Goal: Task Accomplishment & Management: Manage account settings

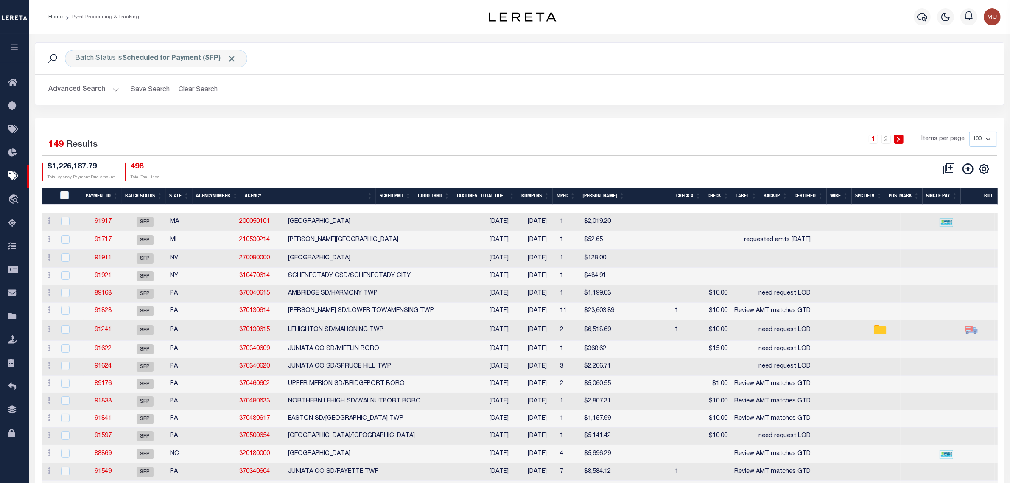
click at [311, 109] on div "Batch Status is Scheduled for Payment (SFP) Search Advanced Search Save Search …" at bounding box center [519, 79] width 982 height 75
click at [971, 167] on icon at bounding box center [967, 168] width 11 height 11
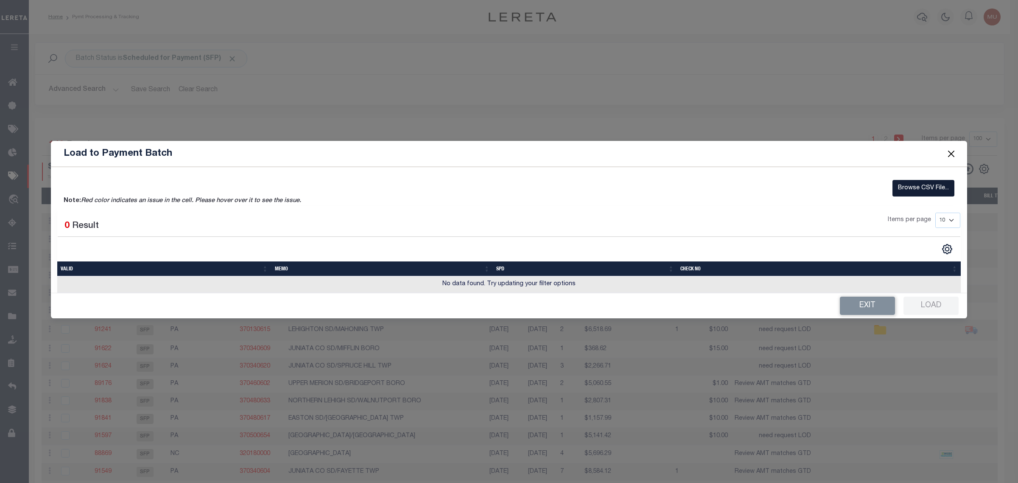
click at [904, 187] on label "Browse CSV File..." at bounding box center [923, 188] width 62 height 17
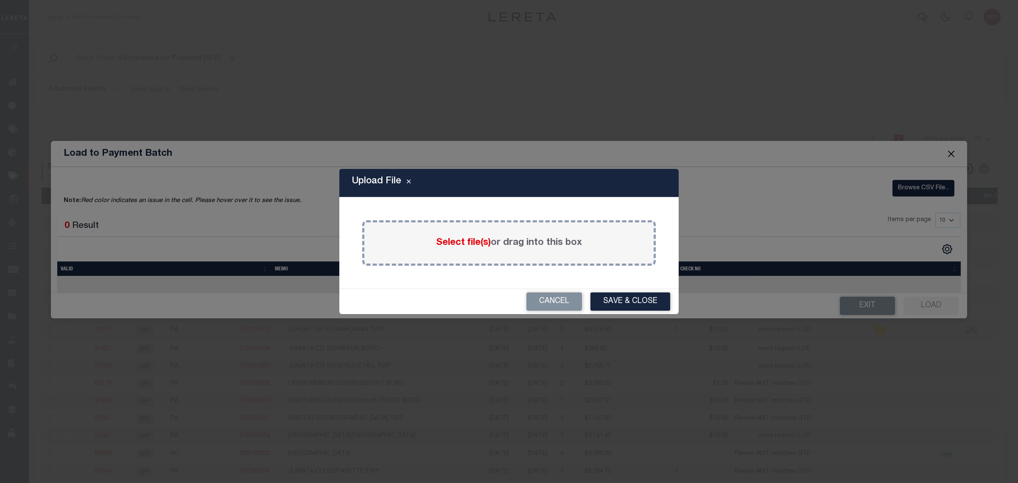
click at [485, 244] on span "Select file(s)" at bounding box center [463, 242] width 55 height 9
click at [0, 0] on input "Select file(s) or drag into this box" at bounding box center [0, 0] width 0 height 0
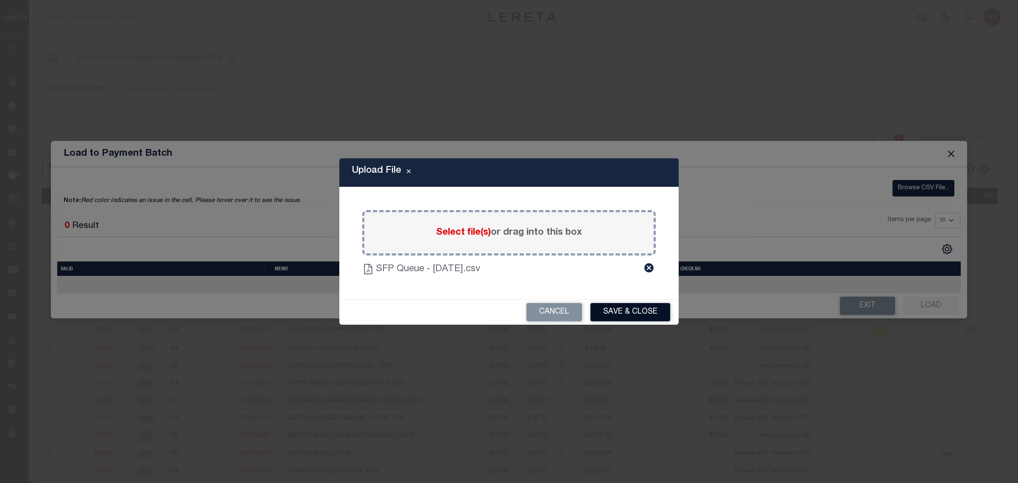
click at [620, 312] on button "Save & Close" at bounding box center [630, 312] width 80 height 18
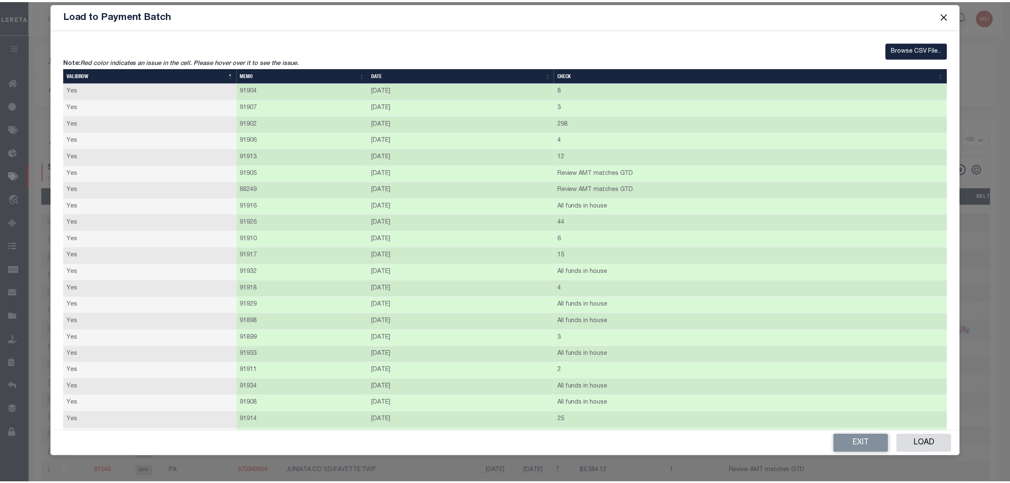
scroll to position [265, 0]
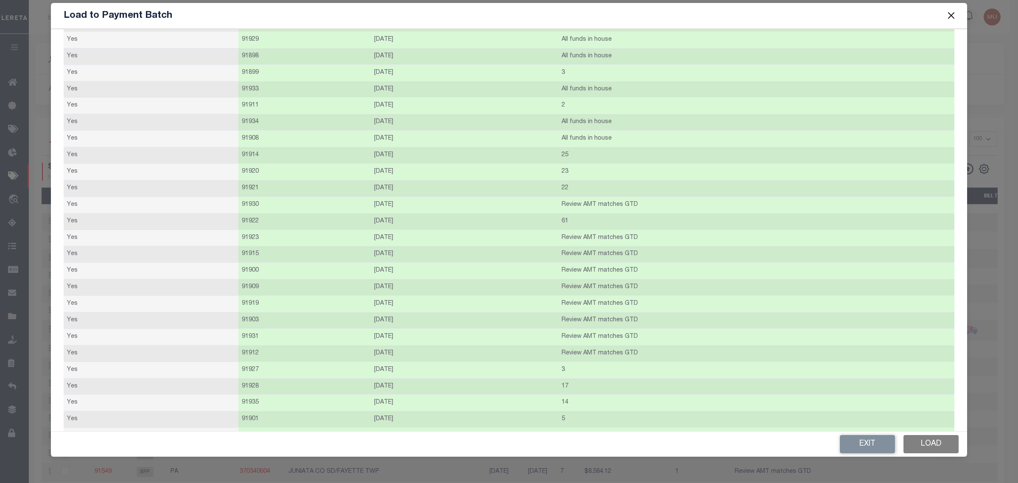
click at [931, 446] on button "Load" at bounding box center [930, 444] width 55 height 18
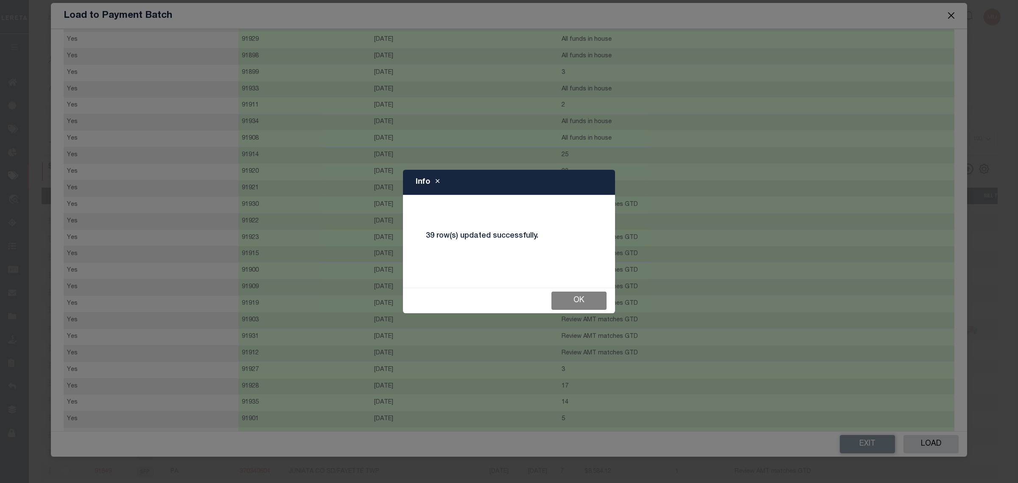
click at [580, 296] on button "Ok" at bounding box center [578, 300] width 55 height 18
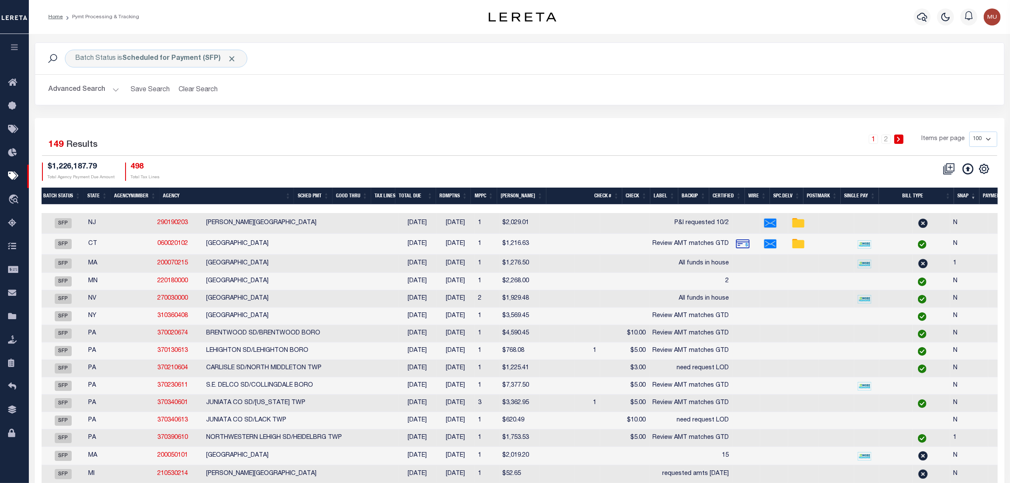
scroll to position [0, 0]
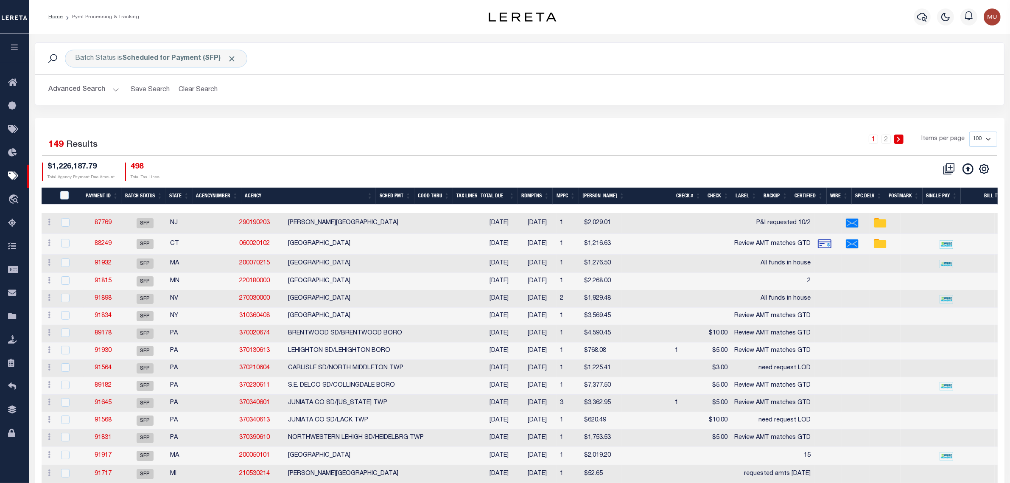
click at [84, 84] on button "Advanced Search" at bounding box center [84, 89] width 70 height 17
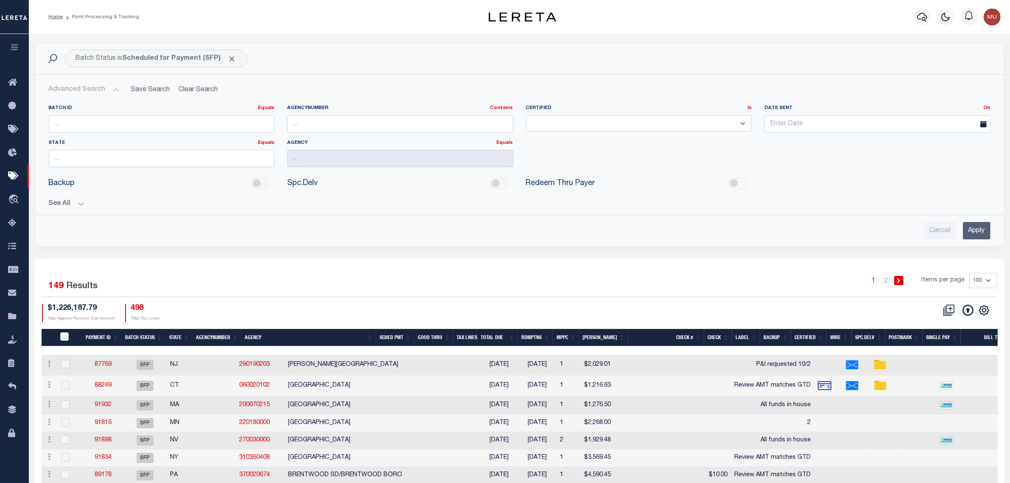
click at [62, 206] on button "See All" at bounding box center [519, 204] width 941 height 8
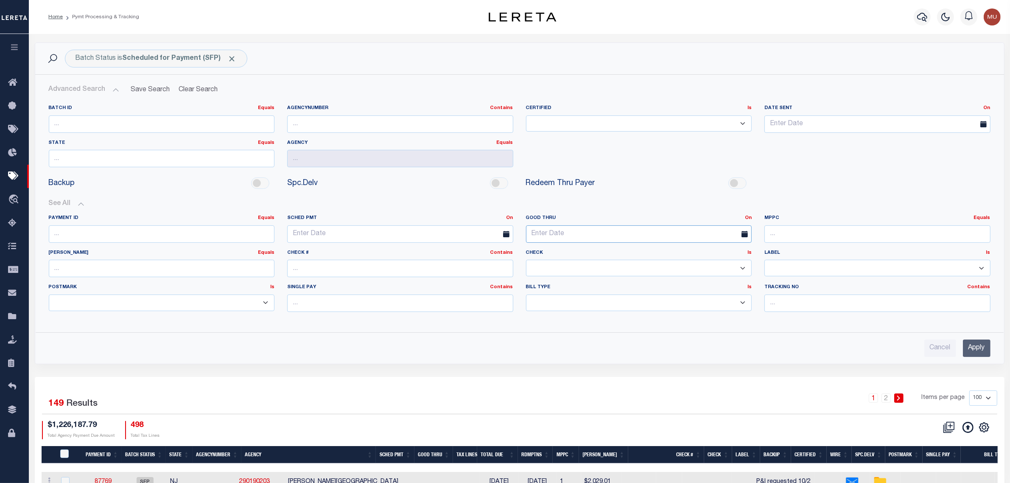
drag, startPoint x: 555, startPoint y: 239, endPoint x: 565, endPoint y: 238, distance: 10.6
click at [556, 239] on input "text" at bounding box center [639, 233] width 226 height 17
click at [743, 218] on label "Good Thru On On After Before Between" at bounding box center [638, 218] width 239 height 7
click at [745, 218] on link "On" at bounding box center [748, 217] width 7 height 5
click at [709, 261] on link "Between" at bounding box center [717, 264] width 67 height 12
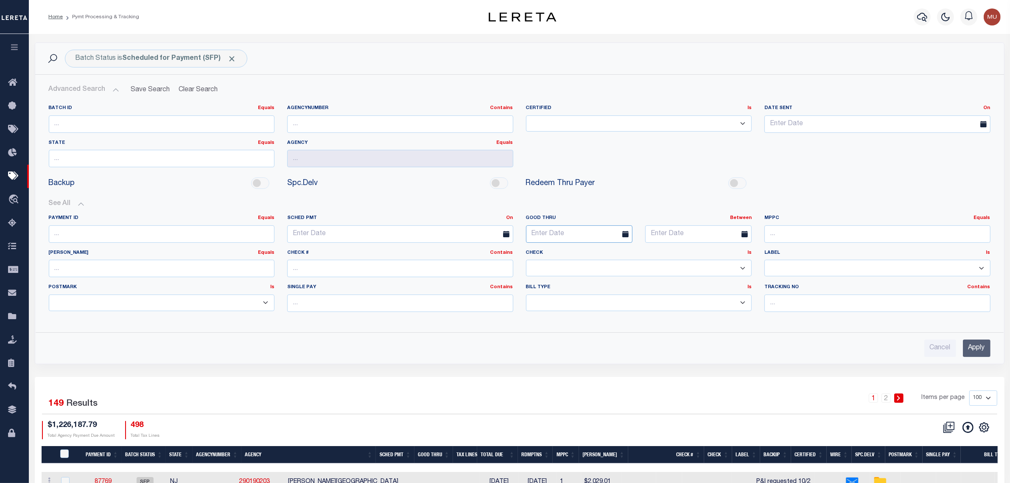
click at [600, 235] on input "text" at bounding box center [579, 233] width 106 height 17
click at [627, 282] on span "3" at bounding box center [628, 282] width 17 height 17
type input "10-03-2025"
click at [682, 236] on input "text" at bounding box center [698, 233] width 106 height 17
click at [709, 299] on span "8" at bounding box center [710, 299] width 17 height 17
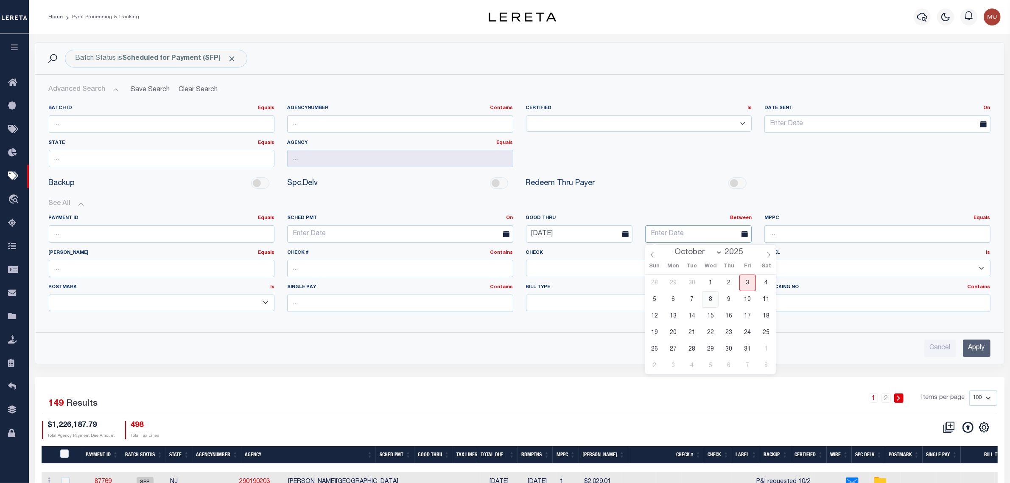
type input "10-08-2025"
click at [980, 349] on input "Apply" at bounding box center [977, 347] width 28 height 17
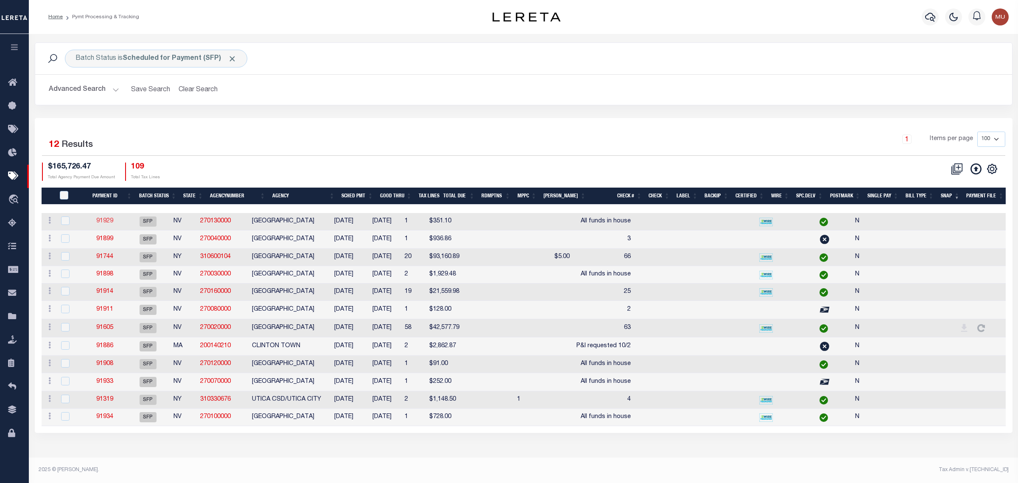
click at [113, 220] on link "91929" at bounding box center [104, 221] width 17 height 6
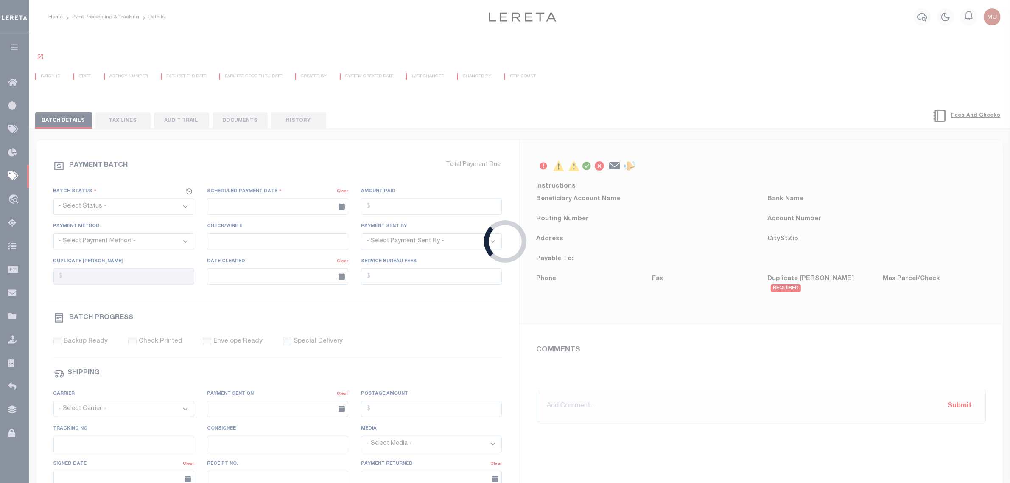
select select "SFP"
type input "[DATE]"
type input "All funds in house"
type input "N"
radio input "true"
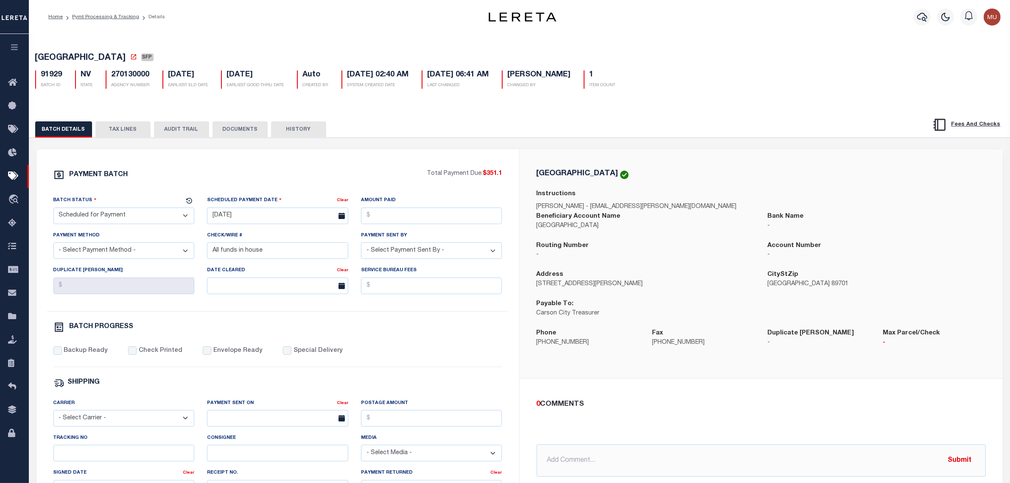
click at [319, 178] on div "PAYMENT BATCH" at bounding box center [240, 177] width 374 height 16
click at [137, 215] on select "- Select Status - Scheduled for Payment Ready For Payment Payment Sent Cleared …" at bounding box center [123, 215] width 141 height 17
select select "RFP"
click at [53, 210] on select "- Select Status - Scheduled for Payment Ready For Payment Payment Sent Cleared …" at bounding box center [123, 215] width 141 height 17
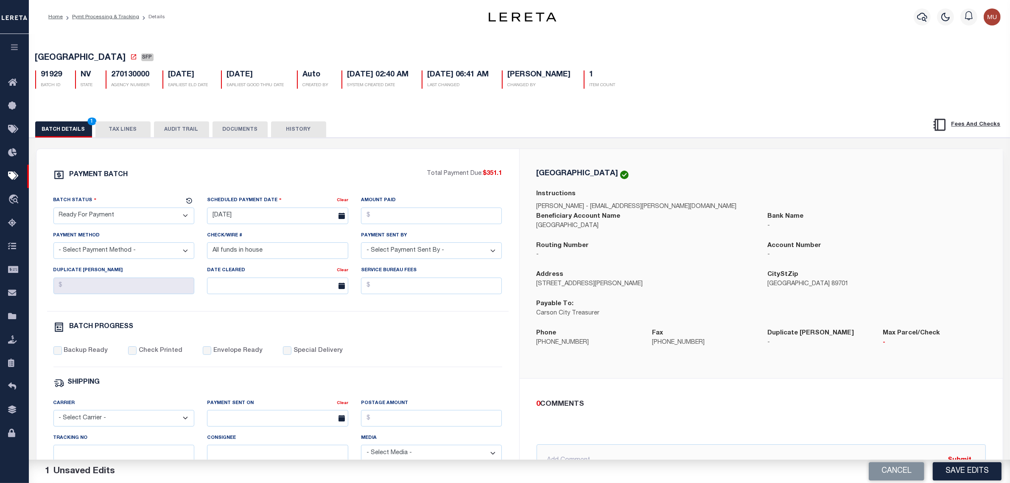
click at [65, 59] on span "CARSON CITY COUNTY" at bounding box center [80, 58] width 91 height 8
drag, startPoint x: 65, startPoint y: 59, endPoint x: 106, endPoint y: 55, distance: 41.3
click at [106, 55] on span "CARSON CITY COUNTY" at bounding box center [80, 58] width 91 height 8
copy span "CARSON CITY COUNTY"
click at [264, 216] on input "[DATE]" at bounding box center [277, 215] width 141 height 17
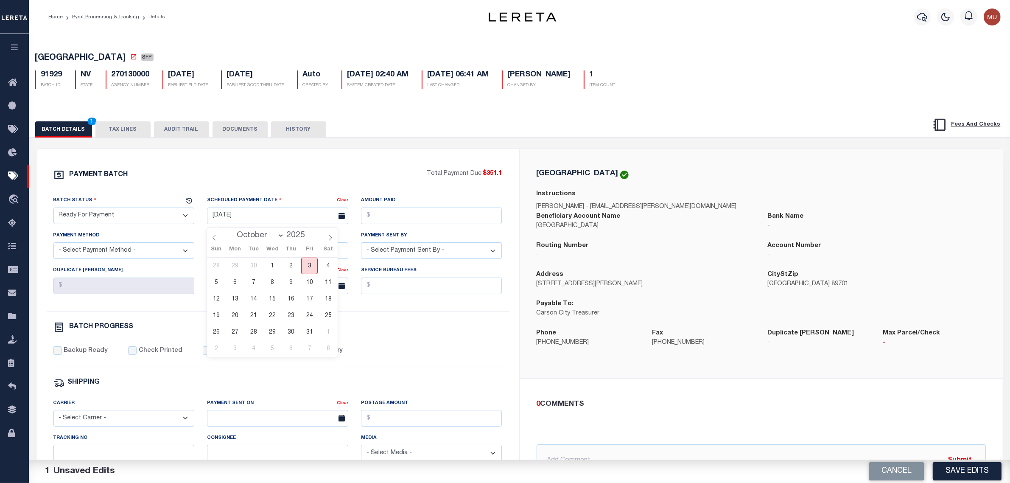
click at [306, 270] on span "3" at bounding box center [309, 265] width 17 height 17
type input "[DATE]"
click at [400, 214] on input "Amount Paid" at bounding box center [431, 215] width 141 height 17
type input "$351.10"
select select "CHK"
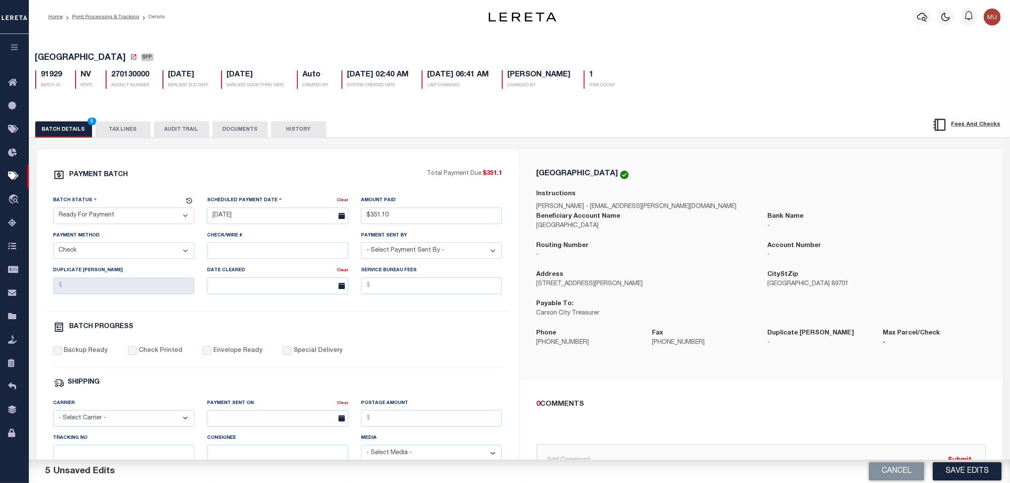
select select "Urbina, Matthew"
click at [95, 355] on label "Backup Ready" at bounding box center [86, 350] width 44 height 9
click at [62, 354] on input "Backup Ready" at bounding box center [57, 350] width 8 height 8
checkbox input "true"
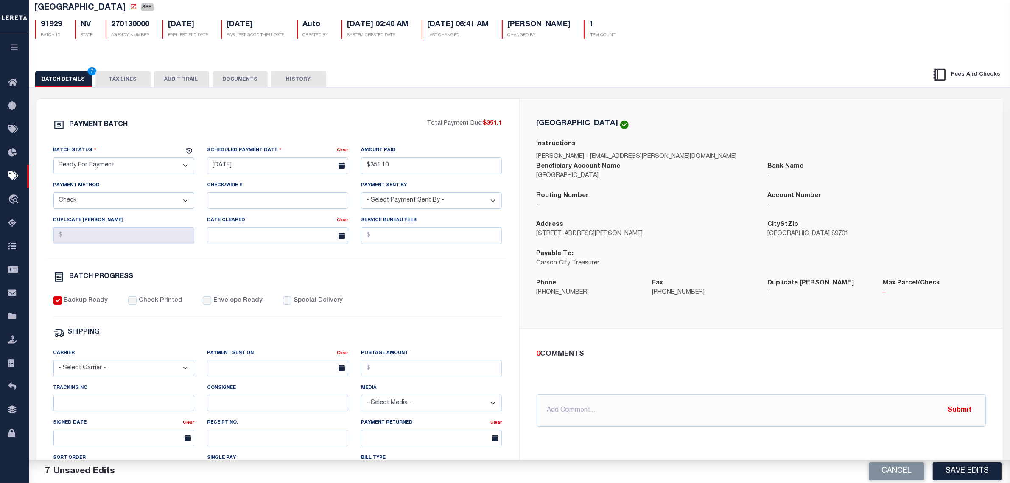
scroll to position [53, 0]
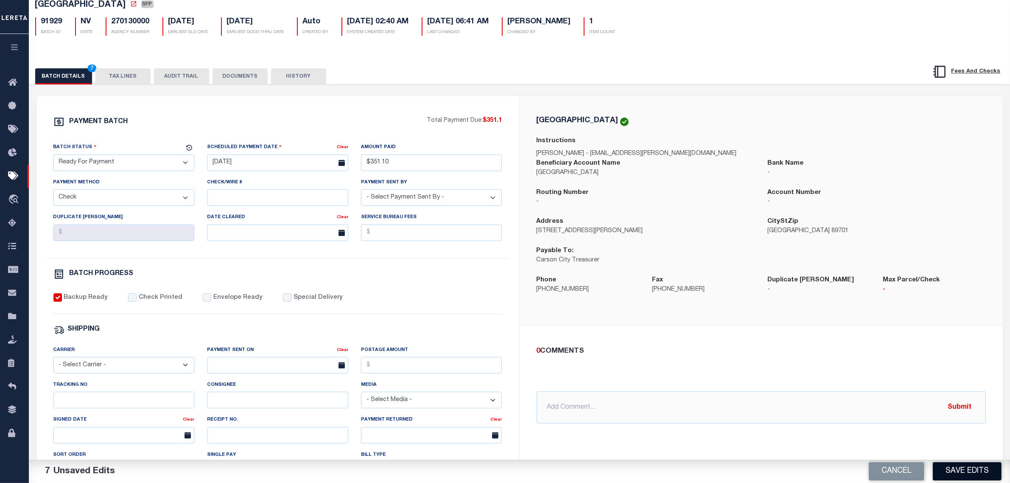
click at [960, 469] on button "Save Edits" at bounding box center [966, 471] width 69 height 18
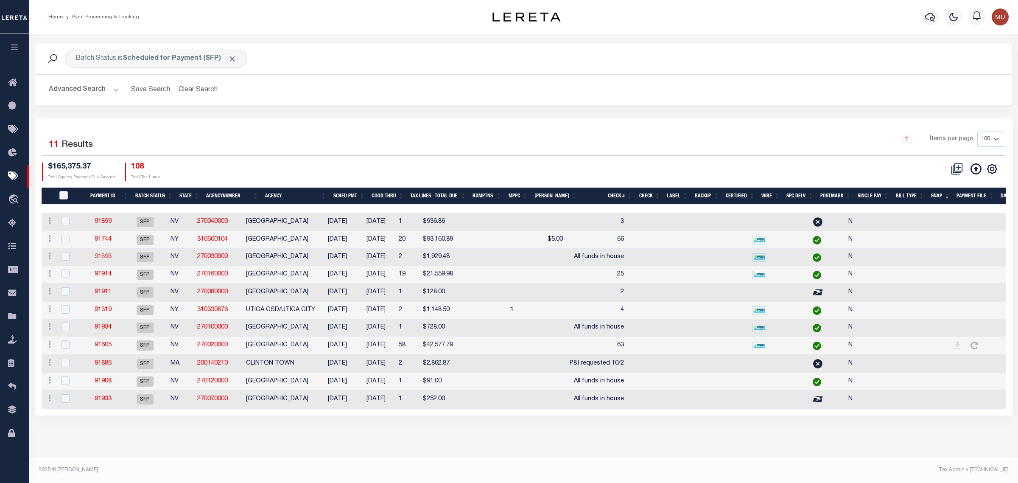
click at [103, 256] on link "91898" at bounding box center [103, 257] width 17 height 6
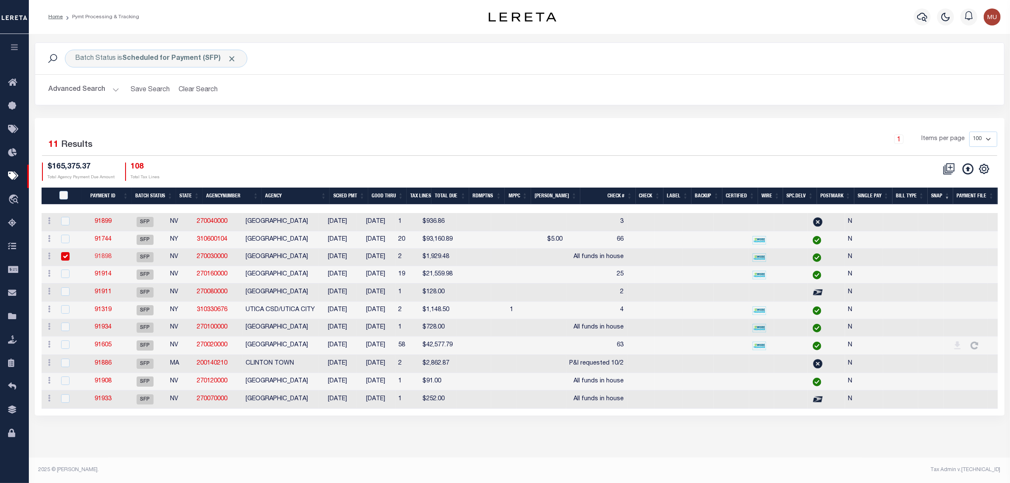
select select "SFP"
type input "[DATE]"
select select
type input "All funds in house"
select select
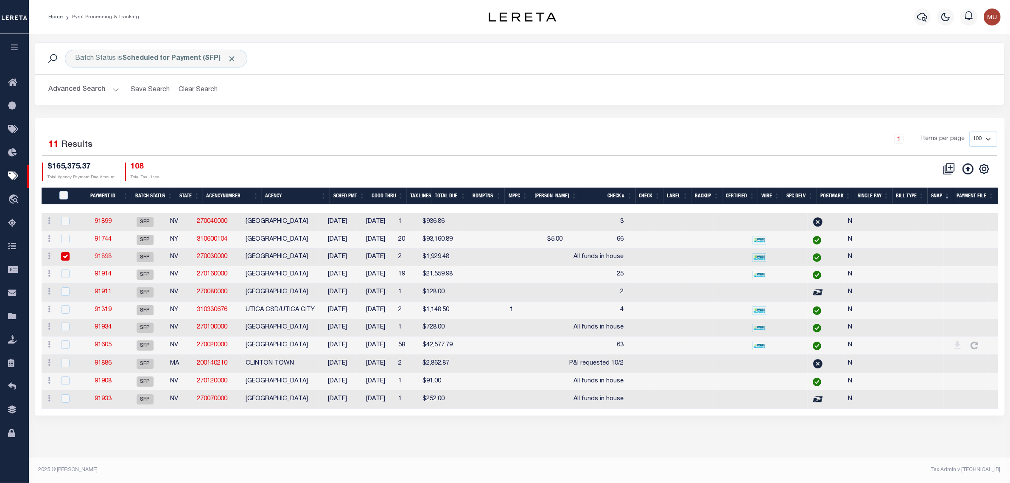
checkbox input "false"
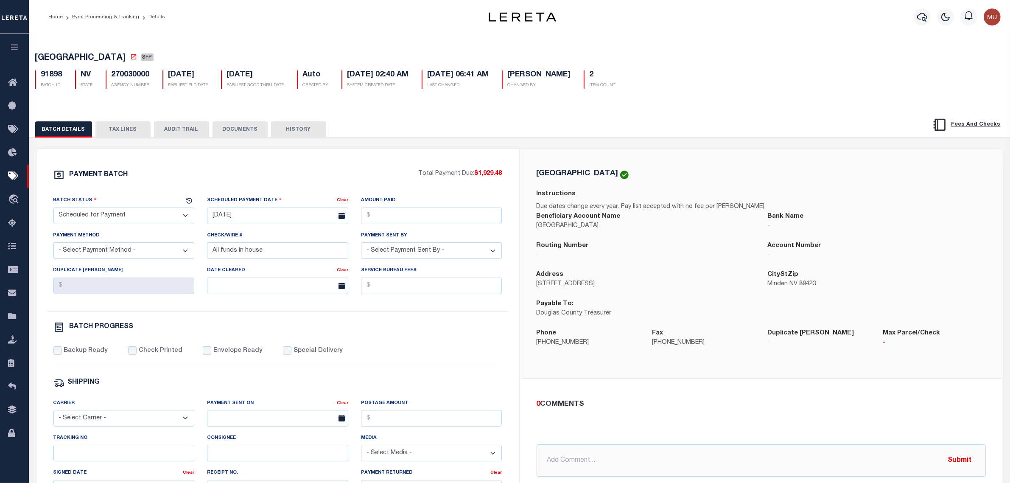
click at [153, 222] on select "- Select Status - Scheduled for Payment Ready For Payment Payment Sent Cleared …" at bounding box center [123, 215] width 141 height 17
select select "RFP"
click at [53, 210] on select "- Select Status - Scheduled for Payment Ready For Payment Payment Sent Cleared …" at bounding box center [123, 215] width 141 height 17
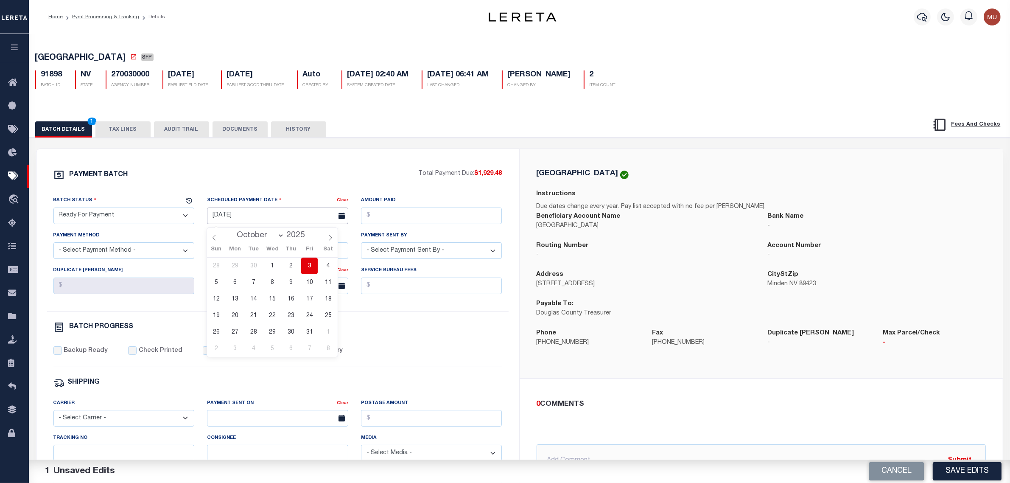
click at [238, 224] on input "[DATE]" at bounding box center [277, 215] width 141 height 17
click at [310, 262] on span "3" at bounding box center [309, 265] width 17 height 17
type input "[DATE]"
click at [404, 215] on input "Amount Paid" at bounding box center [431, 215] width 141 height 17
drag, startPoint x: 505, startPoint y: 176, endPoint x: 477, endPoint y: 181, distance: 27.9
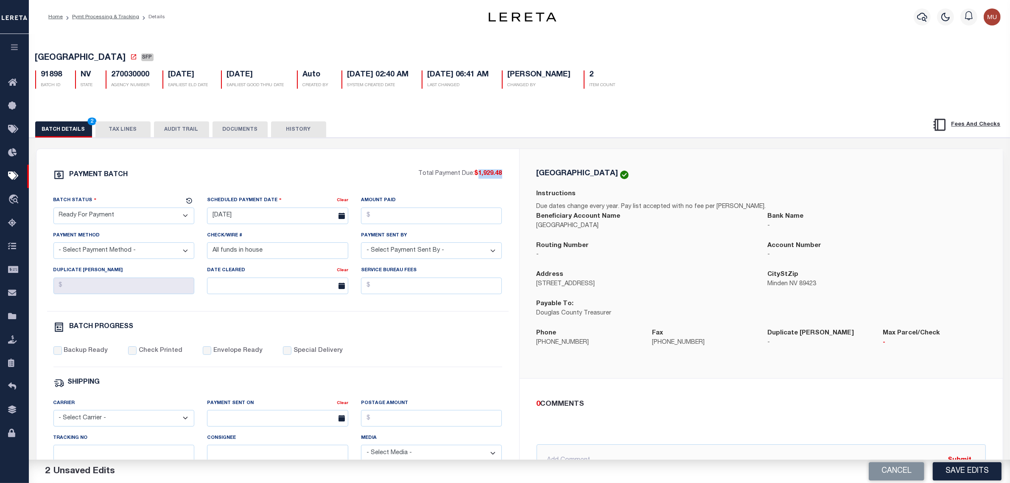
click at [477, 181] on div "PAYMENT BATCH Total Payment Due: $1,929.48 Batch Status - Select Status -" at bounding box center [278, 396] width 462 height 455
copy span "1,929.48"
click at [407, 223] on input "Amount Paid" at bounding box center [431, 215] width 141 height 17
paste input "1,929.48"
type input "$1,929.48"
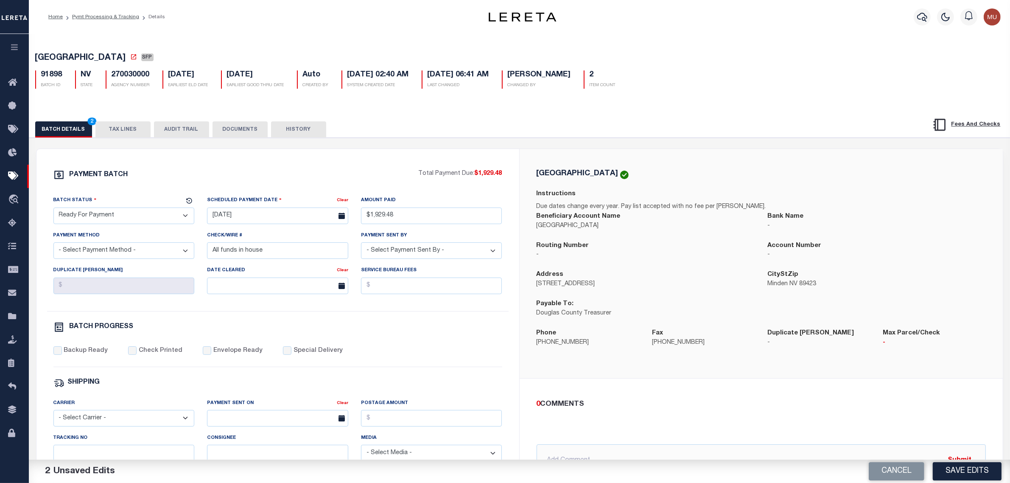
click at [117, 259] on select "- Select Payment Method - ACH Certified Check Check Direct Deposit Wire Transfer" at bounding box center [123, 250] width 141 height 17
select select "CHK"
click at [53, 246] on select "- Select Payment Method - ACH Certified Check Check Direct Deposit Wire Transfer" at bounding box center [123, 250] width 141 height 17
select select "Urbina, Matthew"
click at [92, 355] on label "Backup Ready" at bounding box center [86, 350] width 44 height 9
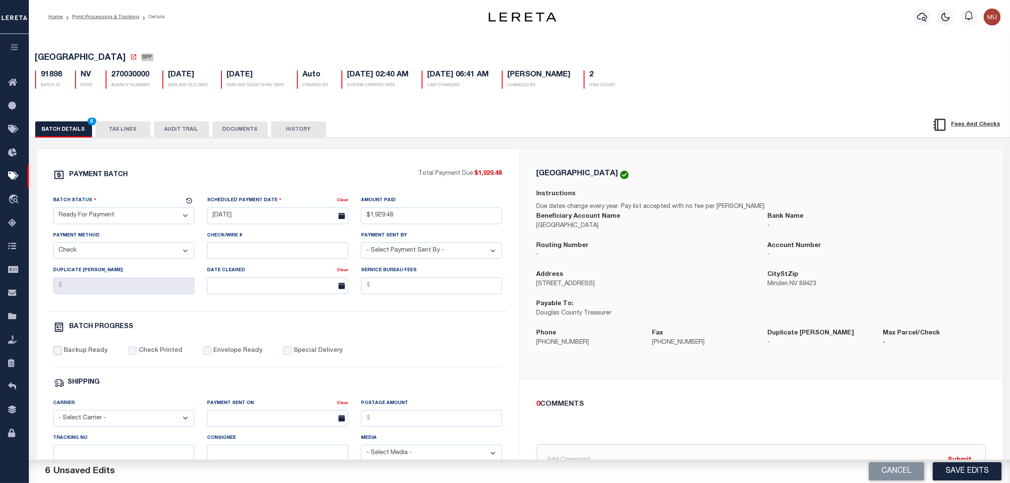
click at [62, 354] on input "Backup Ready" at bounding box center [57, 350] width 8 height 8
checkbox input "true"
click at [60, 59] on span "DOUGLAS COUNTY" at bounding box center [80, 58] width 91 height 8
drag, startPoint x: 60, startPoint y: 59, endPoint x: 102, endPoint y: 58, distance: 42.0
click at [102, 58] on span "DOUGLAS COUNTY" at bounding box center [80, 58] width 91 height 8
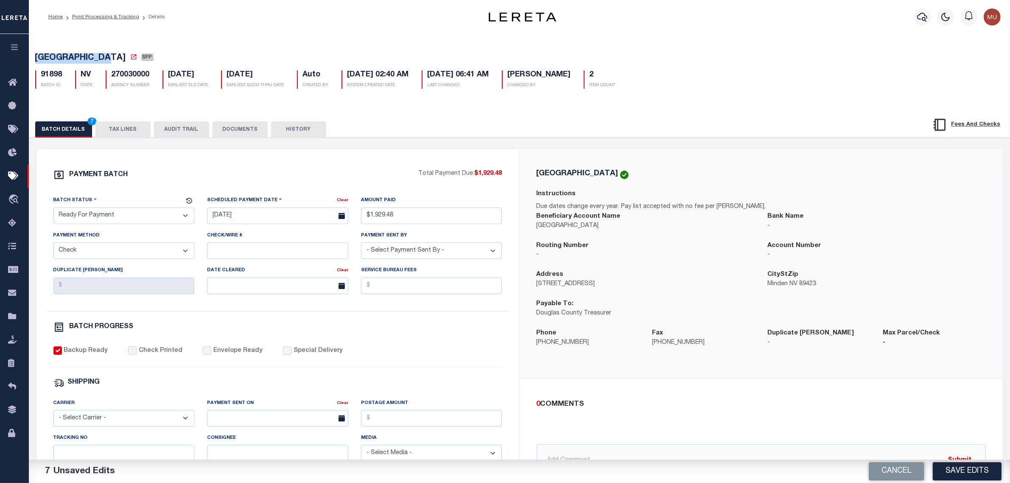
copy span "DOUGLAS COUNTY"
click at [700, 252] on div "Routing Number -" at bounding box center [645, 250] width 218 height 19
click at [959, 473] on button "Save Edits" at bounding box center [966, 471] width 69 height 18
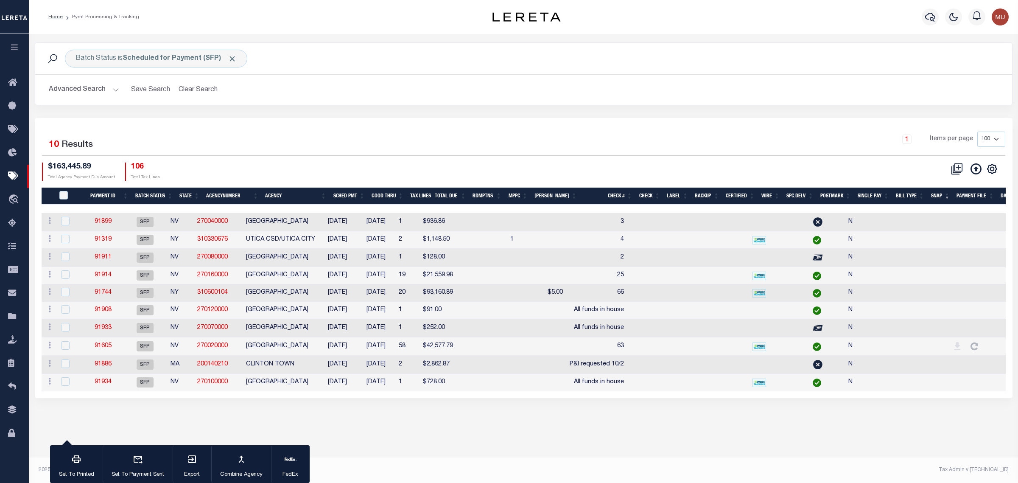
type input "$351.1"
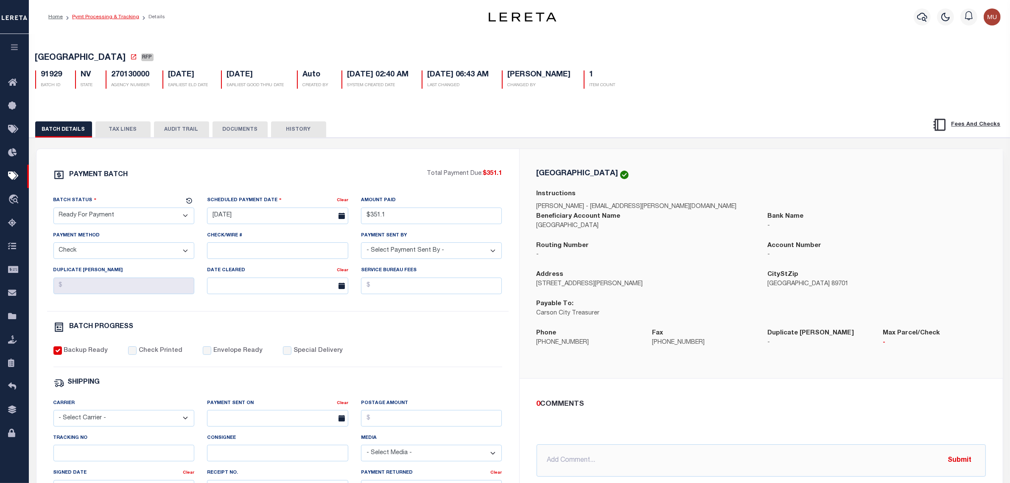
click at [112, 19] on link "Pymt Processing & Tracking" at bounding box center [105, 16] width 67 height 5
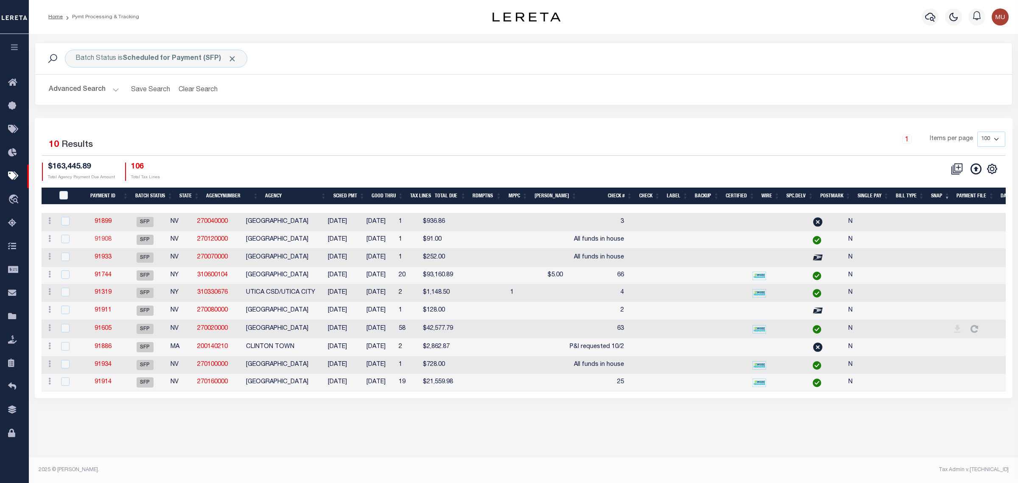
click at [109, 239] on link "91908" at bounding box center [103, 239] width 17 height 6
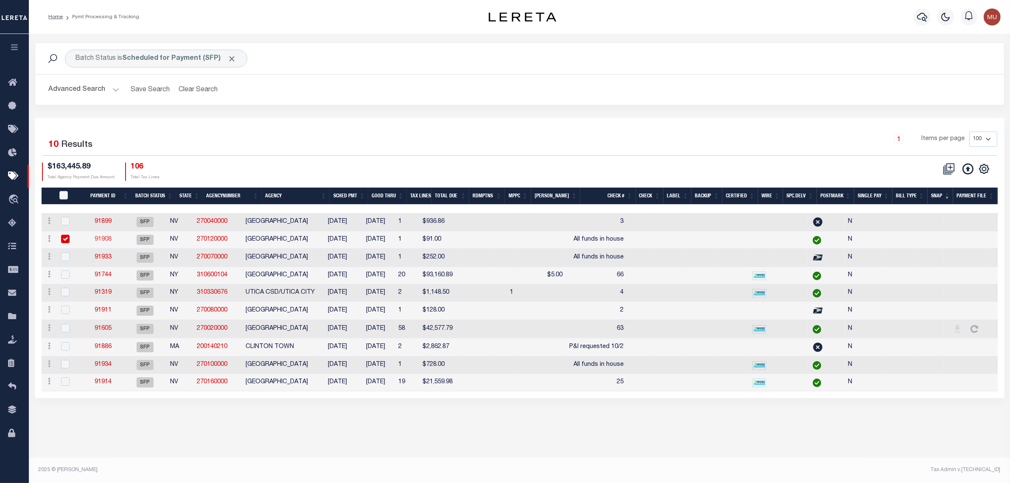
select select "SFP"
type input "09/23/2025"
select select
type input "All funds in house"
select select
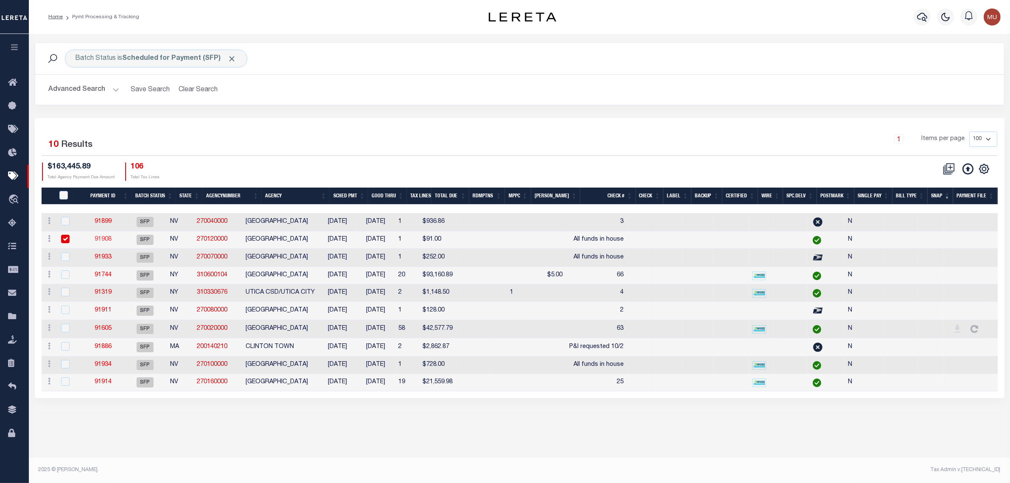
checkbox input "false"
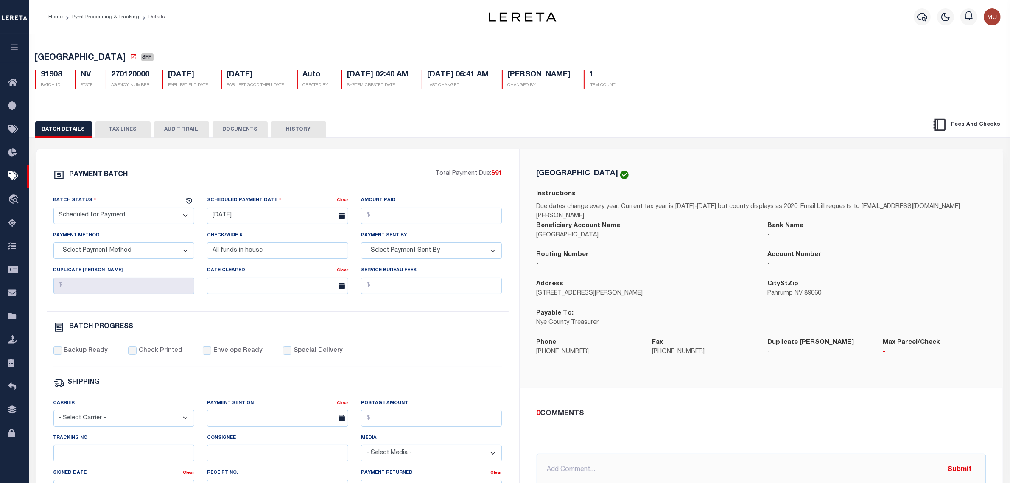
drag, startPoint x: 128, startPoint y: 219, endPoint x: 123, endPoint y: 221, distance: 5.7
click at [127, 219] on select "- Select Status - Scheduled for Payment Ready For Payment Payment Sent Cleared …" at bounding box center [123, 215] width 141 height 17
select select "RFP"
click at [53, 210] on select "- Select Status - Scheduled for Payment Ready For Payment Payment Sent Cleared …" at bounding box center [123, 215] width 141 height 17
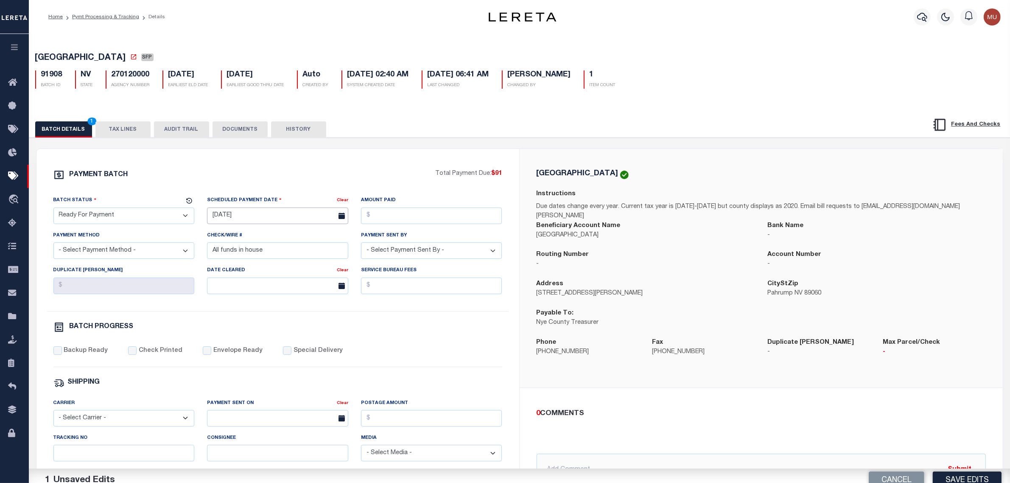
click at [241, 220] on input "09/23/2025" at bounding box center [277, 215] width 141 height 17
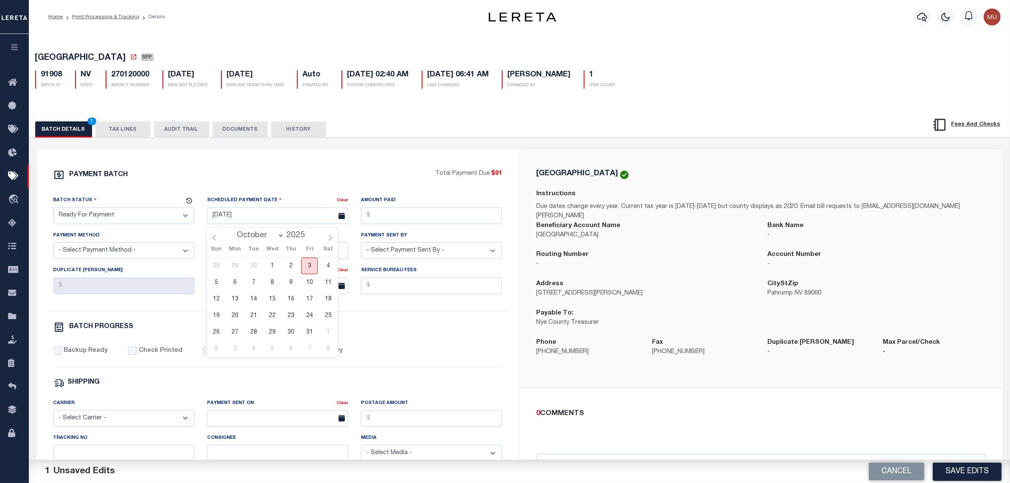
click at [314, 267] on span "3" at bounding box center [309, 265] width 17 height 17
type input "[DATE]"
click at [460, 212] on input "Amount Paid" at bounding box center [431, 215] width 141 height 17
type input "$91.00"
click at [134, 248] on select "- Select Payment Method - ACH Certified Check Check Direct Deposit Wire Transfer" at bounding box center [123, 250] width 141 height 17
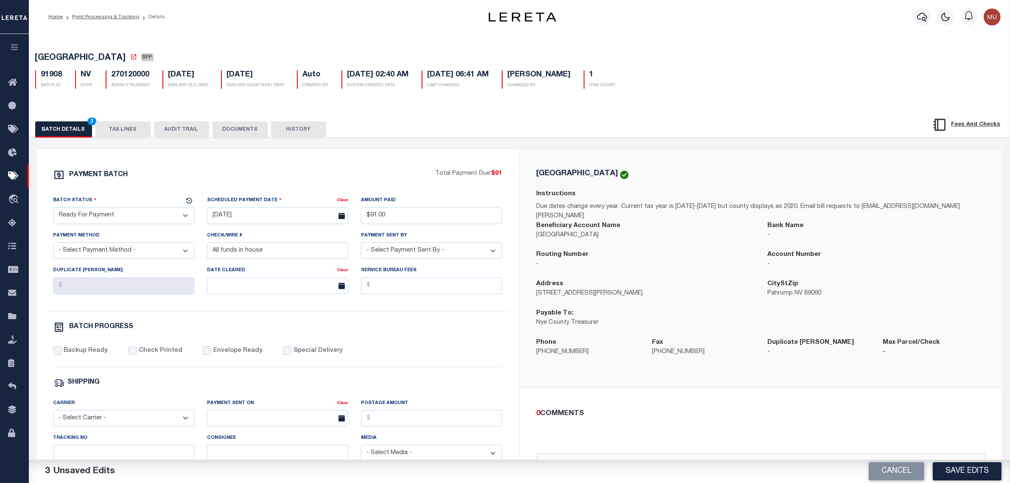
select select "CHK"
click at [53, 246] on select "- Select Payment Method - ACH Certified Check Check Direct Deposit Wire Transfer" at bounding box center [123, 250] width 141 height 17
select select "Urbina, Matthew"
click at [85, 362] on div "Backup Ready Check Printed Envelope Ready Special Delivery" at bounding box center [277, 356] width 449 height 21
click at [91, 355] on label "Backup Ready" at bounding box center [86, 350] width 44 height 9
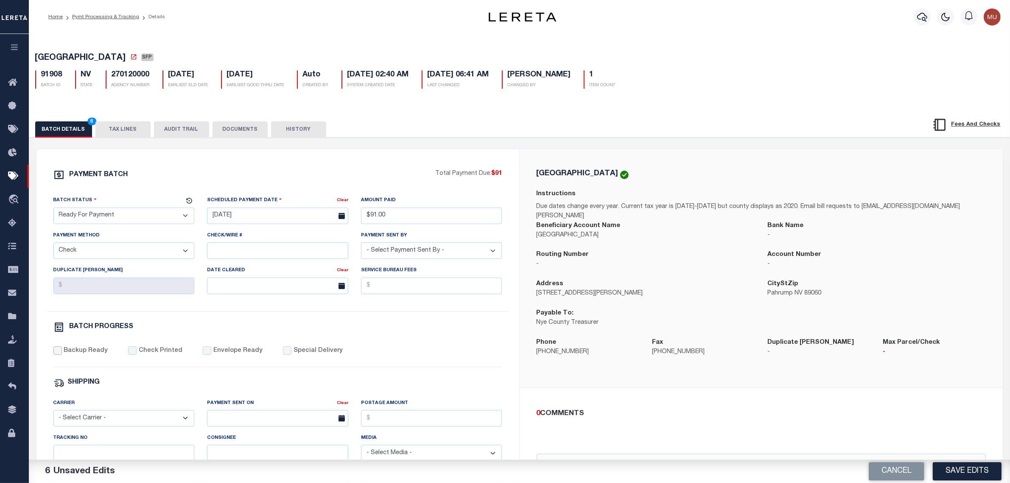
click at [62, 354] on input "Backup Ready" at bounding box center [57, 350] width 8 height 8
checkbox input "true"
click at [44, 60] on span "NYE COUNTY" at bounding box center [80, 58] width 91 height 8
drag, startPoint x: 44, startPoint y: 60, endPoint x: 64, endPoint y: 56, distance: 20.4
click at [64, 56] on span "NYE COUNTY" at bounding box center [80, 58] width 91 height 8
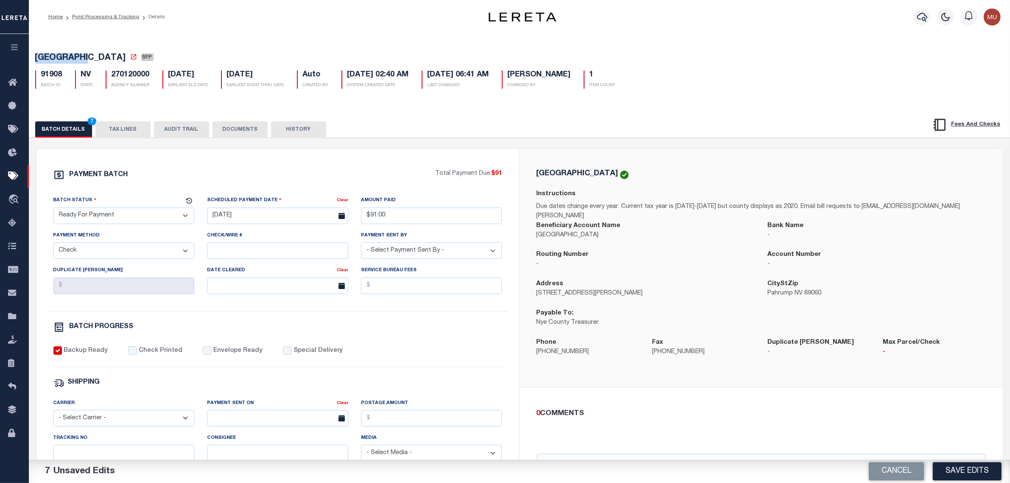
copy span "NYE COUNTY"
click at [321, 178] on div "PAYMENT BATCH" at bounding box center [244, 177] width 382 height 16
click at [952, 469] on button "Save Edits" at bounding box center [966, 471] width 69 height 18
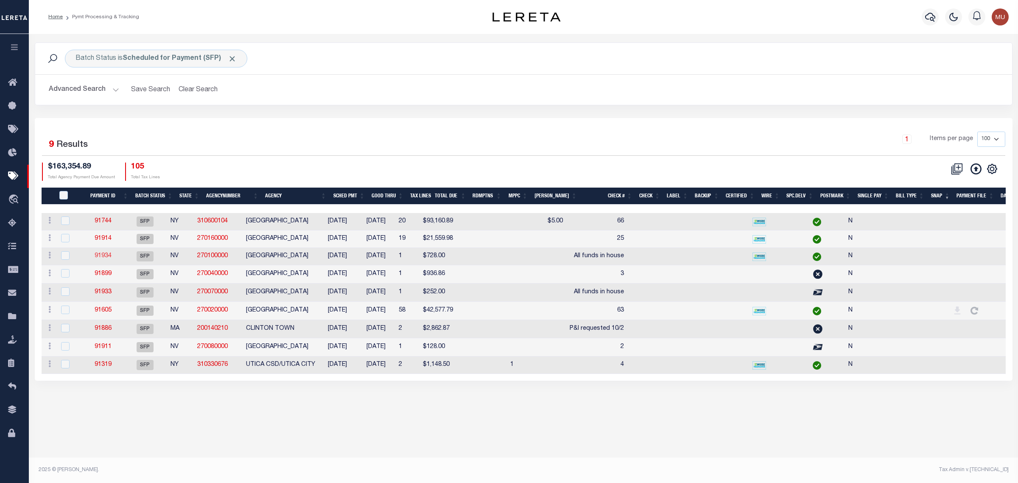
click at [112, 256] on link "91934" at bounding box center [103, 256] width 17 height 6
select select "SFP"
type input "[DATE]"
select select
type input "All funds in house"
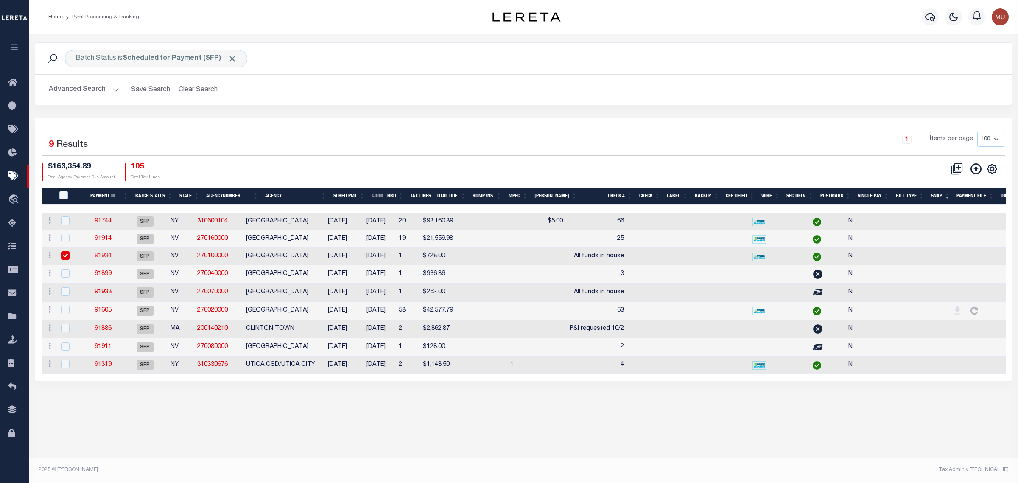
select select
checkbox input "false"
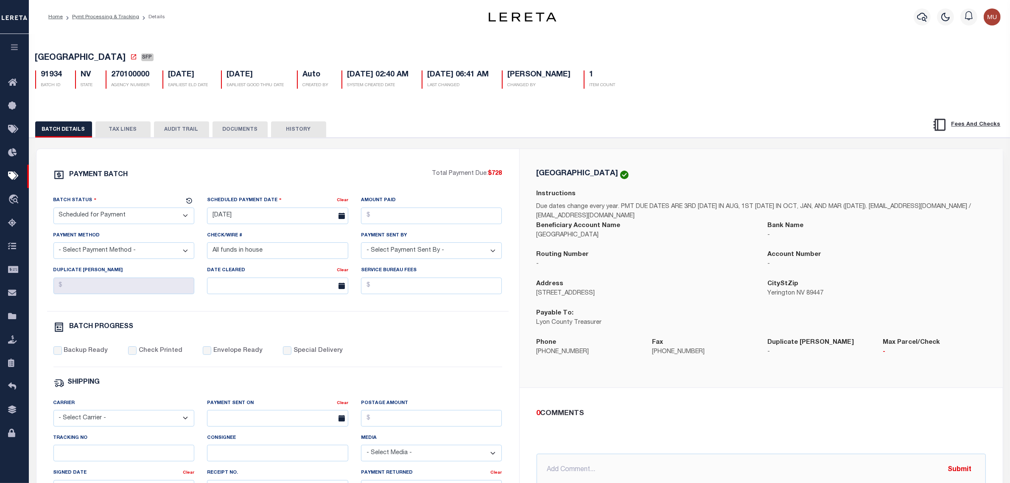
click at [45, 59] on span "LYON COUNTY" at bounding box center [80, 58] width 91 height 8
drag, startPoint x: 45, startPoint y: 59, endPoint x: 78, endPoint y: 58, distance: 32.7
click at [78, 58] on span "LYON COUNTY" at bounding box center [80, 58] width 91 height 8
copy span "LYON COUNTY"
drag, startPoint x: 162, startPoint y: 227, endPoint x: 153, endPoint y: 226, distance: 9.0
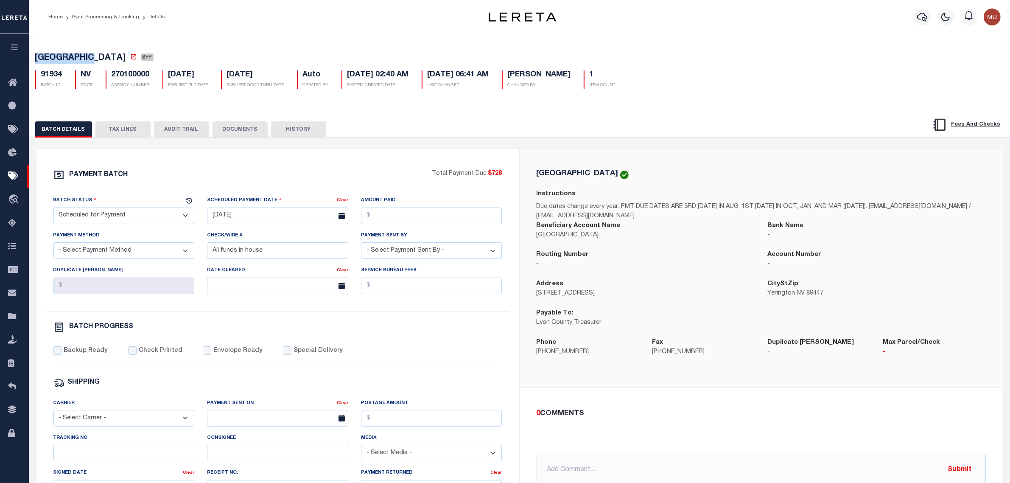
click at [156, 224] on select "- Select Status - Scheduled for Payment Ready For Payment Payment Sent Cleared …" at bounding box center [123, 215] width 141 height 17
select select "RFP"
click at [53, 210] on select "- Select Status - Scheduled for Payment Ready For Payment Payment Sent Cleared …" at bounding box center [123, 215] width 141 height 17
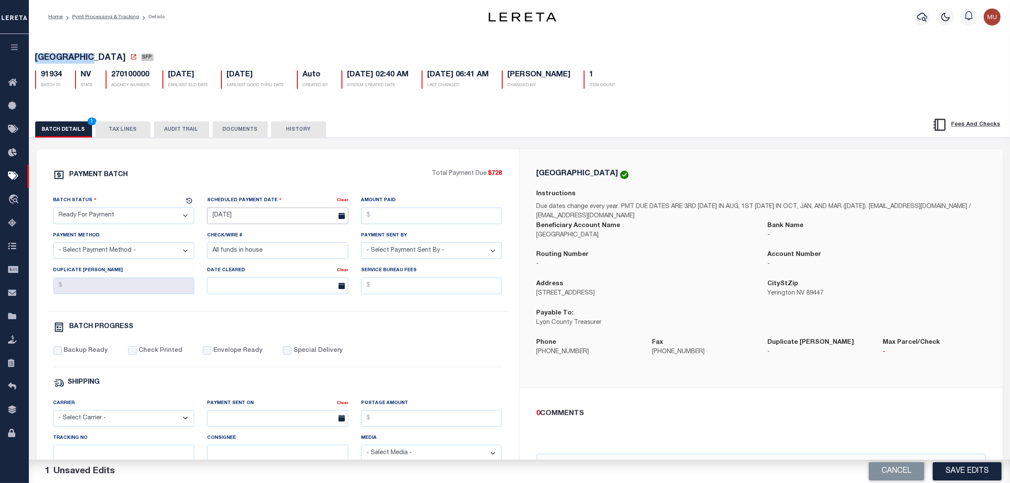
click at [234, 222] on input "[DATE]" at bounding box center [277, 215] width 141 height 17
click at [303, 264] on span "3" at bounding box center [309, 265] width 17 height 17
type input "[DATE]"
click at [396, 217] on input "Amount Paid" at bounding box center [431, 215] width 141 height 17
type input "$728.00"
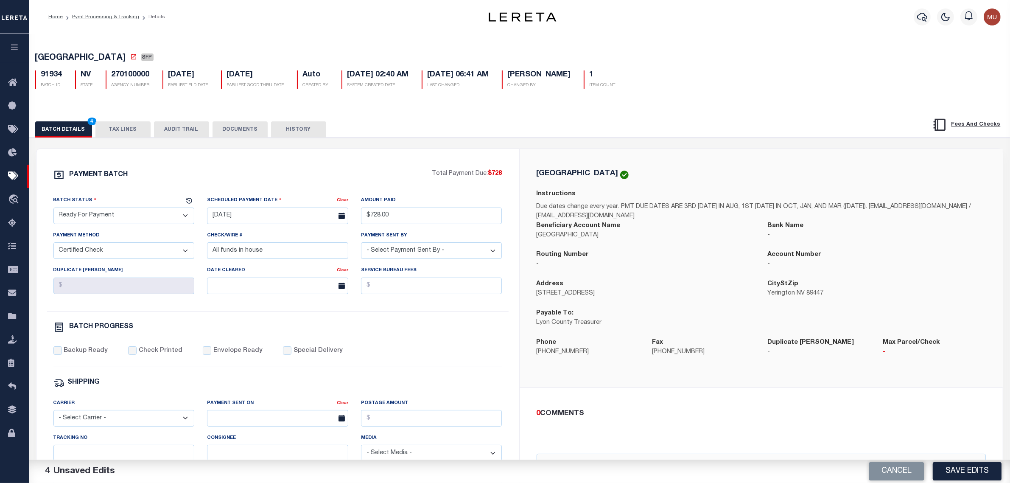
select select "CHK"
select select "Urbina, Matthew"
click at [86, 362] on div "Backup Ready Check Printed Envelope Ready Special Delivery" at bounding box center [277, 356] width 449 height 21
click at [95, 353] on label "Backup Ready" at bounding box center [86, 350] width 44 height 9
click at [62, 353] on input "Backup Ready" at bounding box center [57, 350] width 8 height 8
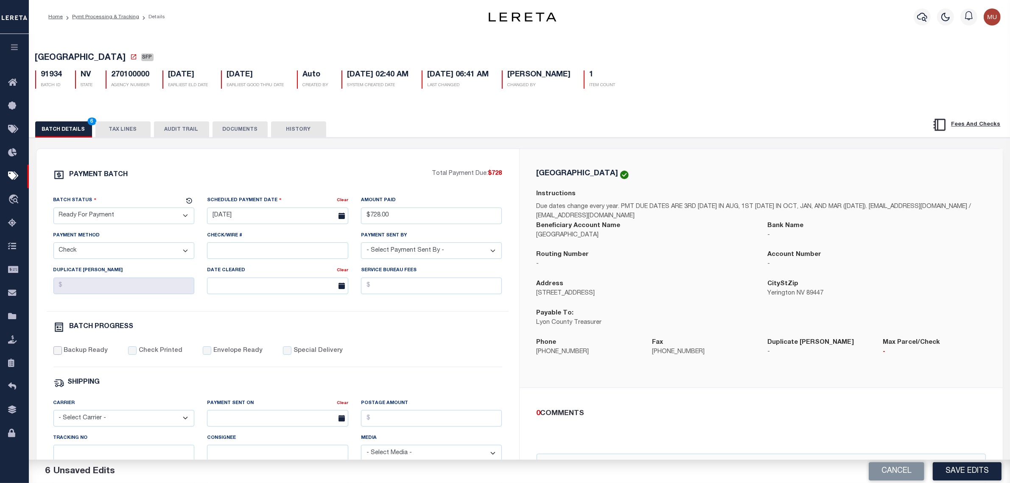
checkbox input "true"
click at [319, 194] on div "PAYMENT BATCH Total Payment Due: $728 Batch Status - Select Status -" at bounding box center [278, 396] width 462 height 455
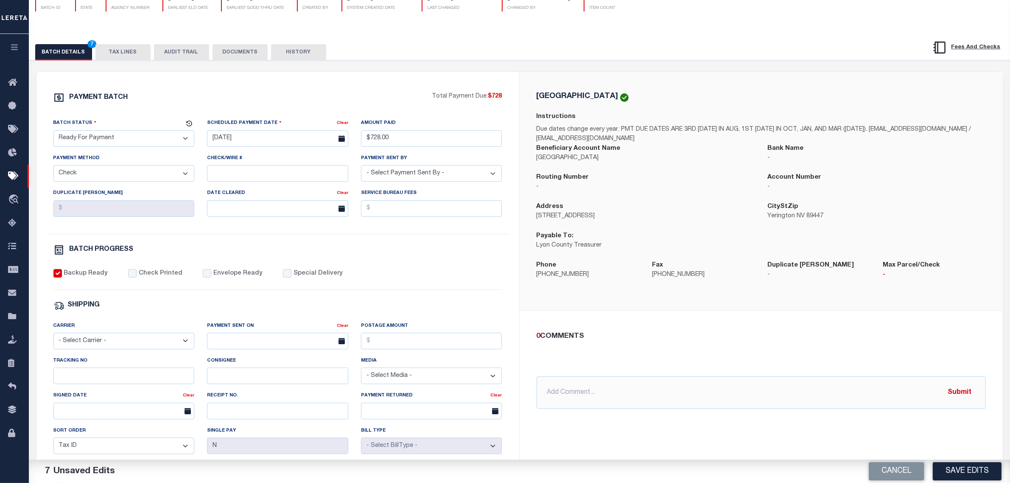
scroll to position [106, 0]
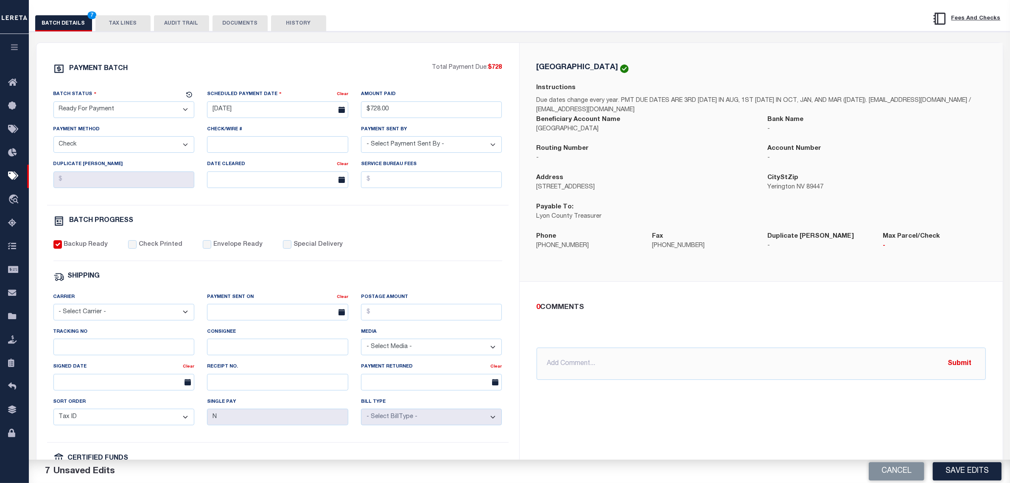
click at [433, 226] on div "BATCH PROGRESS" at bounding box center [277, 220] width 449 height 11
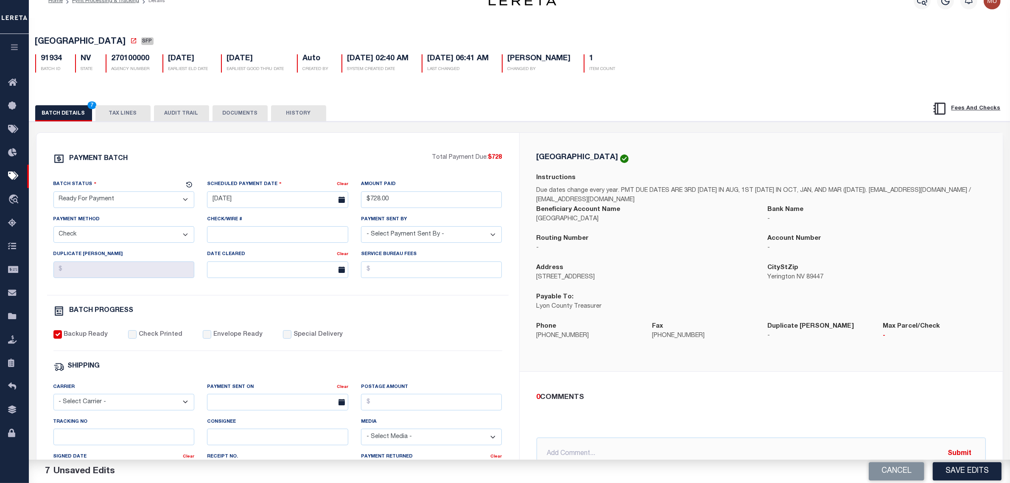
scroll to position [0, 0]
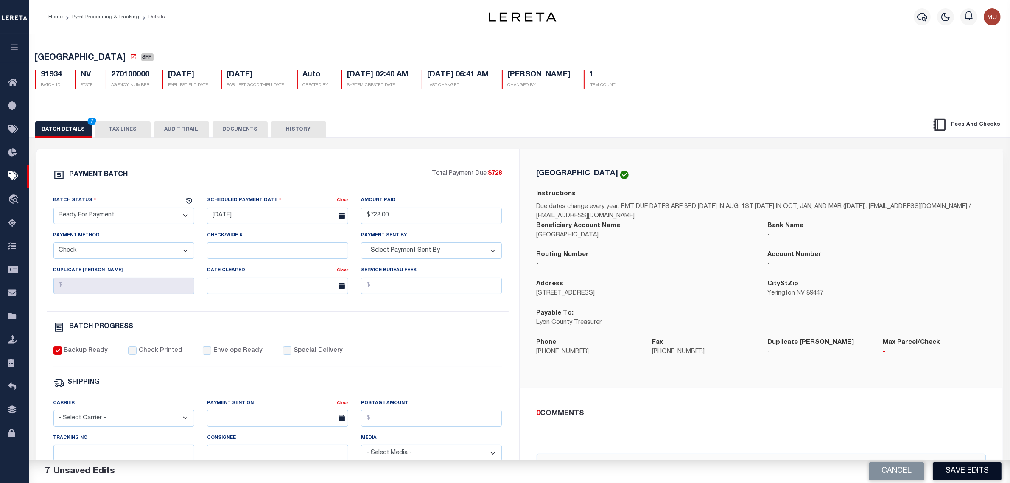
click at [946, 469] on button "Save Edits" at bounding box center [966, 471] width 69 height 18
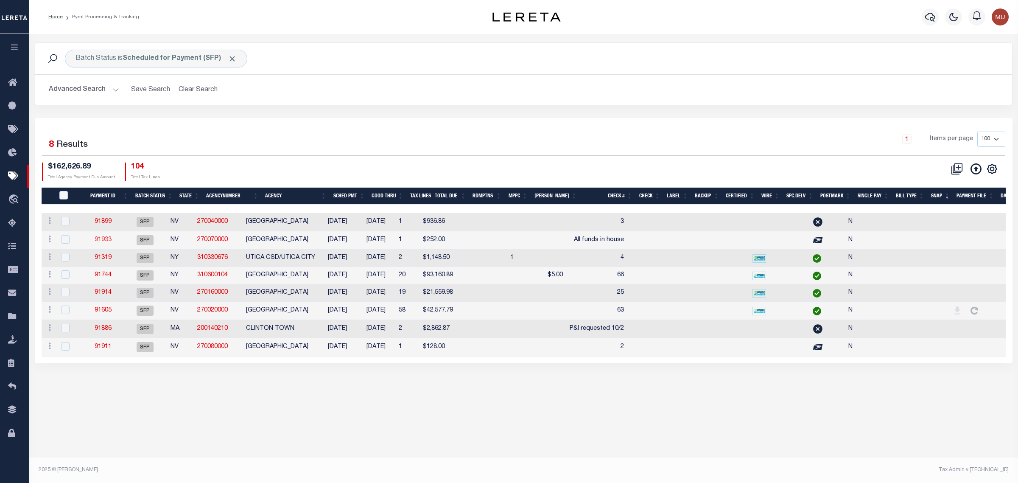
click at [106, 239] on link "91933" at bounding box center [103, 240] width 17 height 6
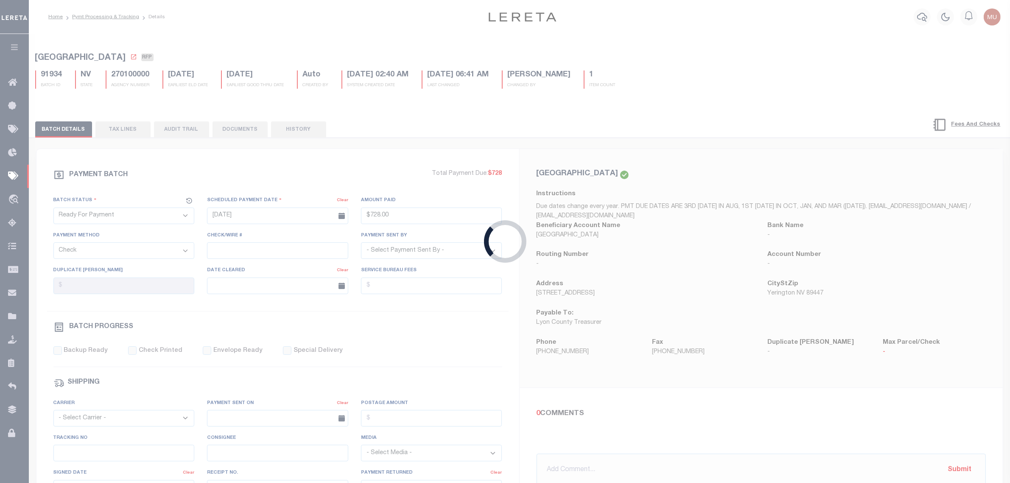
select select "SFP"
type input "09/23/2025"
select select
type input "All funds in house"
select select
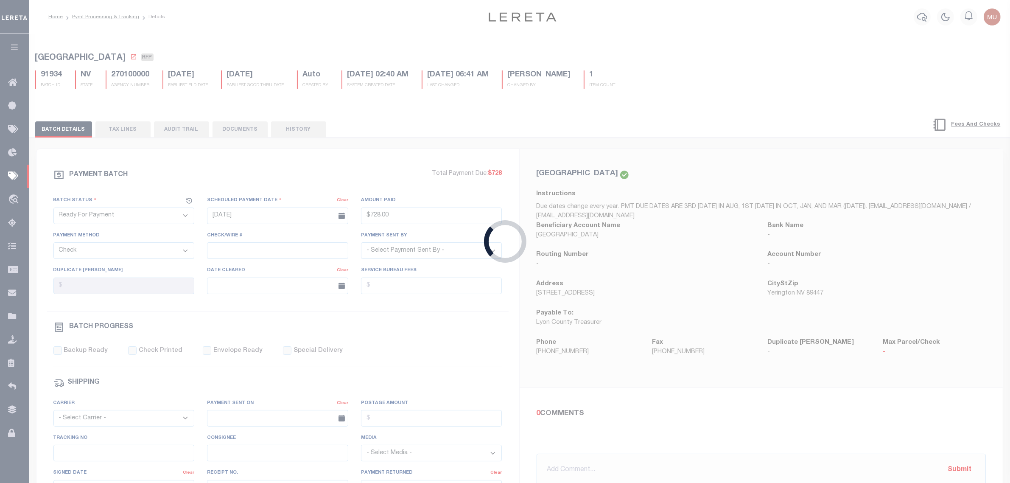
checkbox input "false"
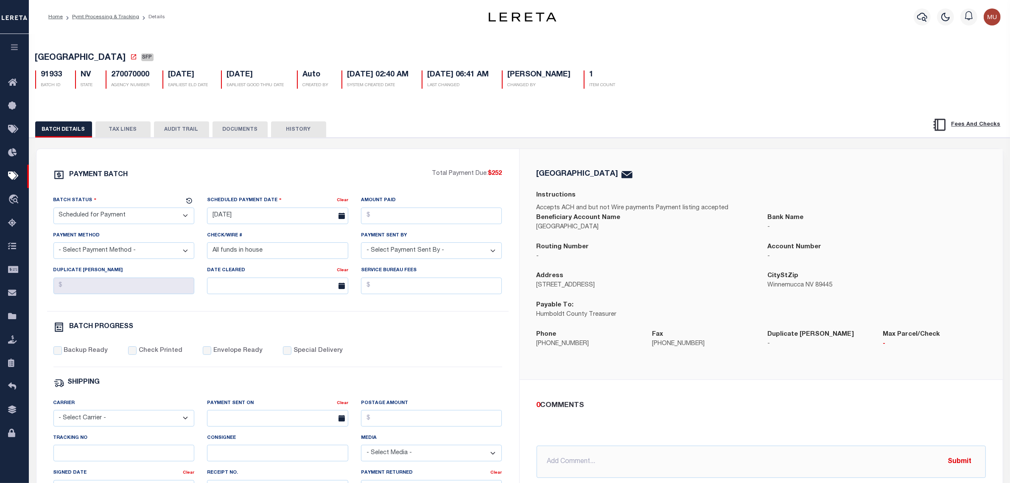
click at [68, 61] on span "HUMBOLDT COUNTY" at bounding box center [80, 58] width 91 height 8
drag, startPoint x: 68, startPoint y: 61, endPoint x: 96, endPoint y: 58, distance: 28.7
click at [96, 58] on span "HUMBOLDT COUNTY" at bounding box center [80, 58] width 91 height 8
copy span "HUMBOLDT COUNTY"
drag, startPoint x: 135, startPoint y: 221, endPoint x: 130, endPoint y: 226, distance: 6.6
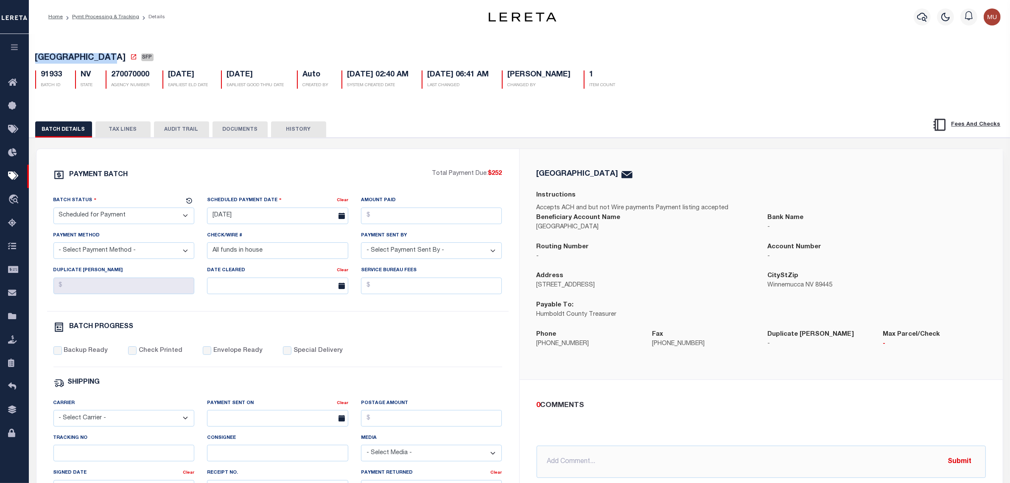
click at [135, 221] on select "- Select Status - Scheduled for Payment Ready For Payment Payment Sent Cleared …" at bounding box center [123, 215] width 141 height 17
select select "RFP"
click at [53, 210] on select "- Select Status - Scheduled for Payment Ready For Payment Payment Sent Cleared …" at bounding box center [123, 215] width 141 height 17
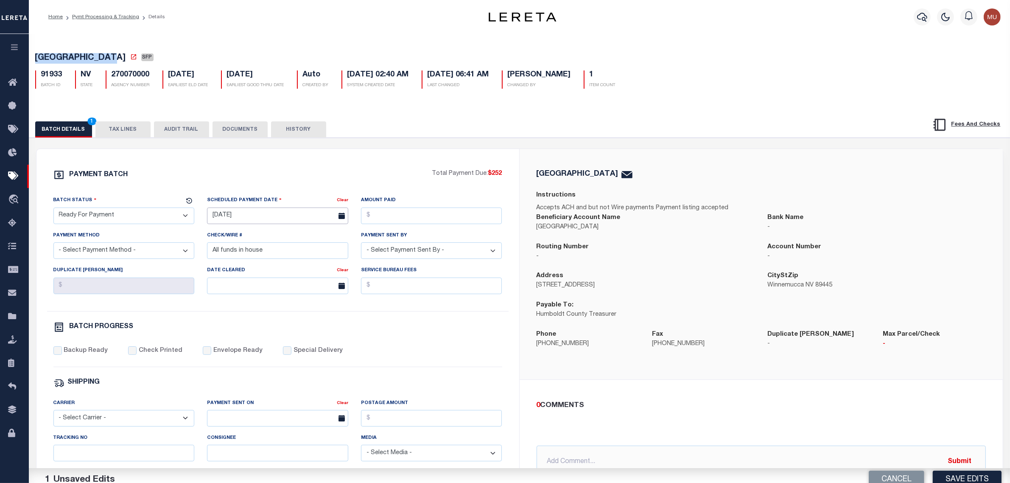
click at [249, 218] on input "09/23/2025" at bounding box center [277, 215] width 141 height 17
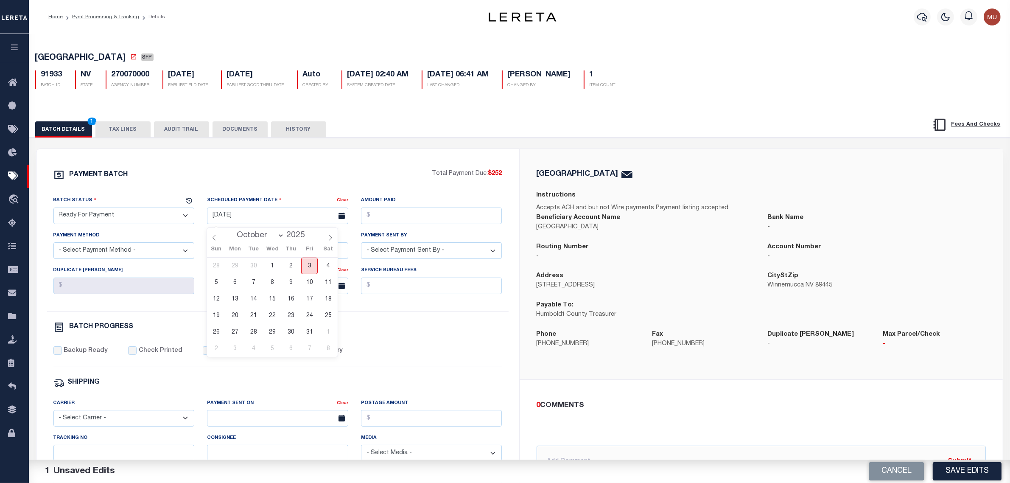
click at [310, 265] on span "3" at bounding box center [309, 265] width 17 height 17
type input "[DATE]"
click at [406, 217] on input "Amount Paid" at bounding box center [431, 215] width 141 height 17
type input "$252.00"
select select "CHK"
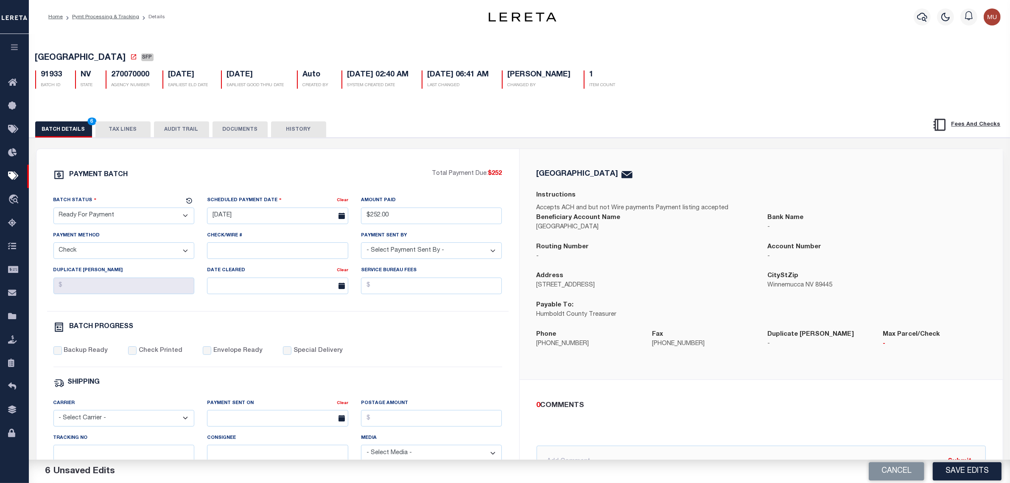
select select "Urbina, Matthew"
click at [92, 349] on div "PAYMENT BATCH Total Payment Due: $252 Batch Status - Select Status -" at bounding box center [278, 396] width 462 height 455
click at [90, 353] on label "Backup Ready" at bounding box center [86, 350] width 44 height 9
click at [62, 353] on input "Backup Ready" at bounding box center [57, 350] width 8 height 8
checkbox input "true"
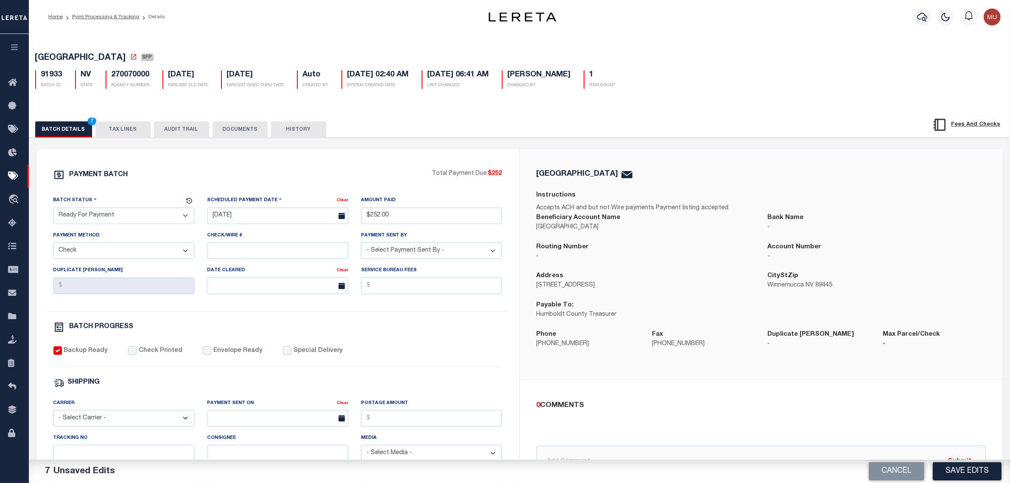
click at [703, 259] on p "-" at bounding box center [645, 256] width 218 height 9
click at [951, 465] on button "Save Edits" at bounding box center [966, 471] width 69 height 18
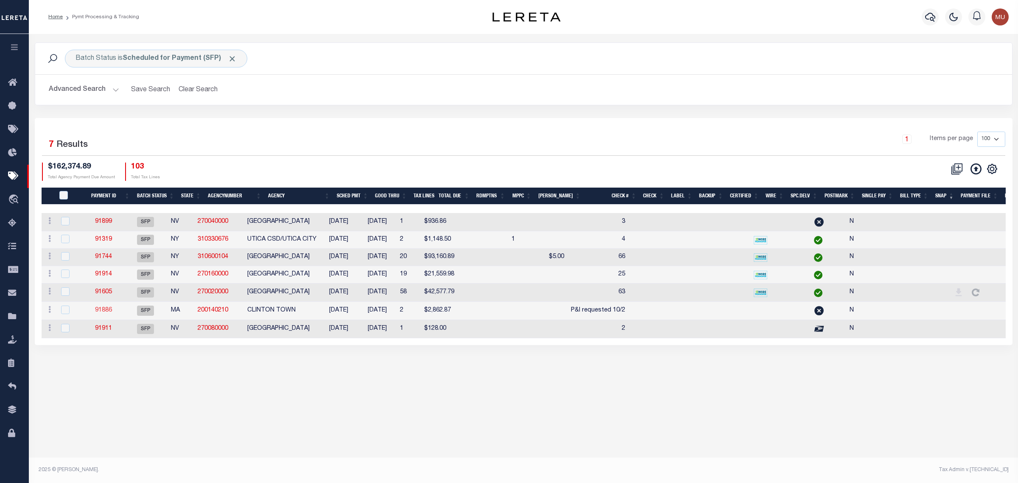
click at [109, 313] on link "91886" at bounding box center [103, 310] width 17 height 6
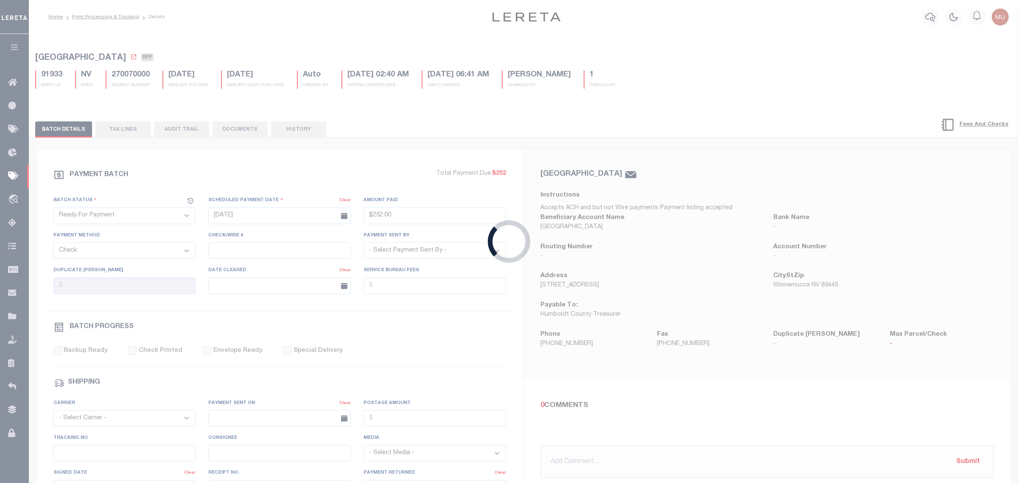
select select "SFP"
type input "04/26/2025"
select select
type input "P&I requested 10/2"
select select
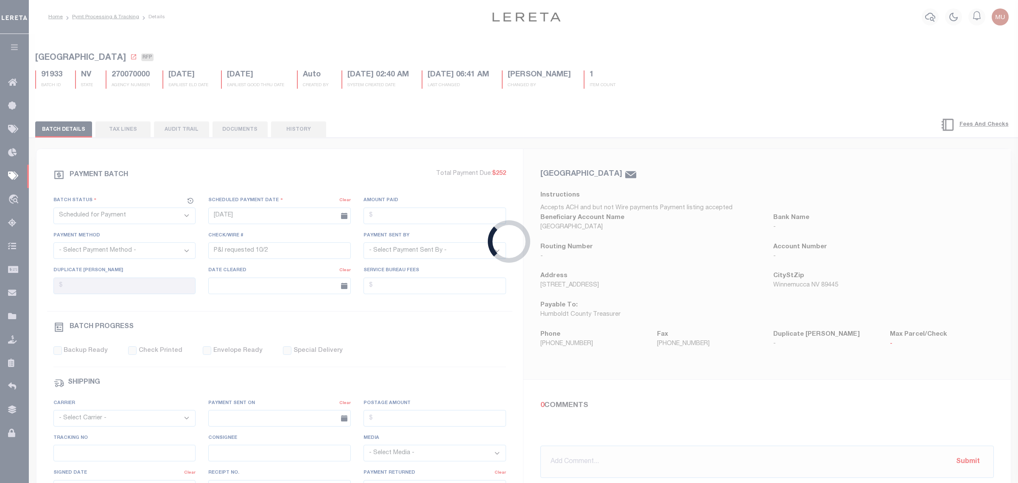
checkbox input "false"
type input "Andres"
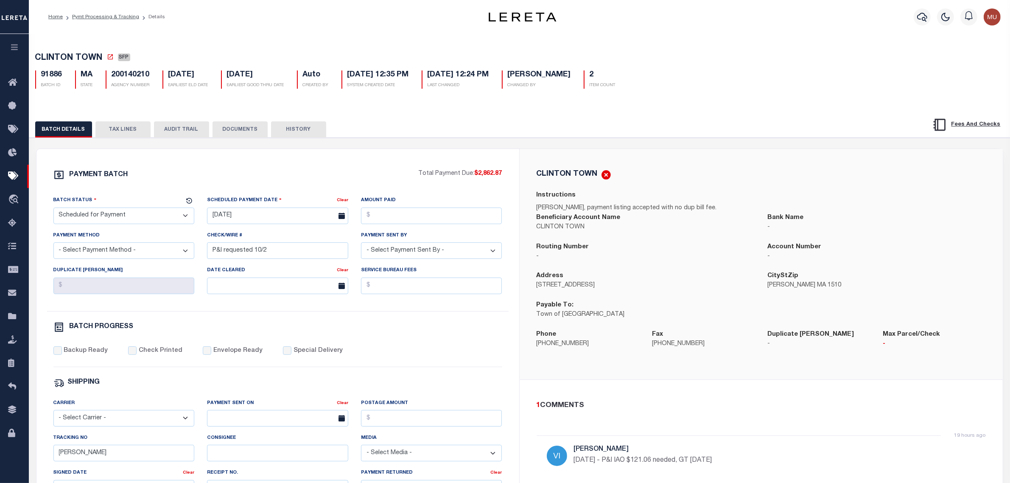
click at [393, 189] on div "PAYMENT BATCH Total Payment Due: $2,862.87 Batch Status - Select Status -" at bounding box center [278, 396] width 462 height 455
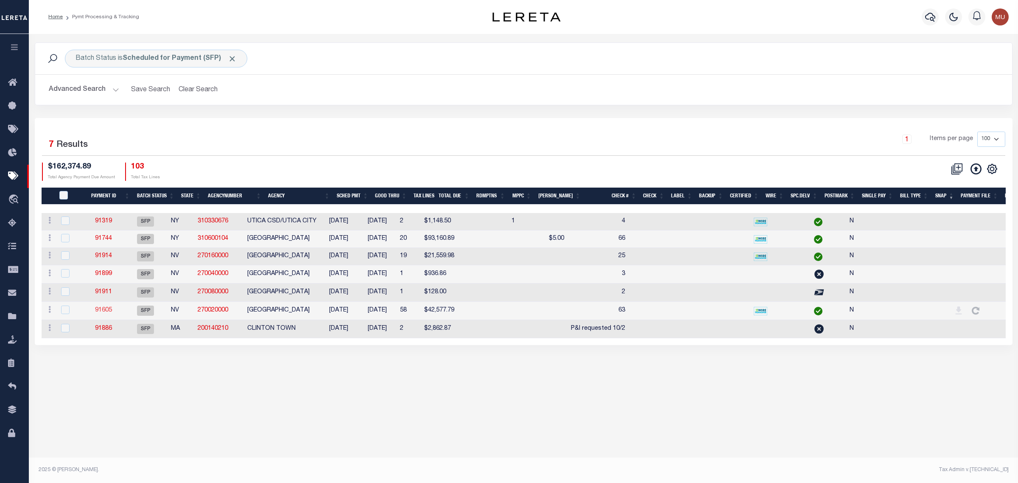
click at [105, 312] on link "91605" at bounding box center [103, 310] width 17 height 6
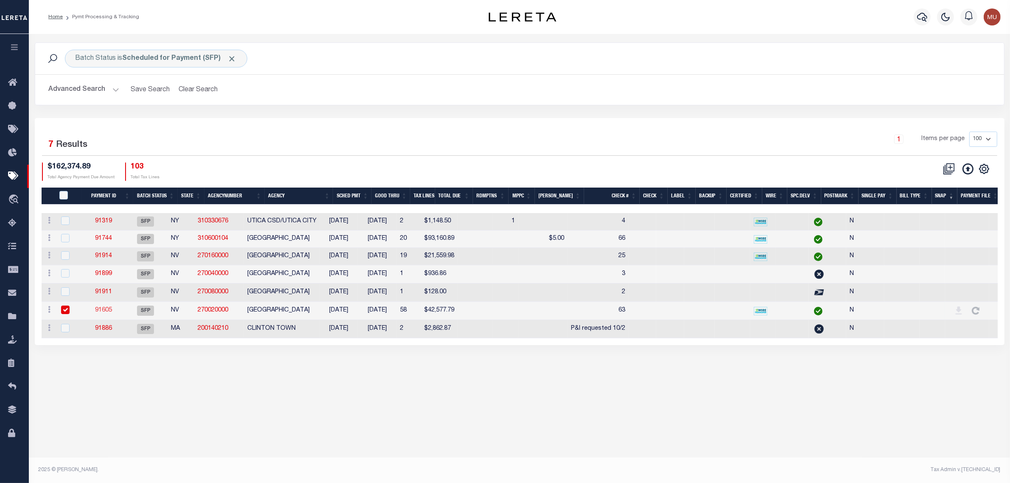
type input "[DATE]"
type input "63"
type input "Matt"
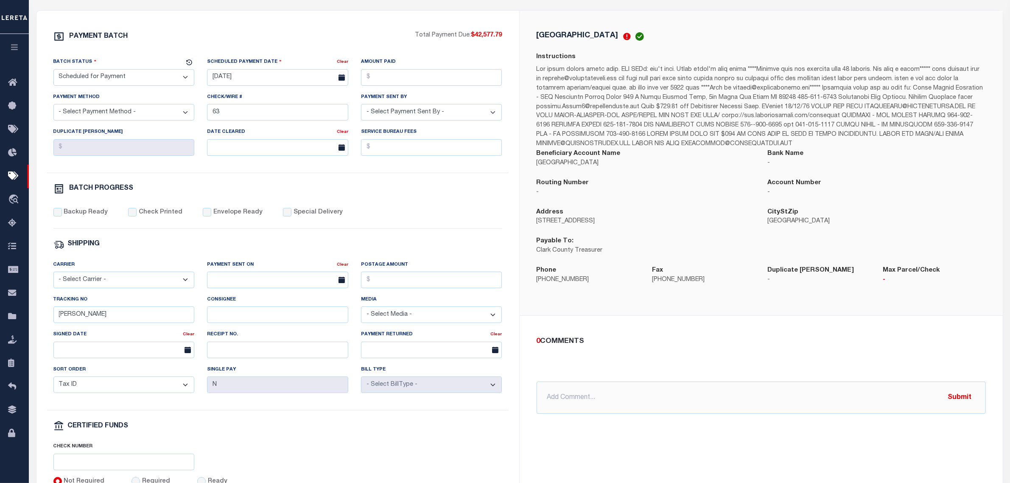
scroll to position [212, 0]
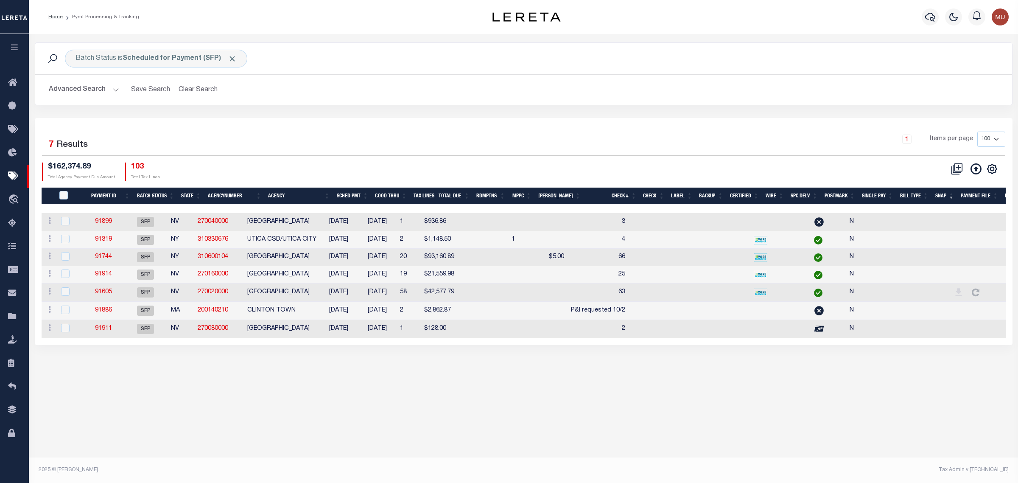
click at [119, 312] on td "91886" at bounding box center [104, 310] width 40 height 18
checkbox input "true"
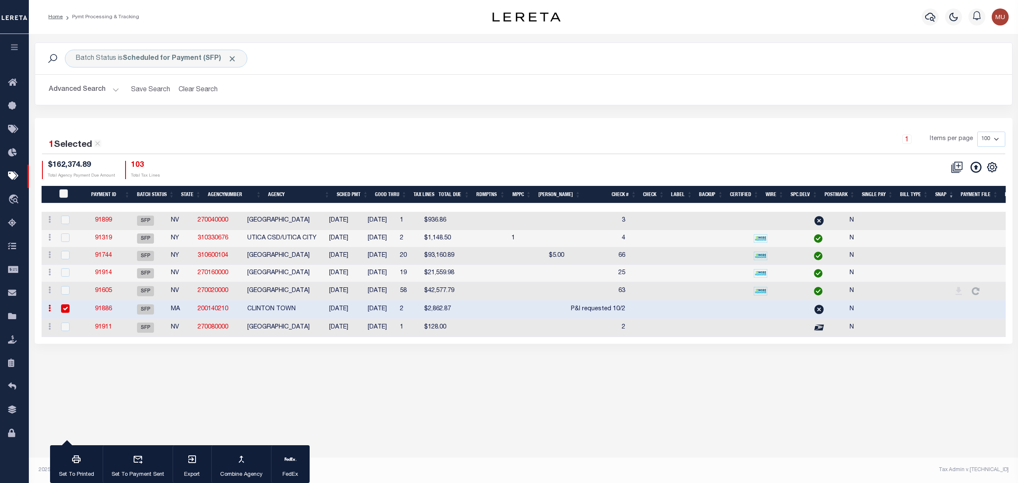
click at [112, 312] on link "91886" at bounding box center [103, 309] width 17 height 6
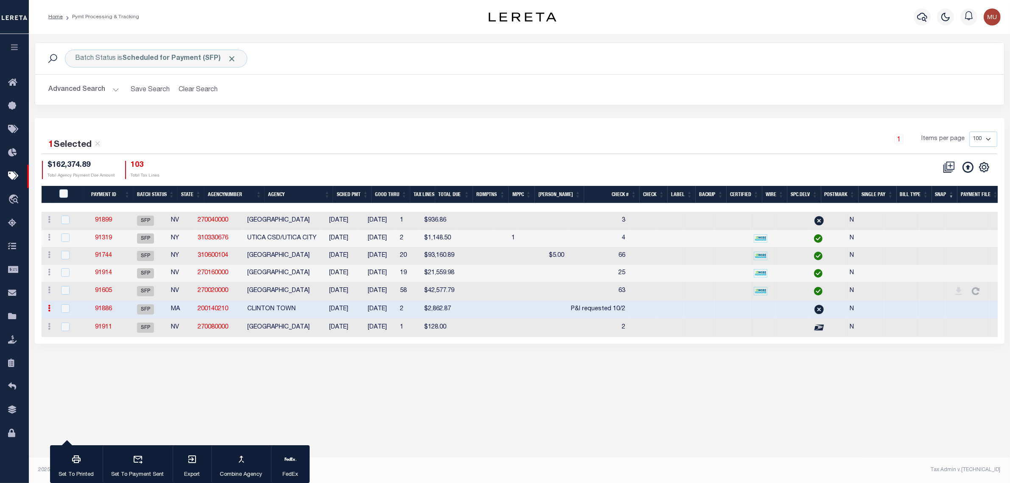
type input "04/26/2025"
type input "P&I requested 10/2"
type input "Andres"
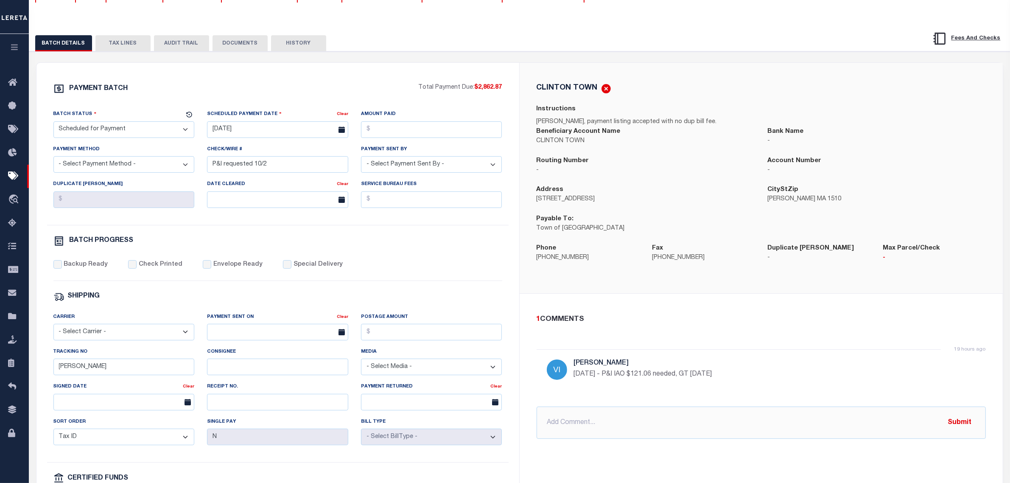
scroll to position [159, 0]
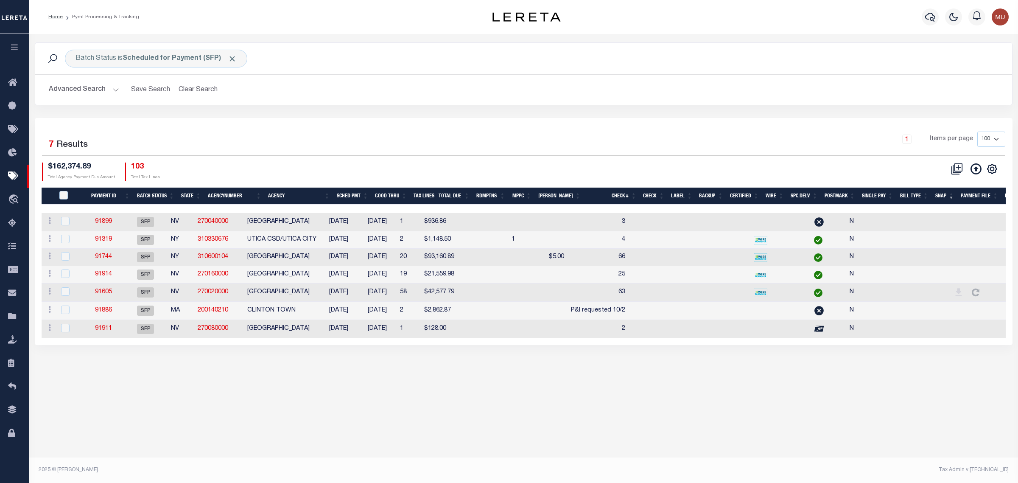
drag, startPoint x: 820, startPoint y: 348, endPoint x: 880, endPoint y: 345, distance: 60.3
click at [880, 345] on div "1 Selected 7 Results 1 Items per page 100 200 500 1000 $162,374.89" at bounding box center [523, 231] width 977 height 227
click at [103, 292] on link "91605" at bounding box center [103, 292] width 17 height 6
type input "[DATE]"
type input "63"
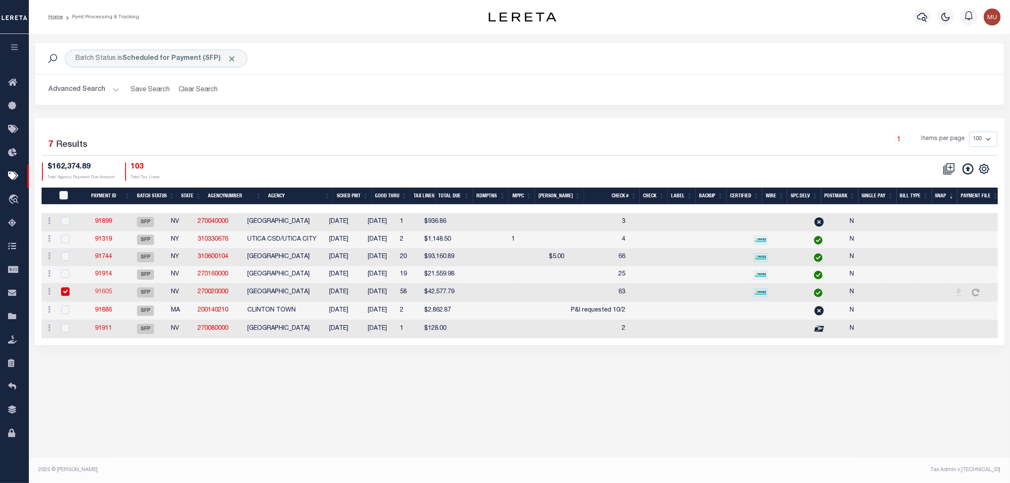
type input "Matt"
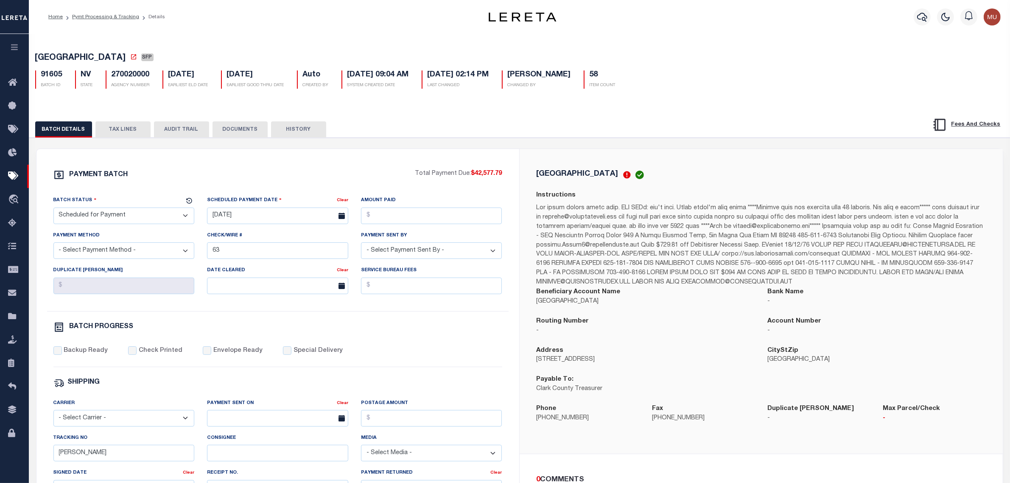
click at [138, 72] on h5 "270020000" at bounding box center [131, 74] width 38 height 9
copy h5 "270020000"
drag, startPoint x: 480, startPoint y: 122, endPoint x: 471, endPoint y: 114, distance: 11.7
click at [480, 121] on div "BATCH DETAILS TAX LINES AUDIT TRAIL DOCUMENTS HISTORY" at bounding box center [520, 127] width 1002 height 22
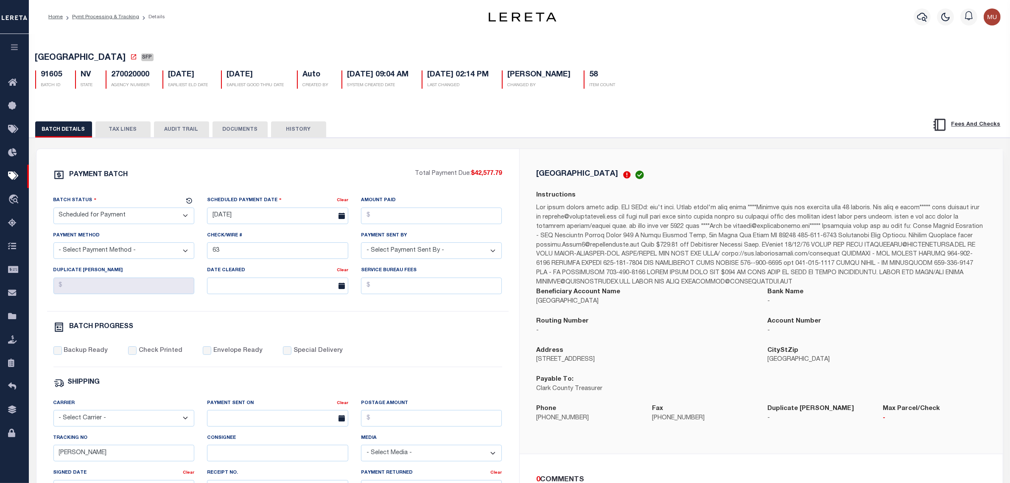
drag, startPoint x: 190, startPoint y: 61, endPoint x: 204, endPoint y: 59, distance: 14.7
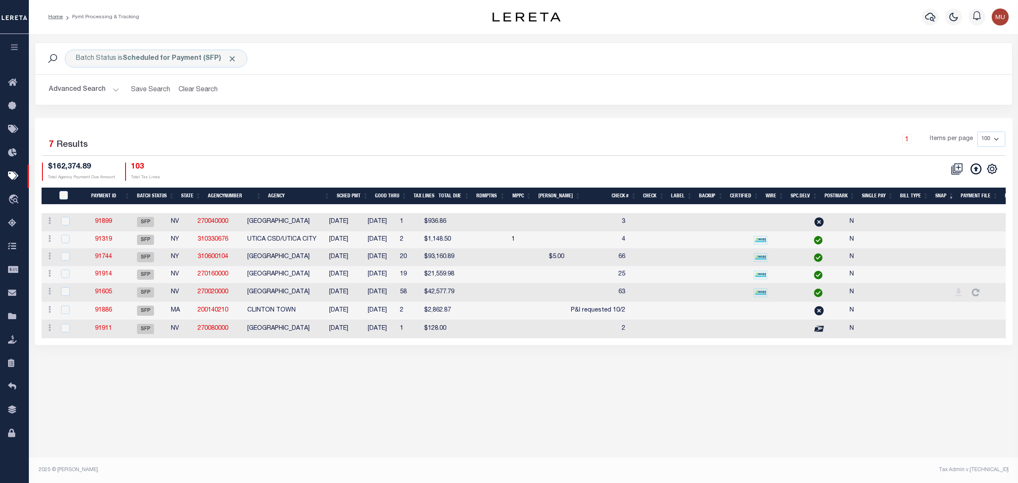
click at [320, 293] on td "CLARK COUNTY" at bounding box center [282, 292] width 76 height 18
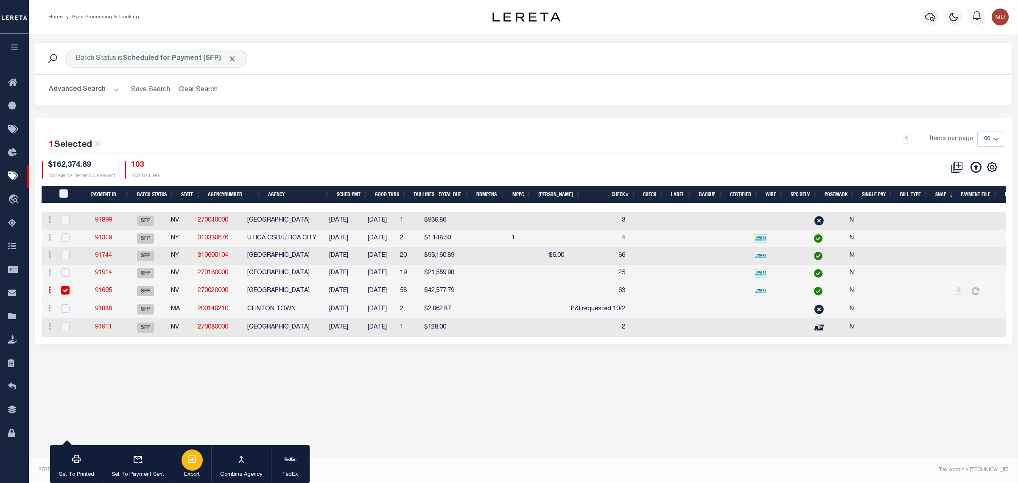
click at [191, 459] on icon "button" at bounding box center [192, 459] width 10 height 10
click at [107, 297] on td "91605" at bounding box center [104, 291] width 40 height 18
checkbox input "false"
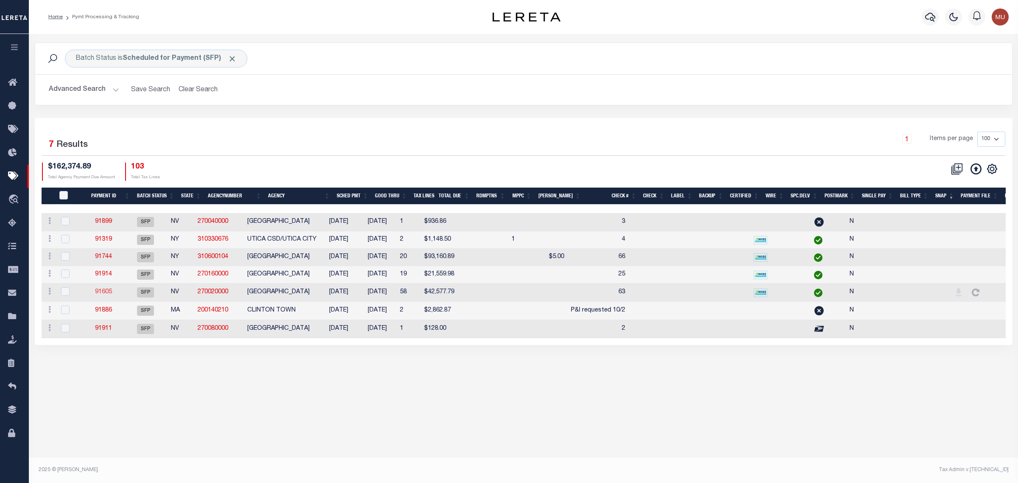
click at [107, 295] on link "91605" at bounding box center [103, 292] width 17 height 6
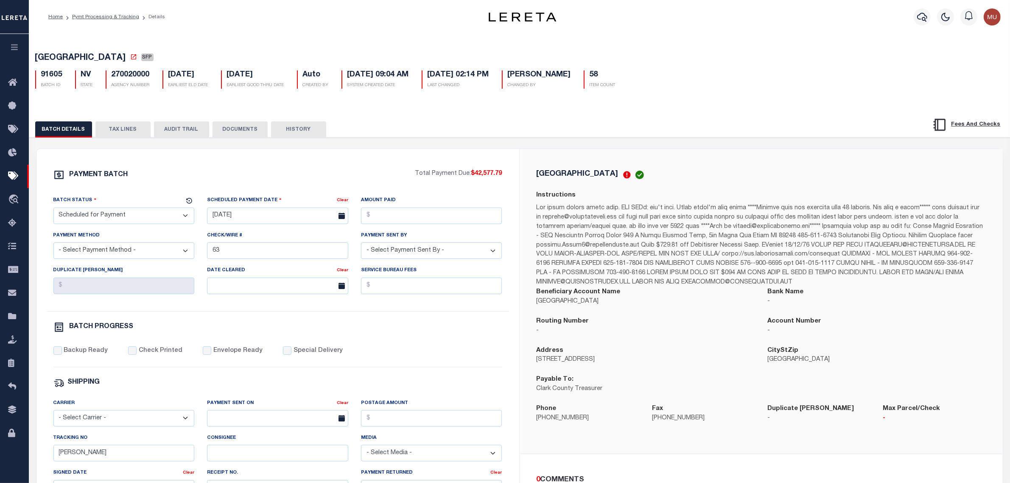
click at [109, 124] on button "TAX LINES" at bounding box center [122, 129] width 55 height 16
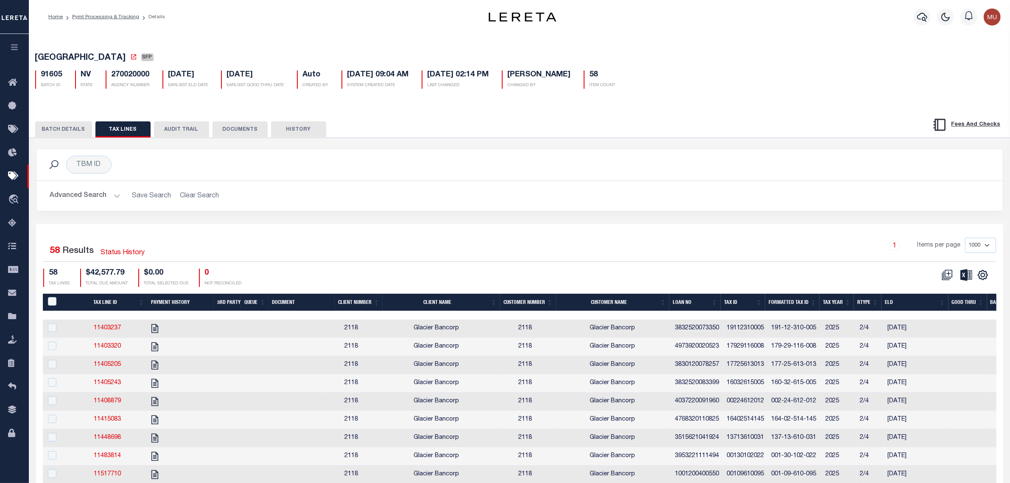
click at [794, 304] on th "Formatted Tax ID" at bounding box center [792, 301] width 54 height 17
click at [987, 280] on icon "" at bounding box center [982, 274] width 11 height 11
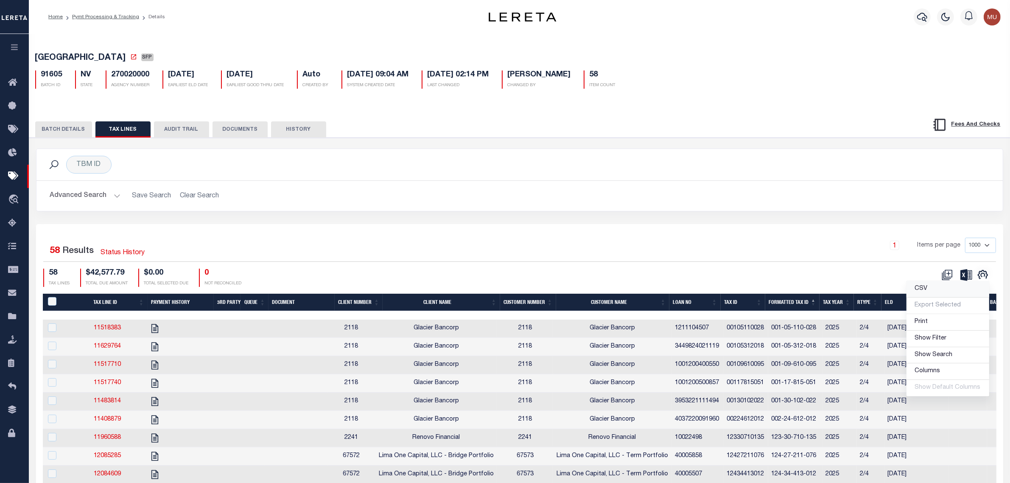
click at [940, 293] on link "CSV" at bounding box center [947, 289] width 83 height 17
drag, startPoint x: 83, startPoint y: 131, endPoint x: 95, endPoint y: 128, distance: 11.7
click at [83, 131] on button "BATCH DETAILS" at bounding box center [63, 129] width 57 height 16
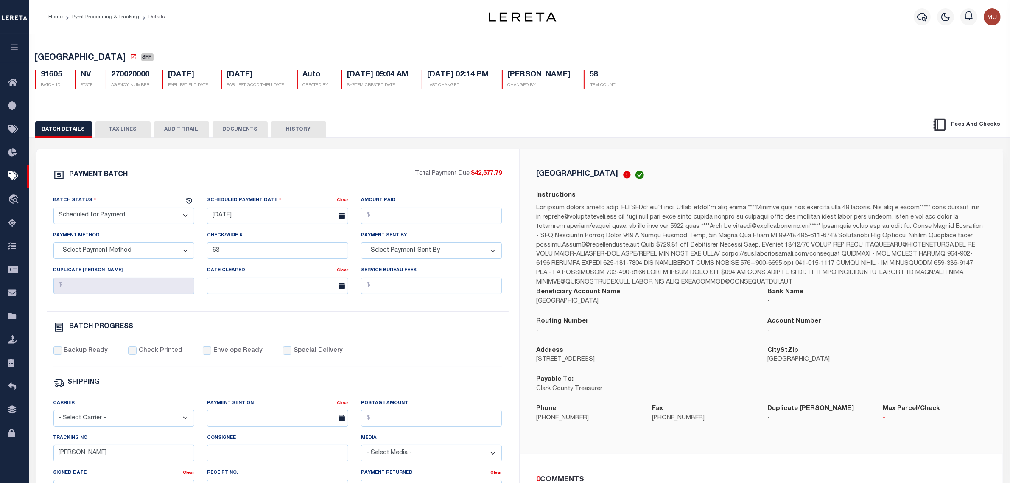
click at [47, 54] on span "CLARK COUNTY" at bounding box center [80, 58] width 91 height 8
drag, startPoint x: 47, startPoint y: 54, endPoint x: 66, endPoint y: 54, distance: 18.7
click at [66, 54] on span "CLARK COUNTY" at bounding box center [80, 58] width 91 height 8
copy span "CLARK COUNTY"
click at [307, 172] on div "PAYMENT BATCH" at bounding box center [234, 177] width 362 height 16
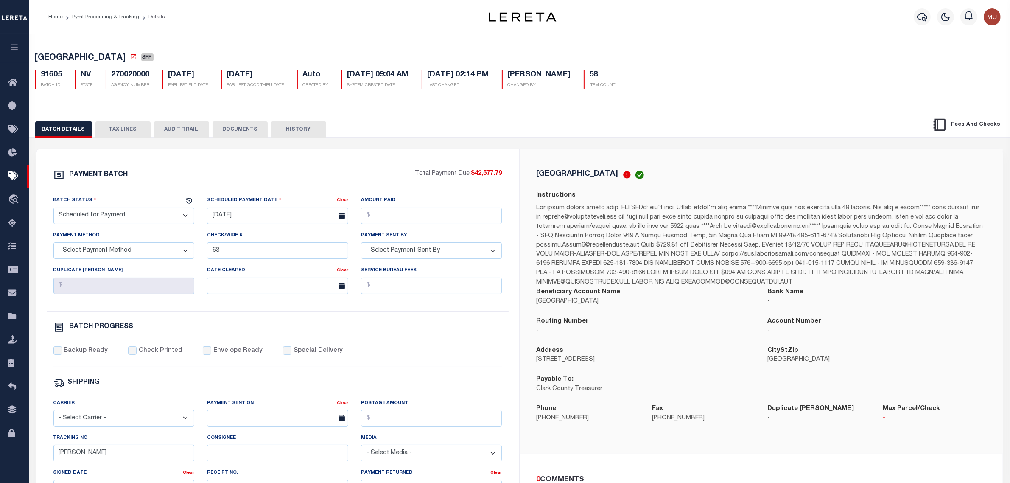
click at [139, 218] on select "- Select Status - Scheduled for Payment Ready For Payment Payment Sent Cleared …" at bounding box center [123, 215] width 141 height 17
select select "RFF"
click at [53, 210] on select "- Select Status - Scheduled for Payment Ready For Payment Payment Sent Cleared …" at bounding box center [123, 215] width 141 height 17
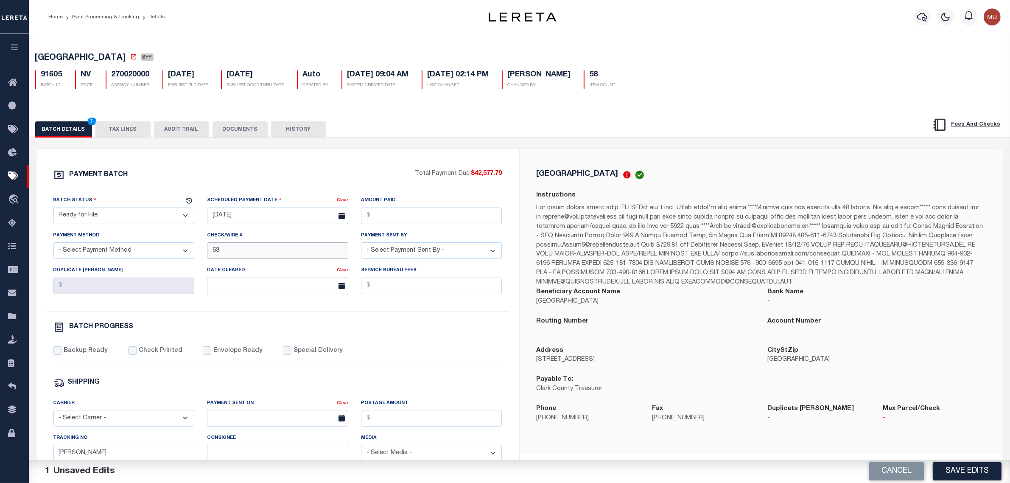
click at [261, 247] on input "63" at bounding box center [277, 250] width 141 height 17
drag, startPoint x: 257, startPoint y: 251, endPoint x: 183, endPoint y: 256, distance: 74.4
click at [185, 256] on div "Batch Status - Select Status - Scheduled for Payment Ready For Payment Payment …" at bounding box center [277, 252] width 461 height 115
type input "o"
type input "OD file requested 10/3"
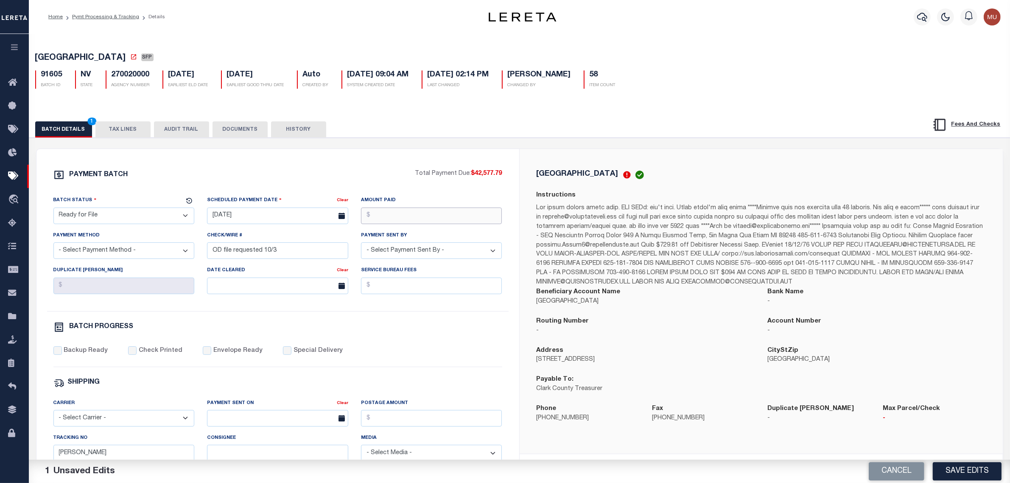
click at [399, 223] on input "Amount Paid" at bounding box center [431, 215] width 141 height 17
type input "$42,577.79"
click at [314, 218] on input "[DATE]" at bounding box center [277, 215] width 141 height 17
click at [311, 263] on span "3" at bounding box center [309, 265] width 17 height 17
type input "[DATE]"
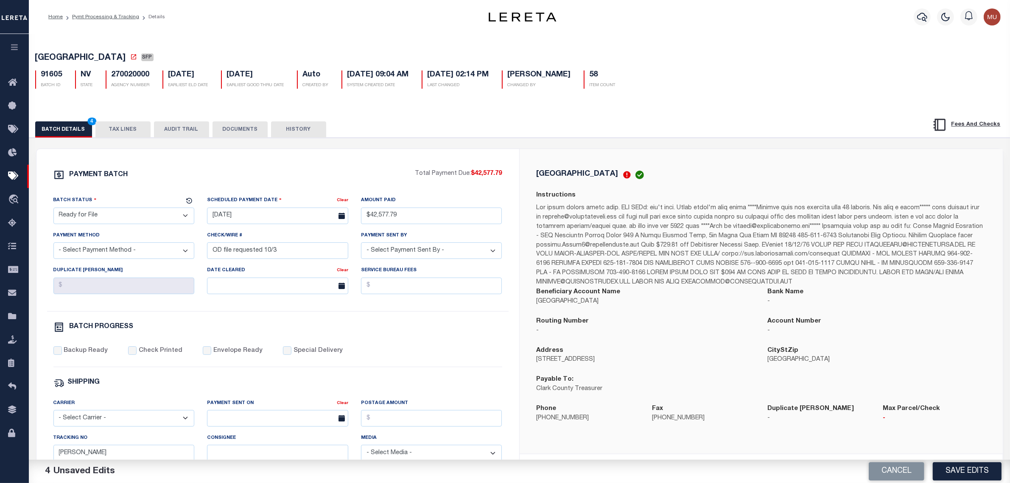
click at [389, 251] on select "- Select Payment Sent By - Aakash Patel Abdul Muzain Adams, Pamela S Adhikary R…" at bounding box center [431, 250] width 141 height 17
select select "Urbina, Matthew"
click at [410, 336] on div "BATCH PROGRESS" at bounding box center [277, 328] width 449 height 14
click at [88, 355] on label "Backup Ready" at bounding box center [86, 350] width 44 height 9
click at [62, 354] on input "Backup Ready" at bounding box center [57, 350] width 8 height 8
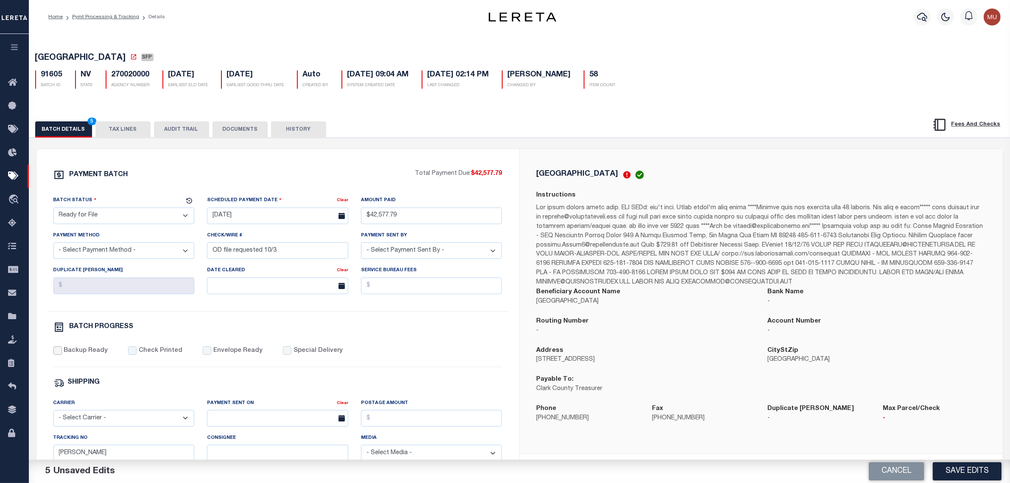
checkbox input "true"
click at [128, 259] on select "- Select Payment Method - ACH Certified Check Check Direct Deposit Wire Transfer" at bounding box center [123, 250] width 141 height 17
select select "TRA"
click at [53, 246] on select "- Select Payment Method - ACH Certified Check Check Direct Deposit Wire Transfer" at bounding box center [123, 250] width 141 height 17
click at [324, 355] on label "Special Delivery" at bounding box center [317, 350] width 49 height 9
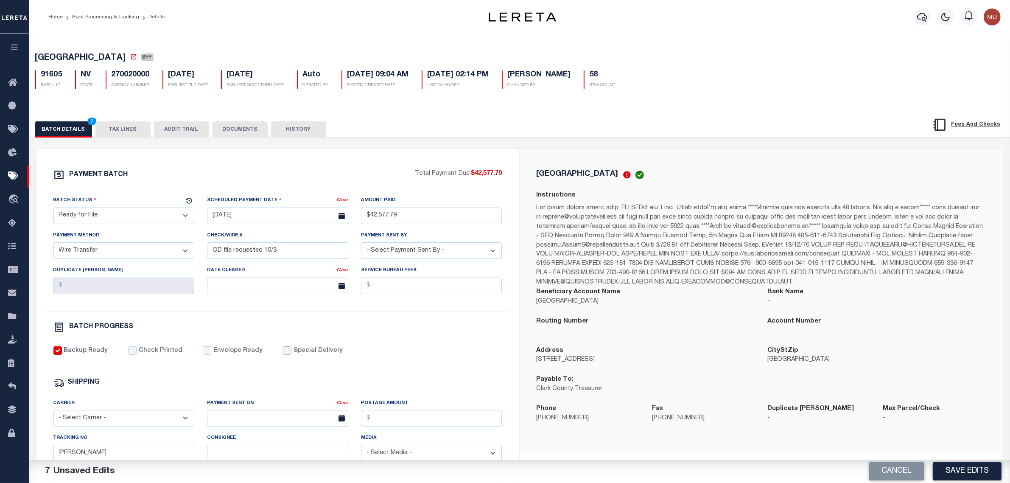
click at [291, 354] on input "Special Delivery" at bounding box center [287, 350] width 8 height 8
checkbox input "true"
click at [944, 469] on button "Save Edits" at bounding box center [966, 471] width 69 height 18
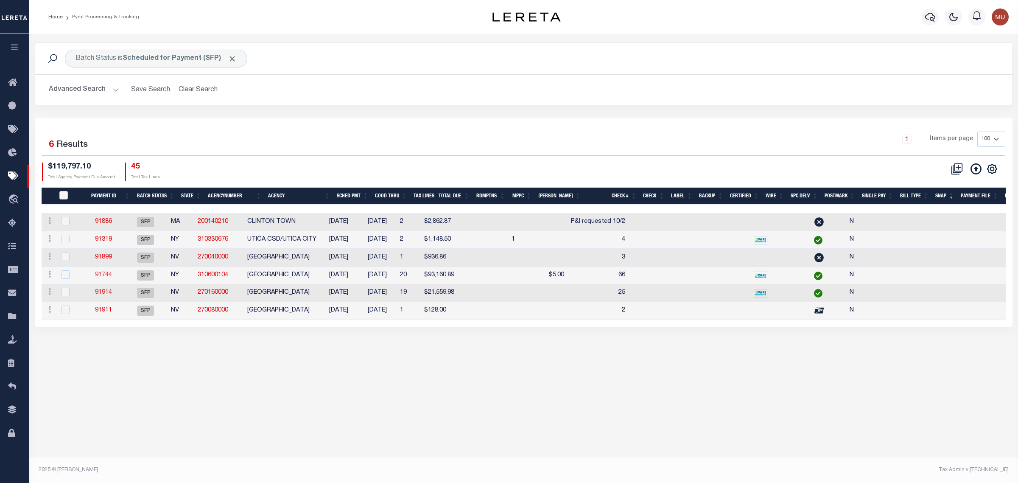
click at [105, 276] on link "91744" at bounding box center [103, 275] width 17 height 6
select select "SFP"
type input "[DATE]"
select select
type input "66"
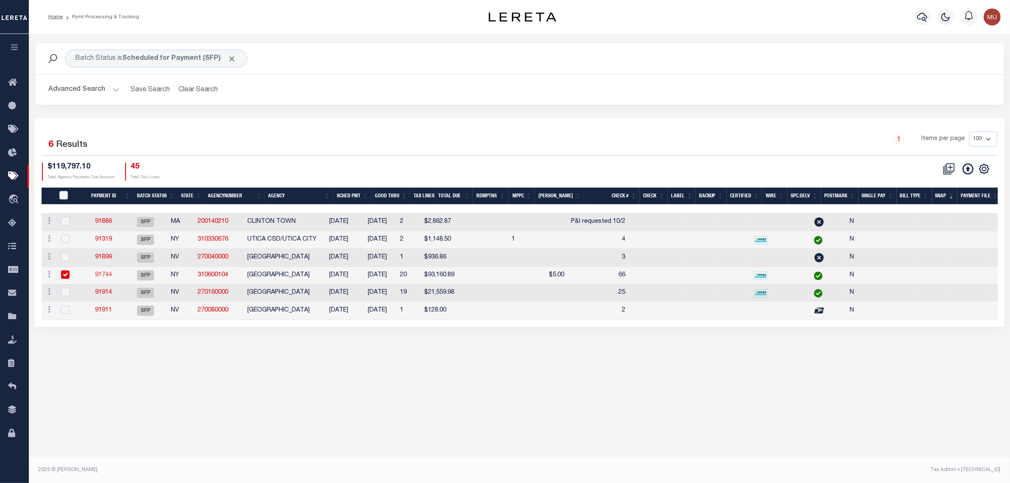
select select
checkbox input "false"
type input "Audria"
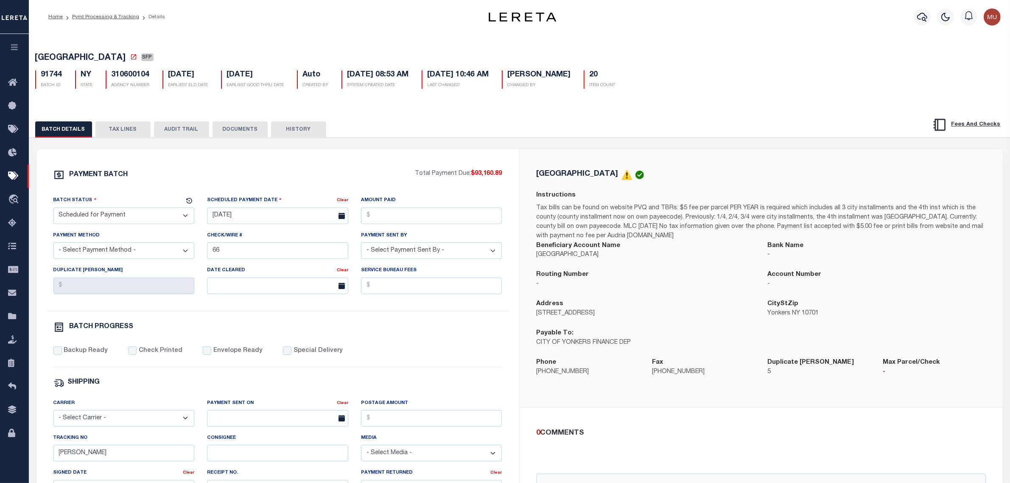
click at [138, 80] on h5 "310600104" at bounding box center [131, 74] width 38 height 9
click at [134, 76] on h5 "310600104" at bounding box center [131, 74] width 38 height 9
copy div "310600104"
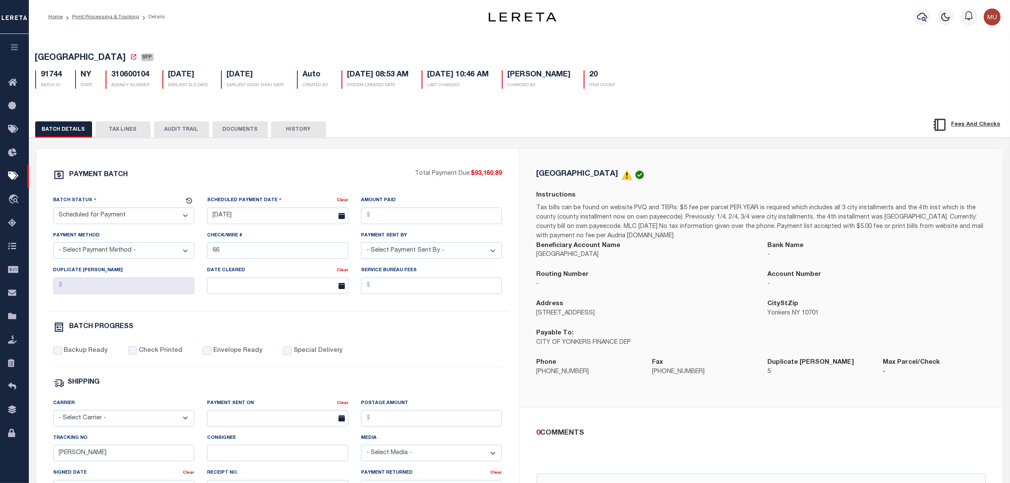
click at [385, 173] on div "PAYMENT BATCH" at bounding box center [234, 177] width 362 height 16
click at [236, 252] on input "66" at bounding box center [277, 250] width 141 height 17
type input "66 - needs OD file - wire"
click at [367, 166] on div "PAYMENT BATCH Total Payment Due: $93,160.89 Batch Status" at bounding box center [277, 397] width 483 height 496
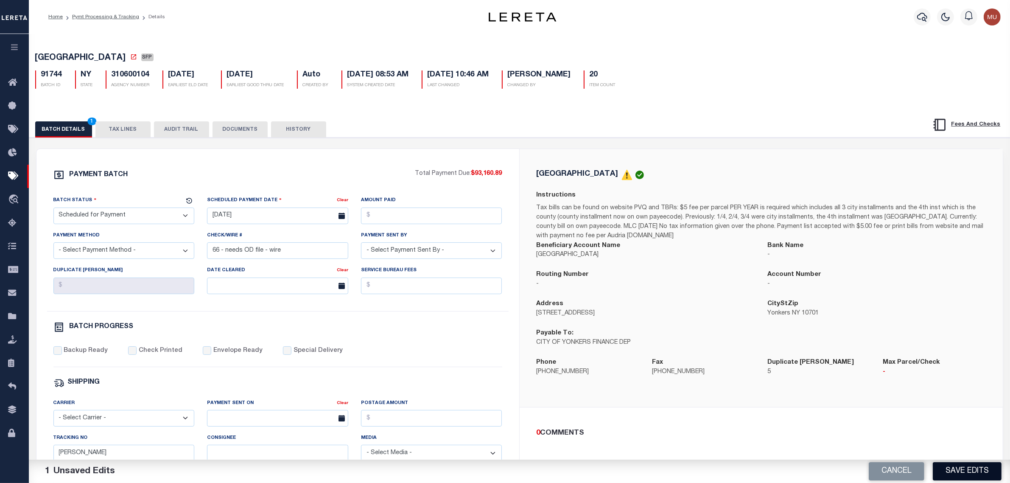
click at [949, 468] on button "Save Edits" at bounding box center [966, 471] width 69 height 18
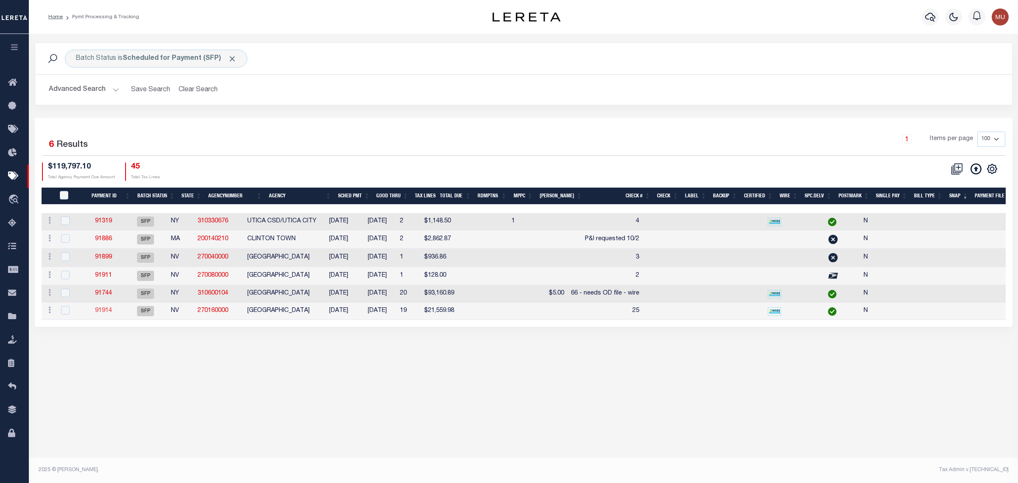
click at [107, 313] on link "91914" at bounding box center [103, 310] width 17 height 6
type input "[DATE]"
type input "25"
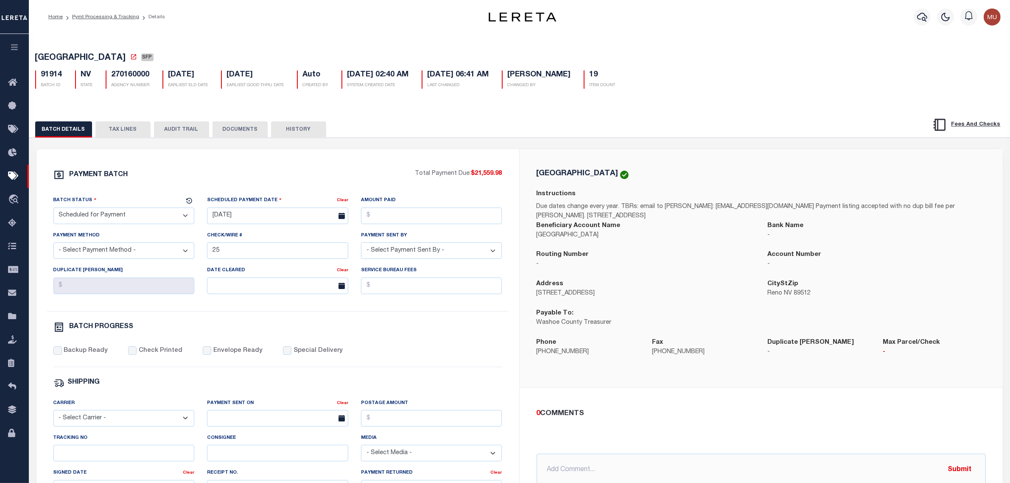
click at [131, 78] on h5 "270160000" at bounding box center [131, 74] width 38 height 9
copy h5 "270160000"
click at [246, 253] on input "25" at bounding box center [277, 250] width 141 height 17
drag, startPoint x: 246, startPoint y: 253, endPoint x: 208, endPoint y: 256, distance: 38.2
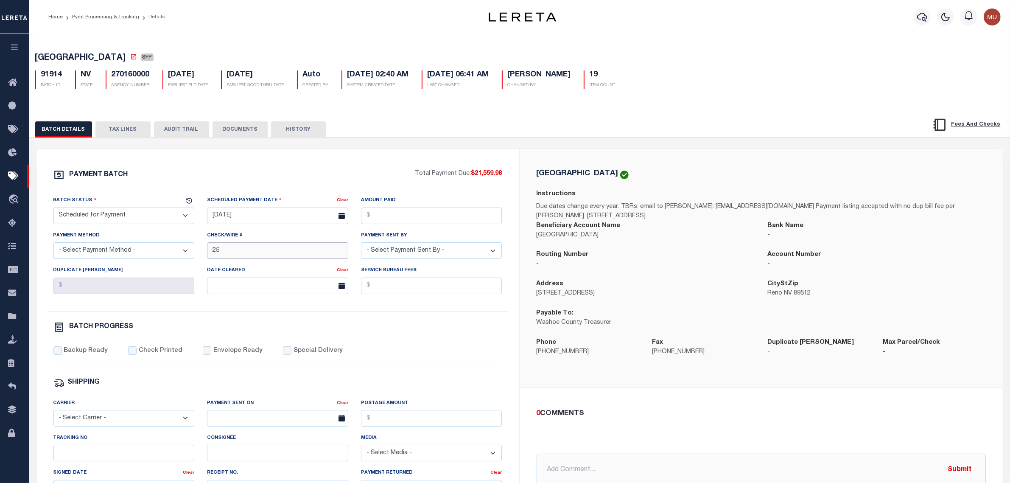
click at [208, 256] on input "25" at bounding box center [277, 250] width 141 height 17
click at [247, 255] on input "25" at bounding box center [277, 250] width 141 height 17
type input "25 - needs OD file - Wire"
click at [674, 275] on div "Routing Number -" at bounding box center [645, 264] width 231 height 29
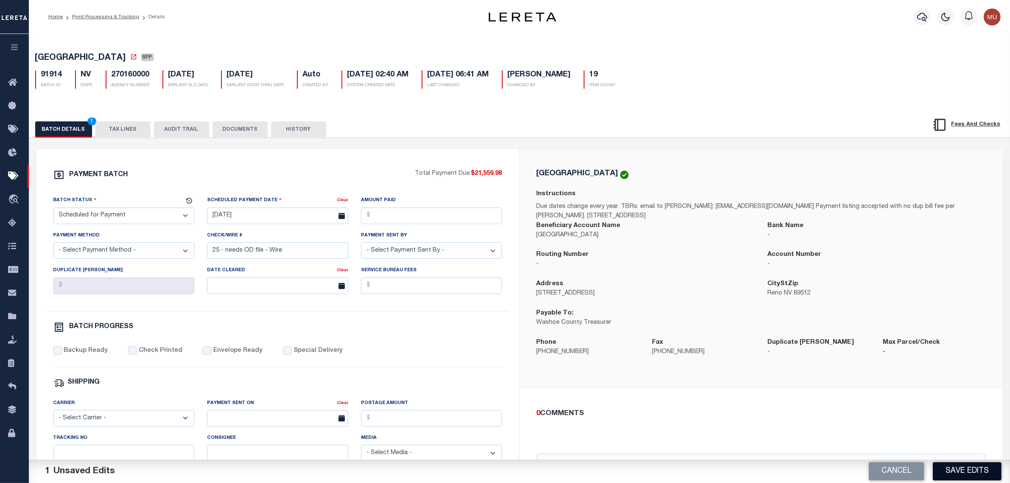
click at [954, 468] on button "Save Edits" at bounding box center [966, 471] width 69 height 18
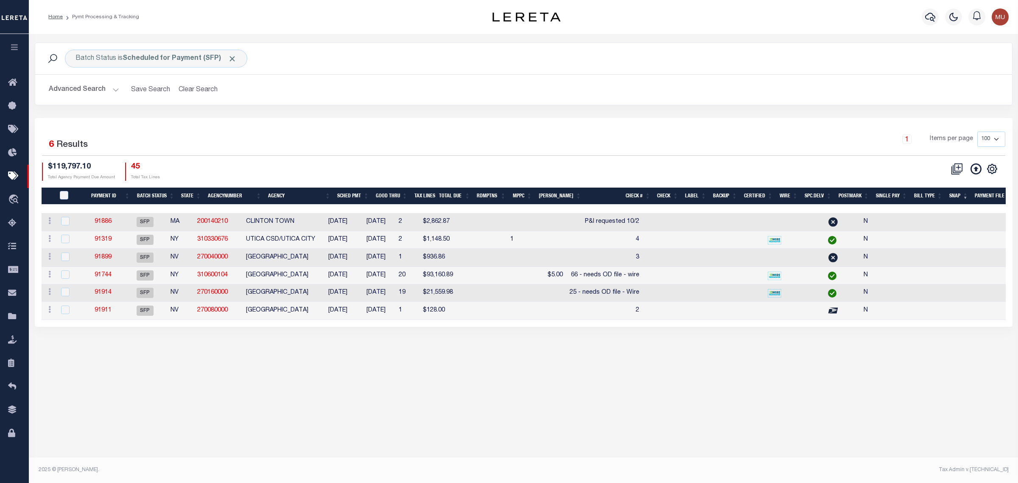
click at [329, 142] on div "1 Items per page 100 200 500 1000" at bounding box center [645, 142] width 719 height 22
click at [213, 98] on div "Advanced Search Save Search Clear Search PayeeSearchTable_dynamictable_____Defa…" at bounding box center [523, 90] width 977 height 30
click at [212, 92] on button "Clear Search" at bounding box center [198, 89] width 46 height 17
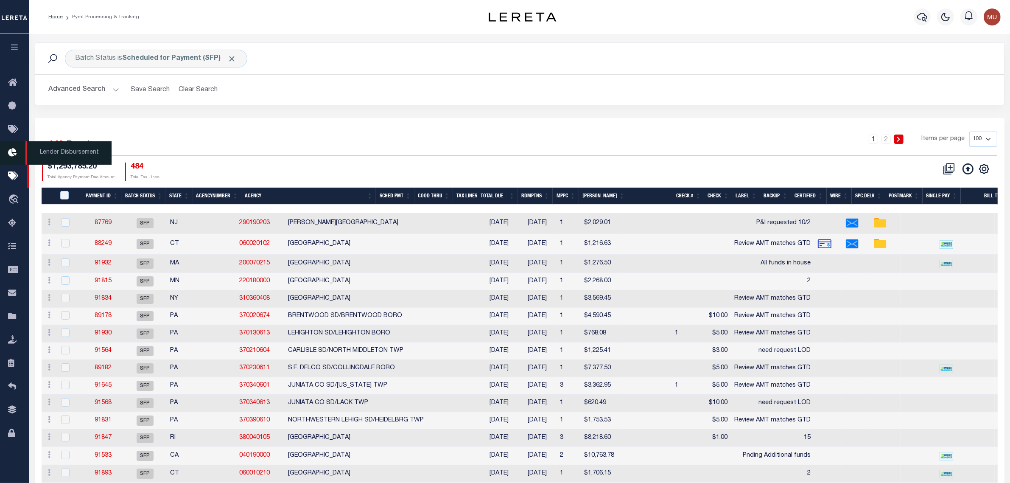
click at [13, 153] on icon at bounding box center [15, 153] width 14 height 11
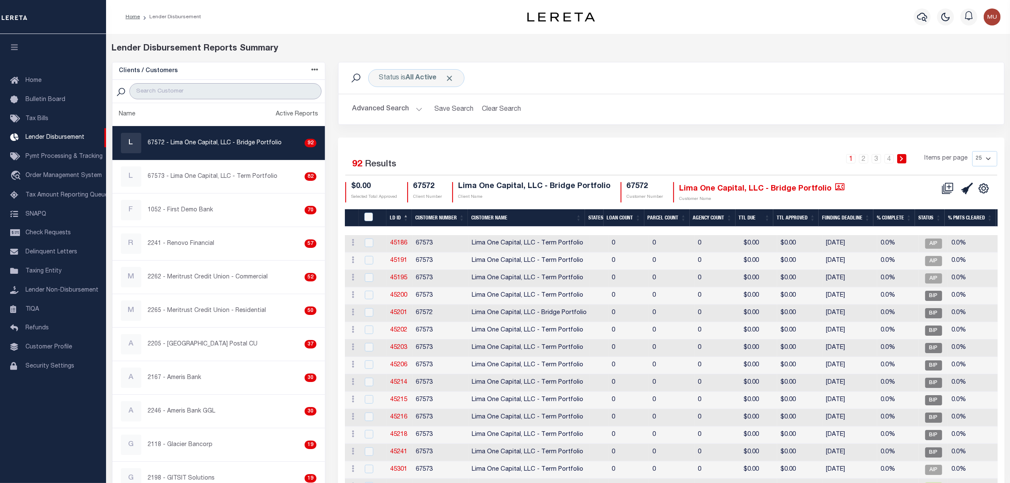
click at [198, 92] on input "search" at bounding box center [225, 91] width 192 height 16
type input "first guar"
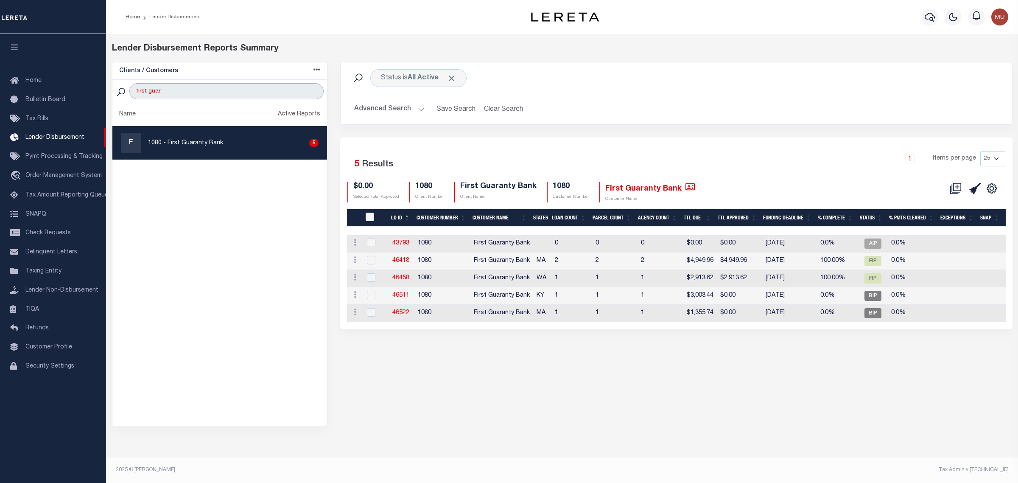
click at [312, 89] on input "first guar" at bounding box center [226, 91] width 194 height 16
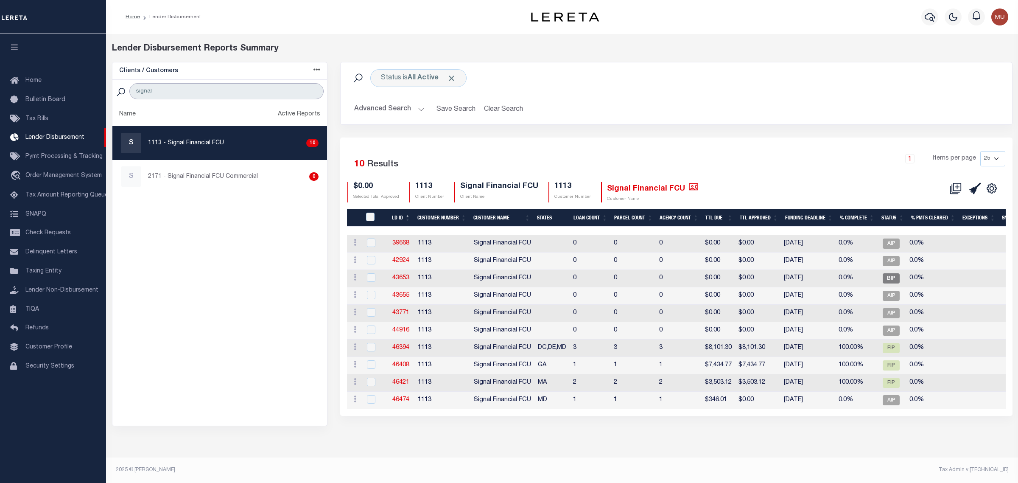
type input "signal"
click at [223, 145] on div "S 1113 - Signal Financial FCU 10" at bounding box center [220, 143] width 198 height 20
checkbox input "true"
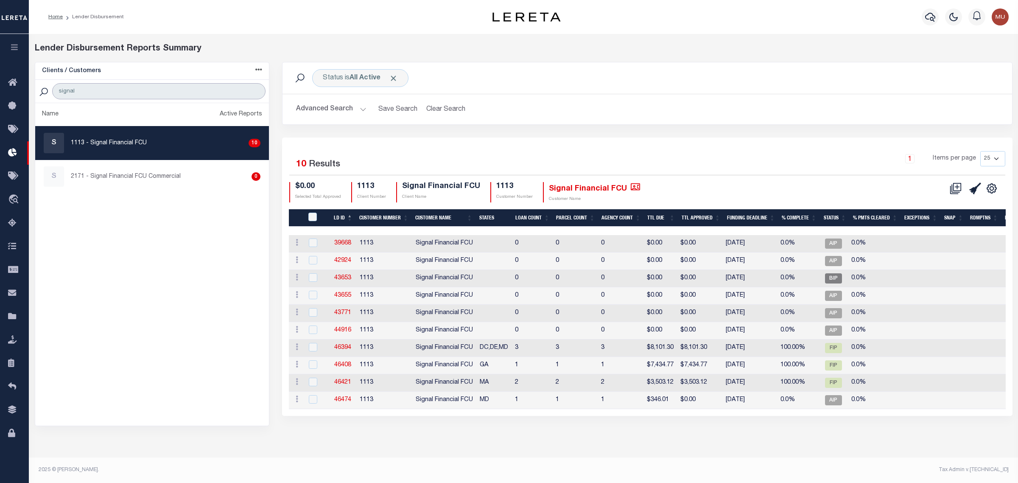
drag, startPoint x: 128, startPoint y: 90, endPoint x: 41, endPoint y: 92, distance: 87.4
click at [42, 92] on div "signal" at bounding box center [152, 91] width 234 height 23
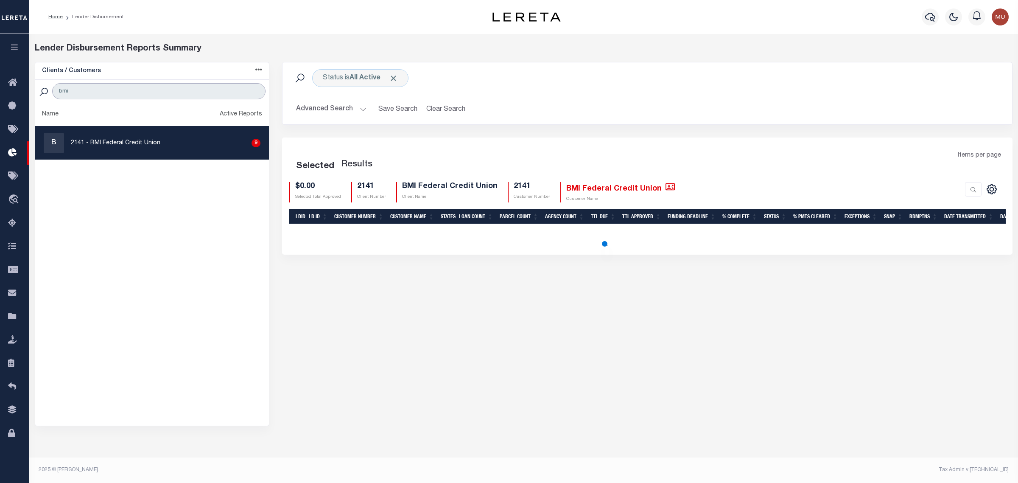
type input "bmi"
drag, startPoint x: 117, startPoint y: 147, endPoint x: 198, endPoint y: 149, distance: 80.6
click at [117, 147] on p "2141 - BMI Federal Credit Union" at bounding box center [115, 143] width 89 height 9
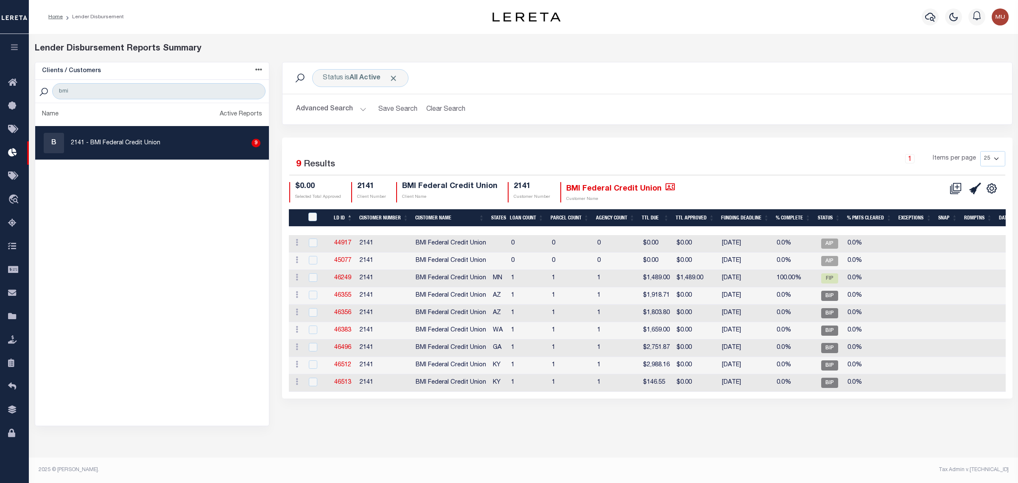
checkbox input "true"
drag, startPoint x: 107, startPoint y: 92, endPoint x: 29, endPoint y: 94, distance: 78.1
click at [29, 94] on div "Clients / Customers Customers asc Customers desc Client asc Client desc Active …" at bounding box center [152, 244] width 248 height 364
type input "renovo"
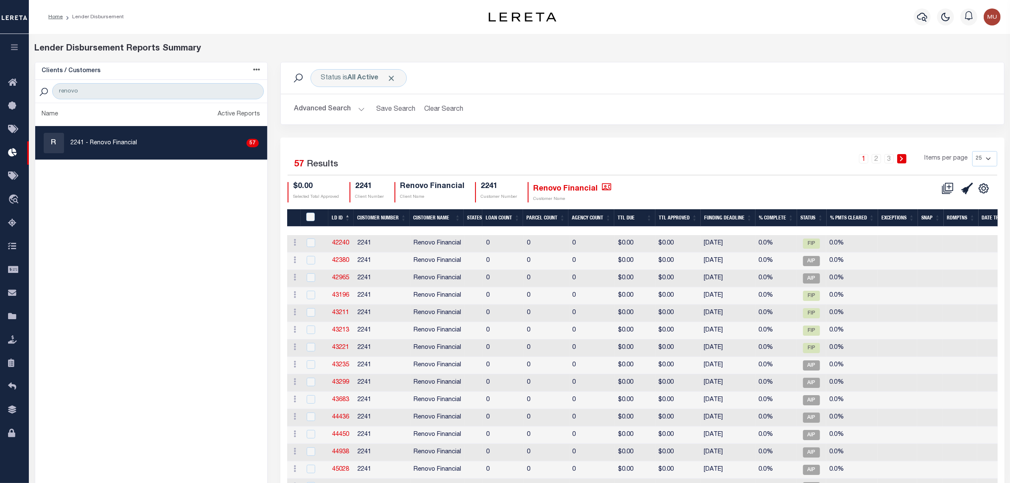
drag, startPoint x: 982, startPoint y: 157, endPoint x: 980, endPoint y: 163, distance: 6.5
click at [982, 157] on select "25 50 100 200" at bounding box center [984, 158] width 25 height 15
select select "100"
click at [972, 151] on select "25 50 100 200" at bounding box center [984, 158] width 25 height 15
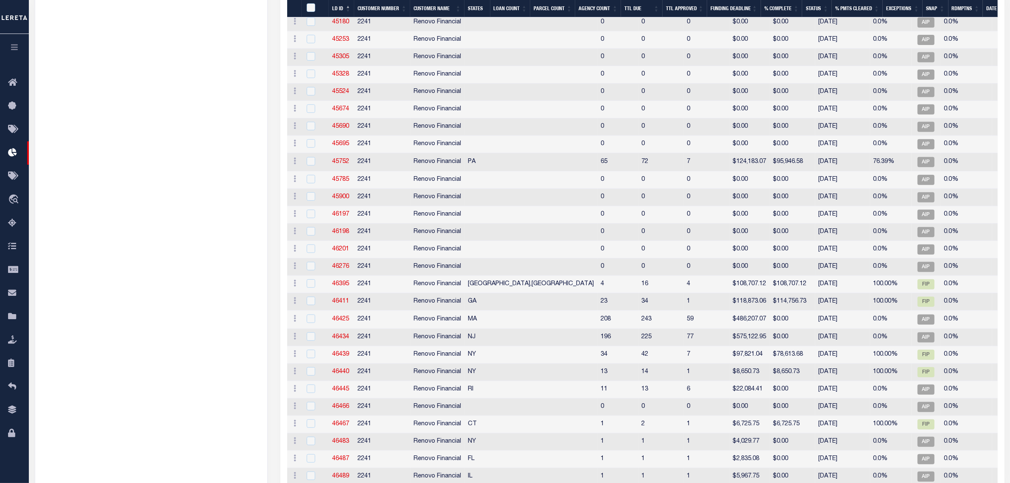
scroll to position [457, 0]
click at [399, 287] on td "2241" at bounding box center [382, 282] width 56 height 17
checkbox input "true"
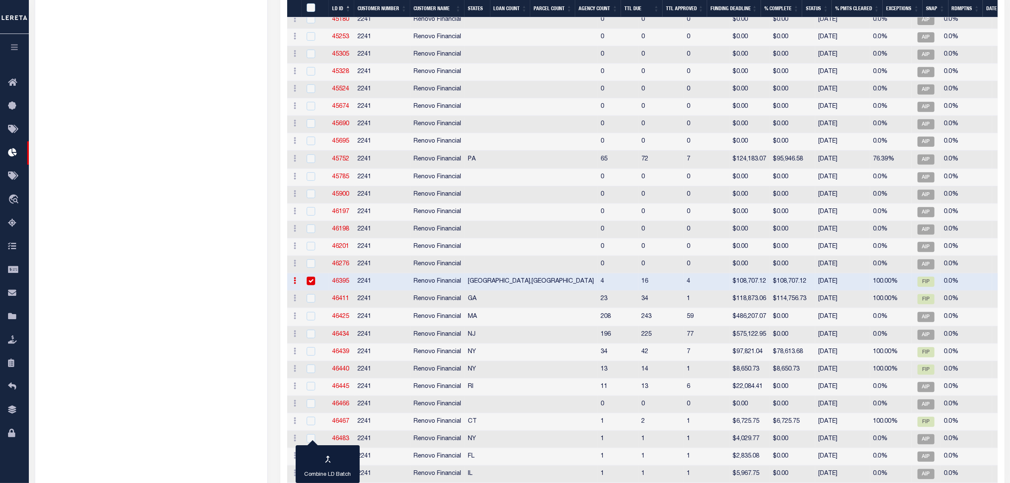
click at [384, 302] on td "2241" at bounding box center [382, 298] width 56 height 17
checkbox input "true"
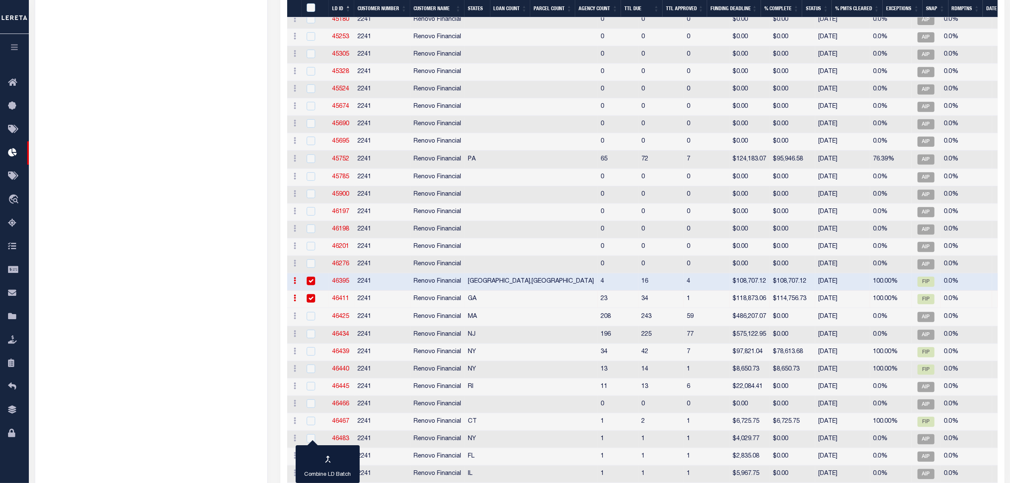
click at [479, 361] on td "NY" at bounding box center [531, 351] width 133 height 17
checkbox input "true"
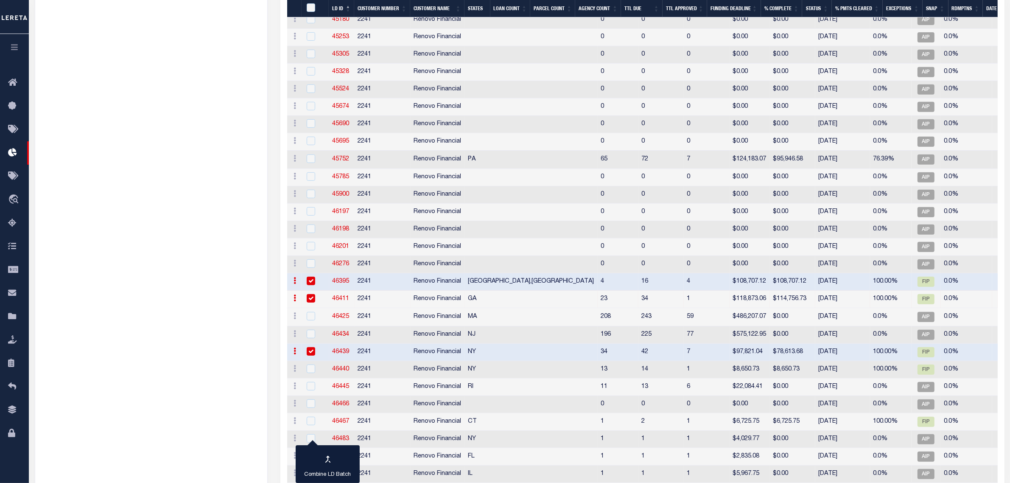
click at [486, 376] on td "NY" at bounding box center [531, 369] width 133 height 17
checkbox input "true"
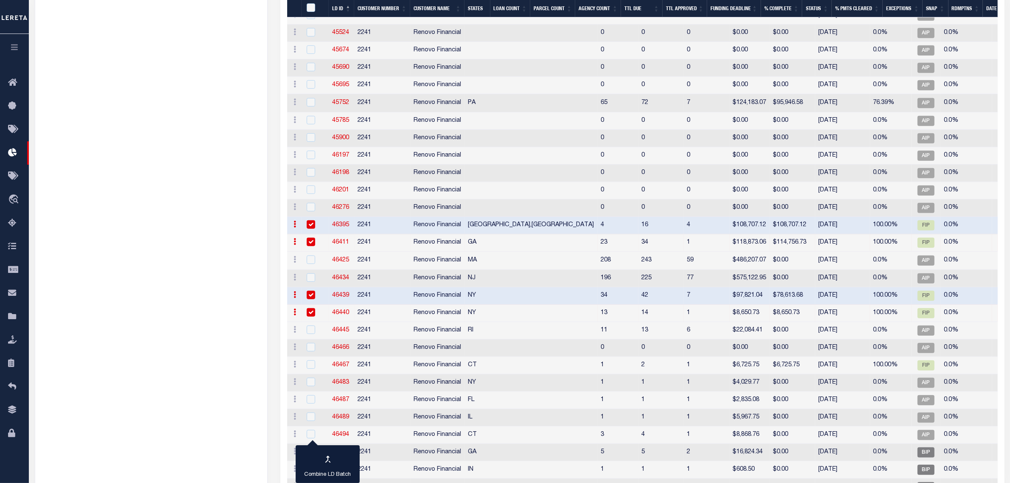
scroll to position [563, 0]
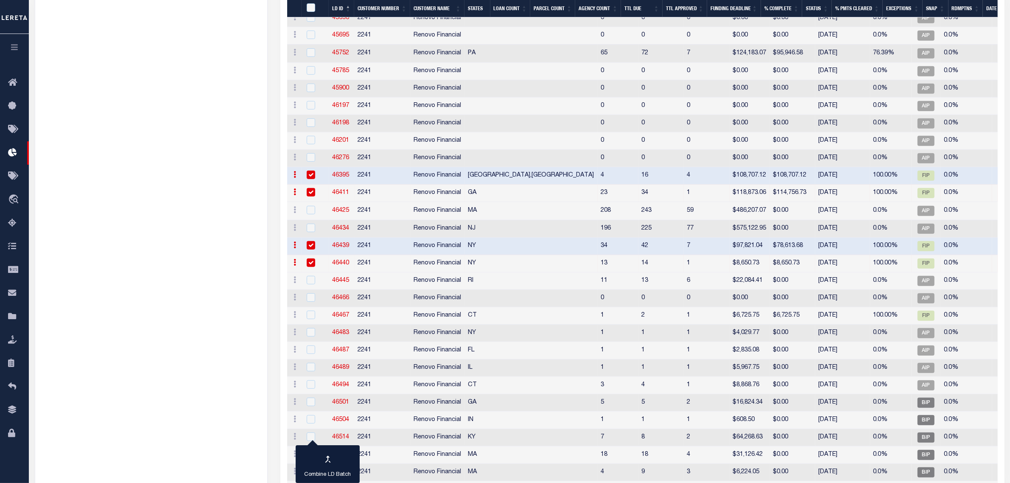
click at [401, 319] on td "2241" at bounding box center [382, 315] width 56 height 17
checkbox input "true"
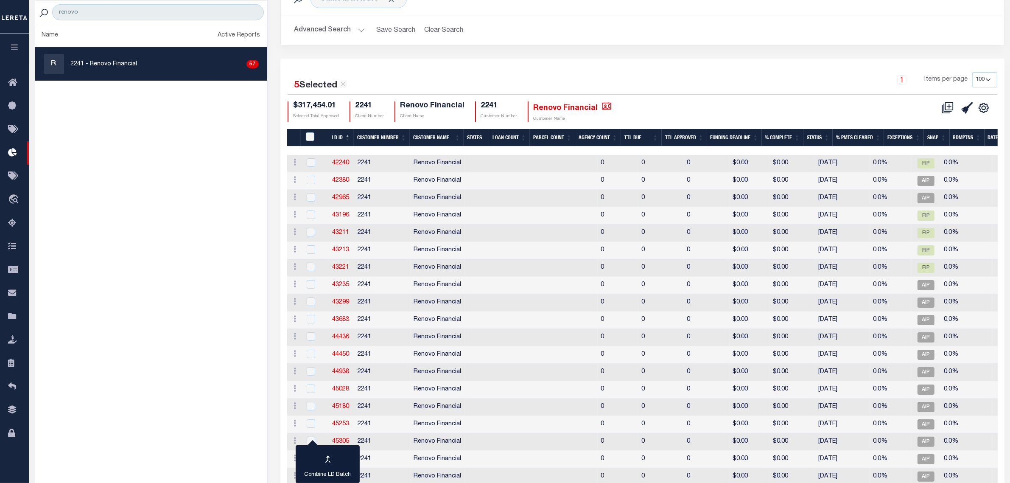
scroll to position [0, 0]
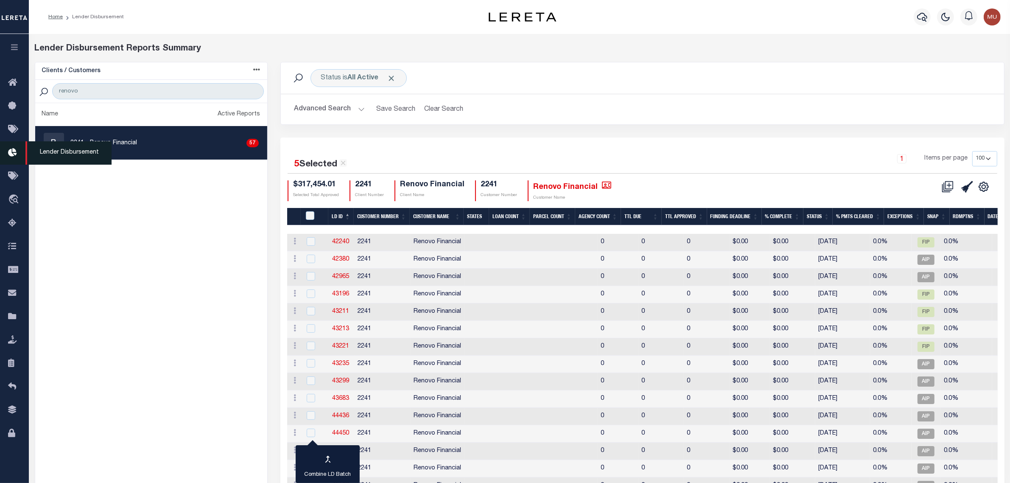
click at [15, 151] on icon at bounding box center [15, 153] width 14 height 11
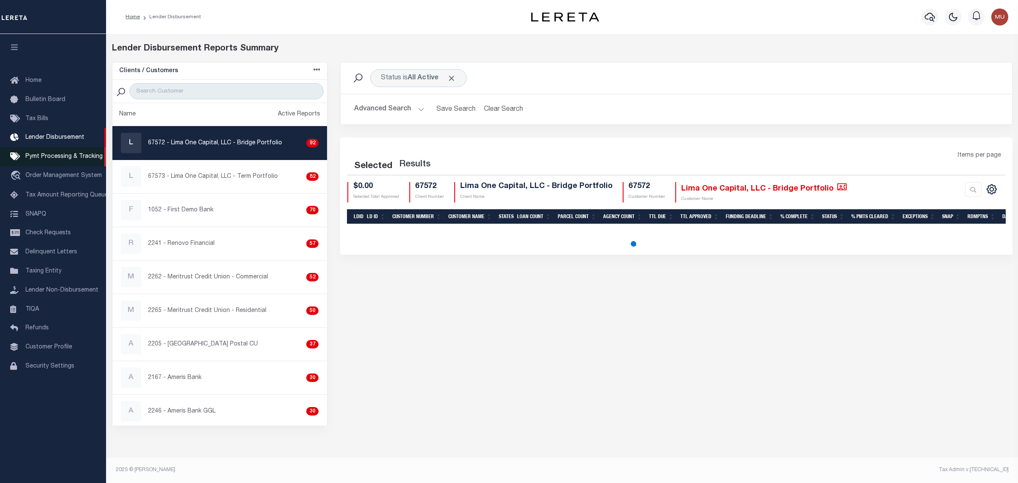
click at [52, 164] on link "Pymt Processing & Tracking" at bounding box center [53, 156] width 106 height 19
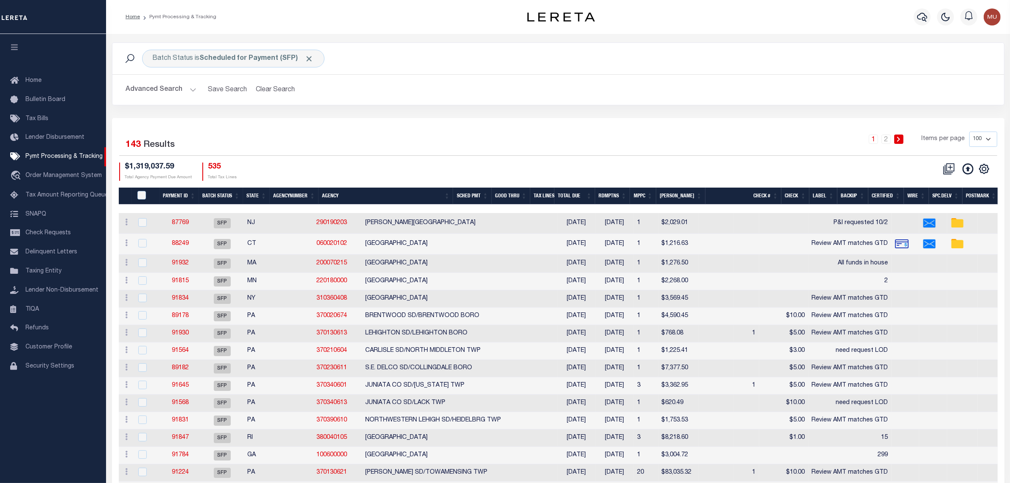
drag, startPoint x: 334, startPoint y: 153, endPoint x: 311, endPoint y: 138, distance: 27.3
click at [334, 153] on div "Selected 143 Results" at bounding box center [224, 143] width 223 height 24
click at [274, 63] on div "Batch Status is Scheduled for Payment (SFP)" at bounding box center [233, 59] width 182 height 18
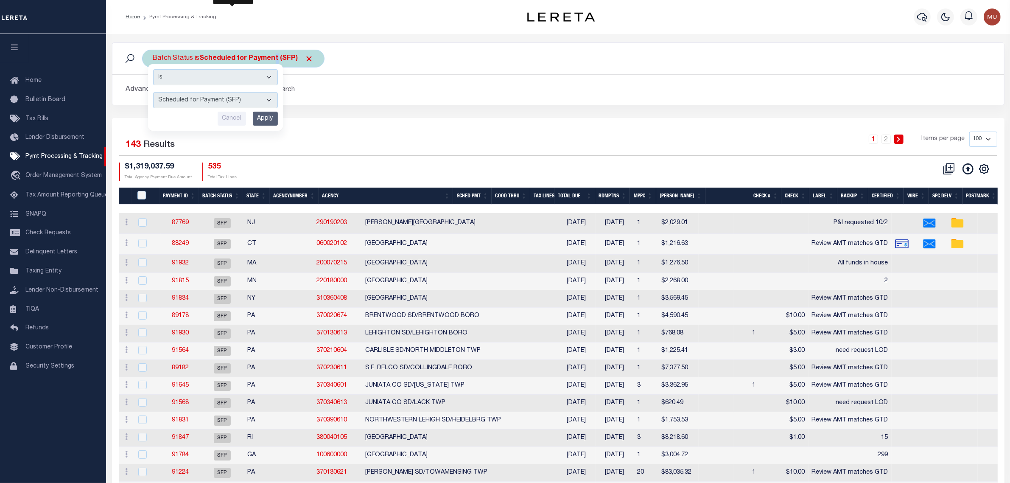
click at [233, 98] on select "Awaiting Funds (AWF) Cleared and Complete (CAC) New Check Needed (NCN) Payment …" at bounding box center [215, 100] width 125 height 16
select select "RFF"
click at [153, 92] on select "Awaiting Funds (AWF) Cleared and Complete (CAC) New Check Needed (NCN) Payment …" at bounding box center [215, 100] width 125 height 16
click at [268, 115] on input "Apply" at bounding box center [265, 119] width 25 height 14
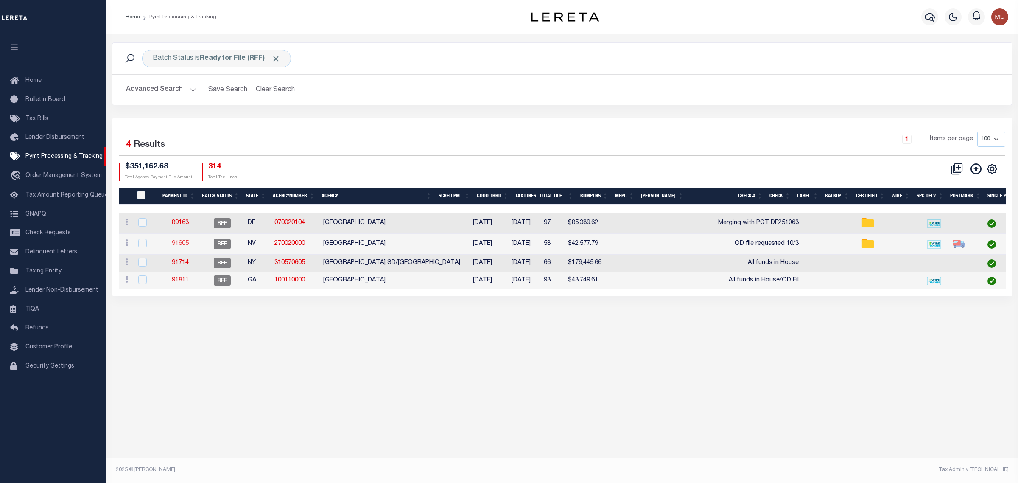
click at [174, 243] on link "91605" at bounding box center [180, 243] width 17 height 6
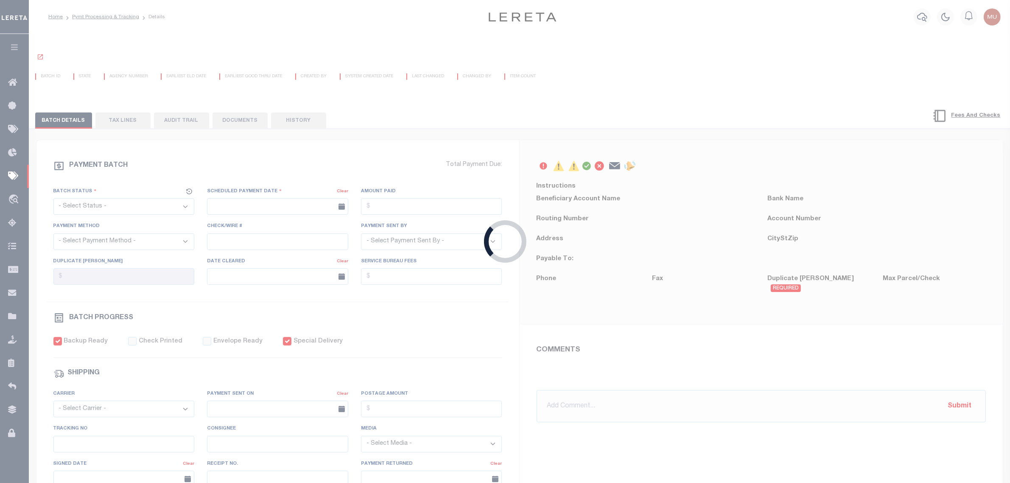
select select "RFF"
type input "[DATE]"
type input "$42,577.79"
select select "TRA"
type input "OD file requested 10/3"
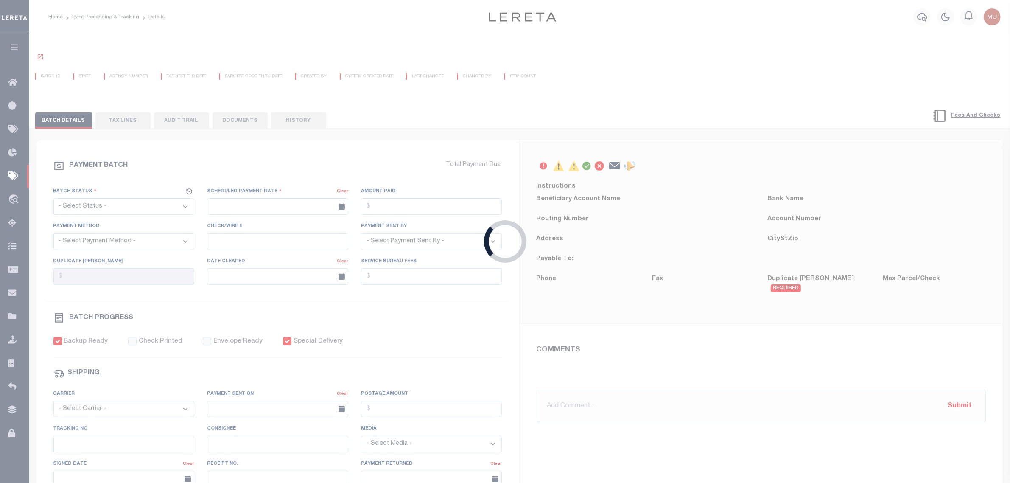
select select "Urbina, Matthew"
checkbox input "true"
type input "Matt"
type input "N"
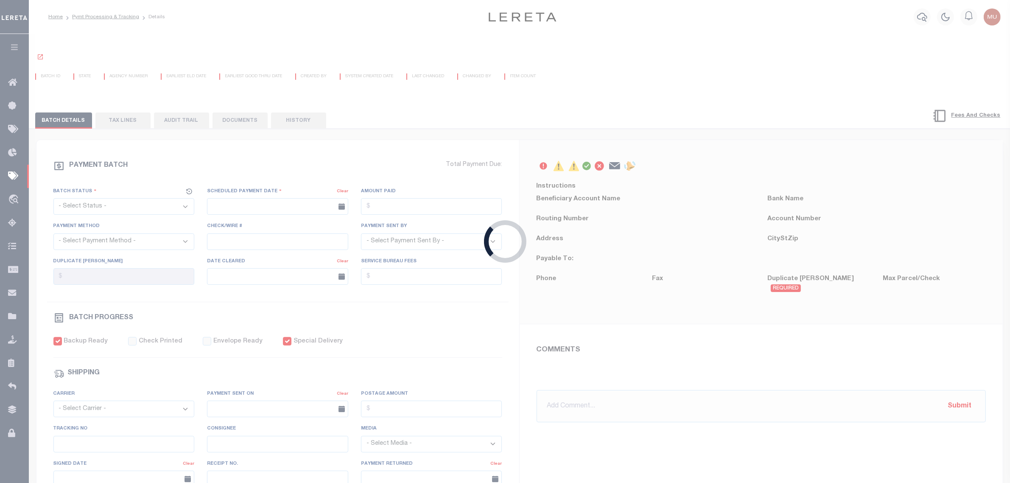
radio input "true"
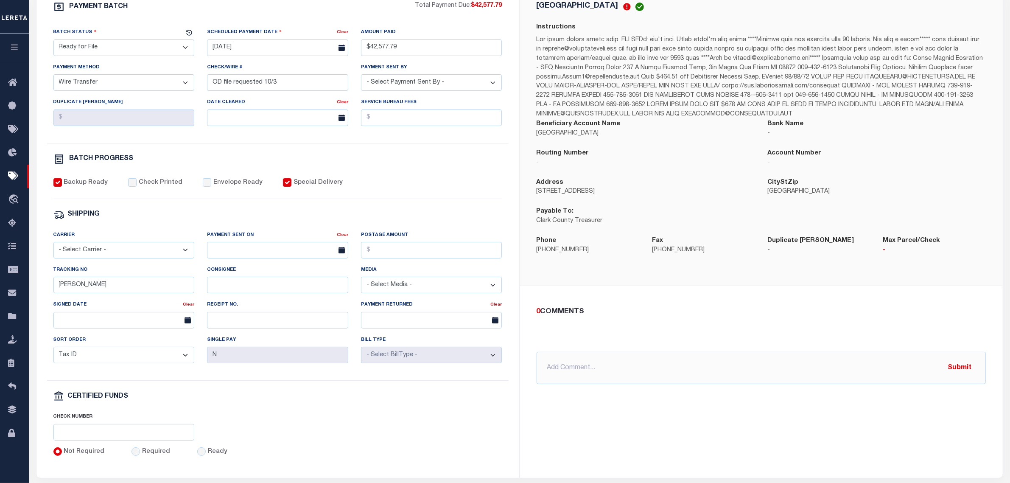
scroll to position [212, 0]
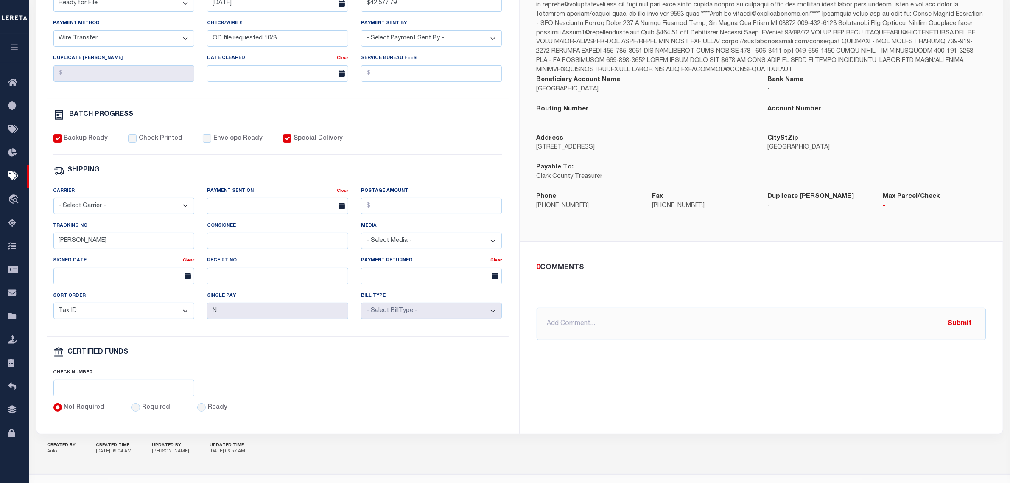
click at [904, 40] on p at bounding box center [760, 34] width 449 height 84
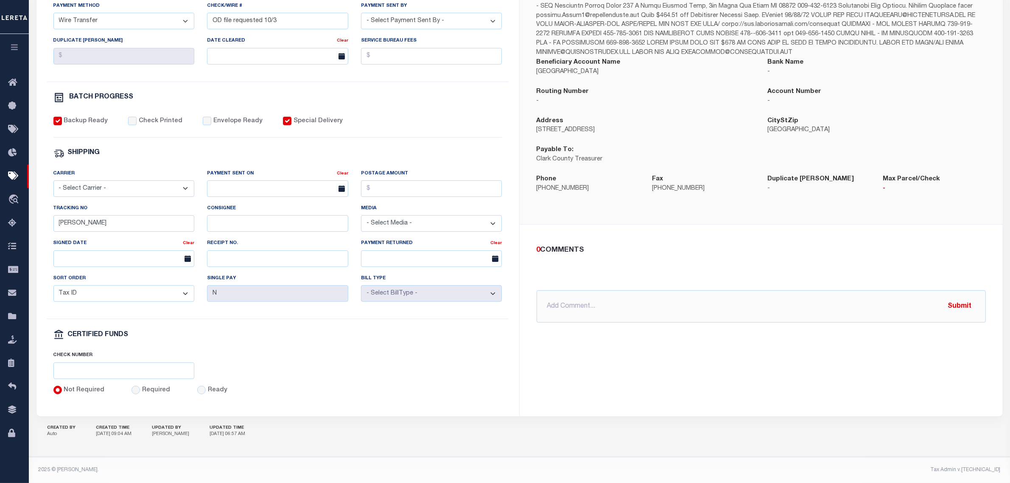
scroll to position [238, 0]
click at [926, 211] on div "CLARK COUNTY Instructions Beneficiary Account Name CLARK COUNTY Bank Name - -" at bounding box center [760, 71] width 483 height 304
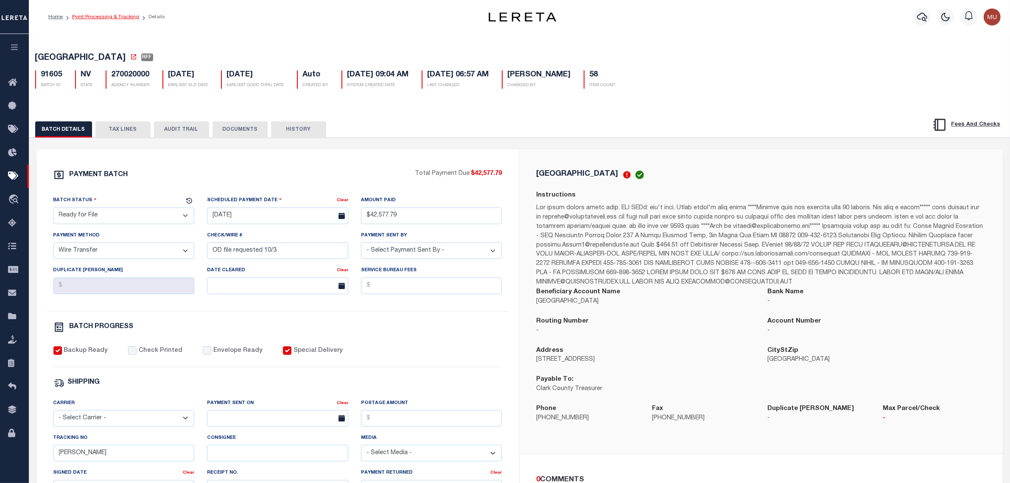
click at [112, 16] on link "Pymt Processing & Tracking" at bounding box center [105, 16] width 67 height 5
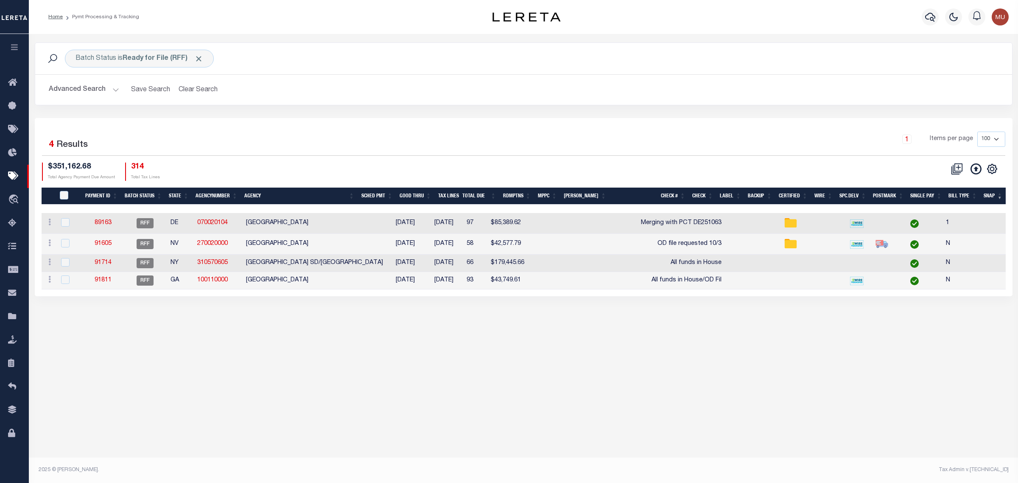
click at [657, 380] on div "Batch Status is Ready for File (RFF) Search Advanced Search Save Search Clear S…" at bounding box center [523, 251] width 989 height 434
click at [194, 87] on button "Clear Search" at bounding box center [198, 89] width 46 height 17
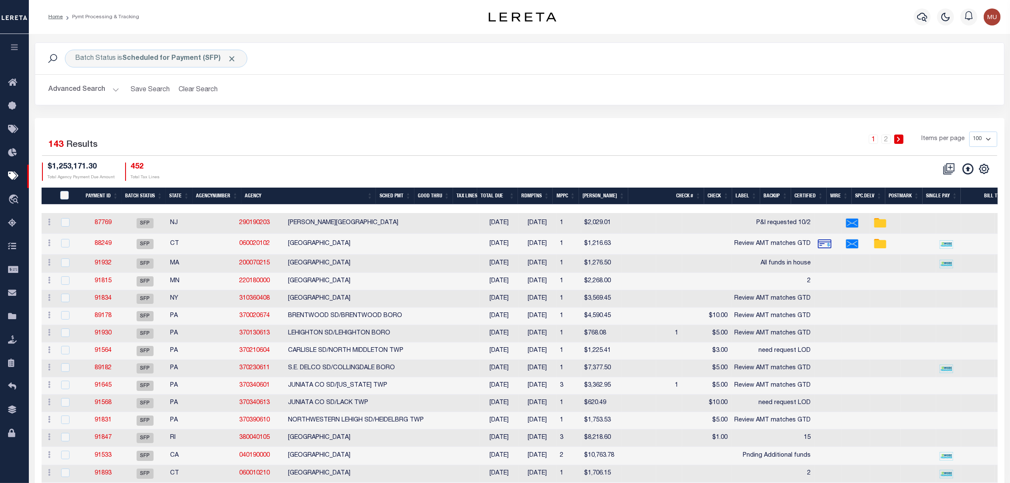
click at [449, 133] on div "1 2 Items per page 100 200 500 1000" at bounding box center [640, 142] width 713 height 22
click at [900, 80] on div "Advanced Search Save Search Clear Search Batch ID Equals Equals Is Not Equal To…" at bounding box center [519, 90] width 968 height 30
click at [401, 131] on div "1 2 Items per page 100 200 500 1000" at bounding box center [640, 142] width 713 height 22
click at [631, 65] on div "Batch Status is Scheduled for Payment (SFP) Search" at bounding box center [519, 59] width 955 height 18
